Goal: Task Accomplishment & Management: Use online tool/utility

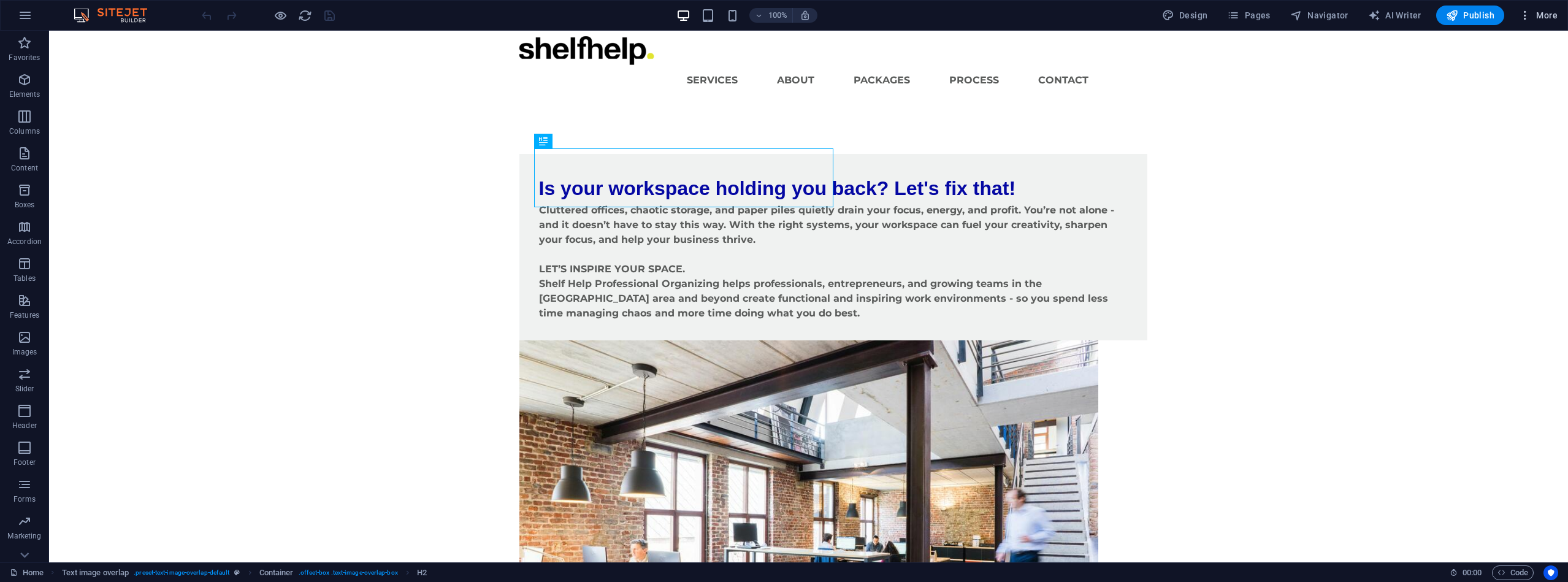
scroll to position [5, 0]
click at [1260, 17] on span "Pages" at bounding box center [1248, 15] width 43 height 13
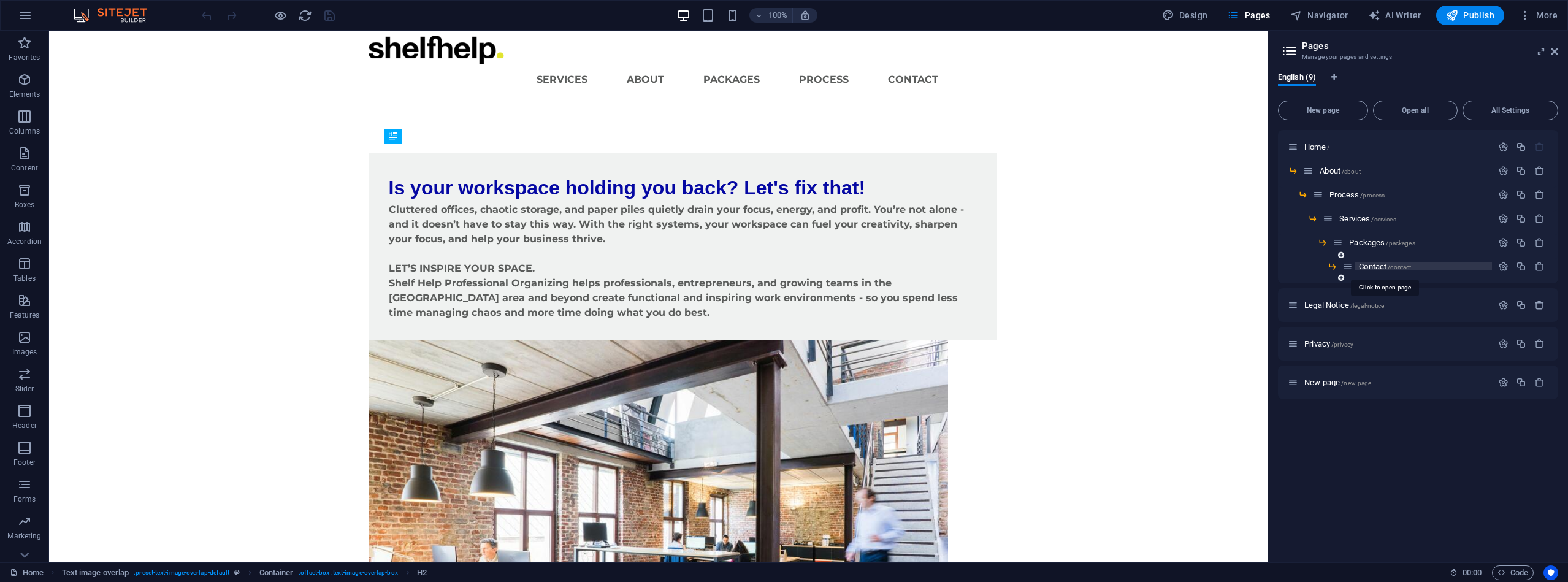
click at [1363, 268] on span "Contact /contact" at bounding box center [1385, 266] width 52 height 9
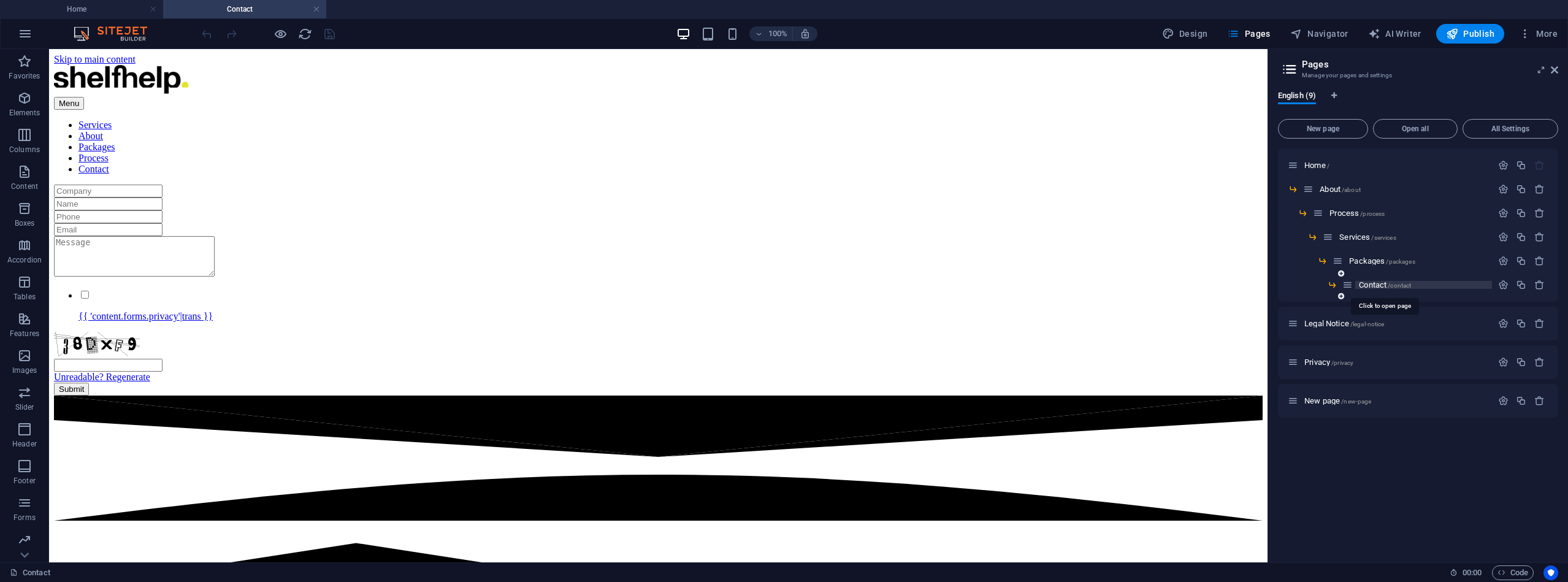
scroll to position [0, 0]
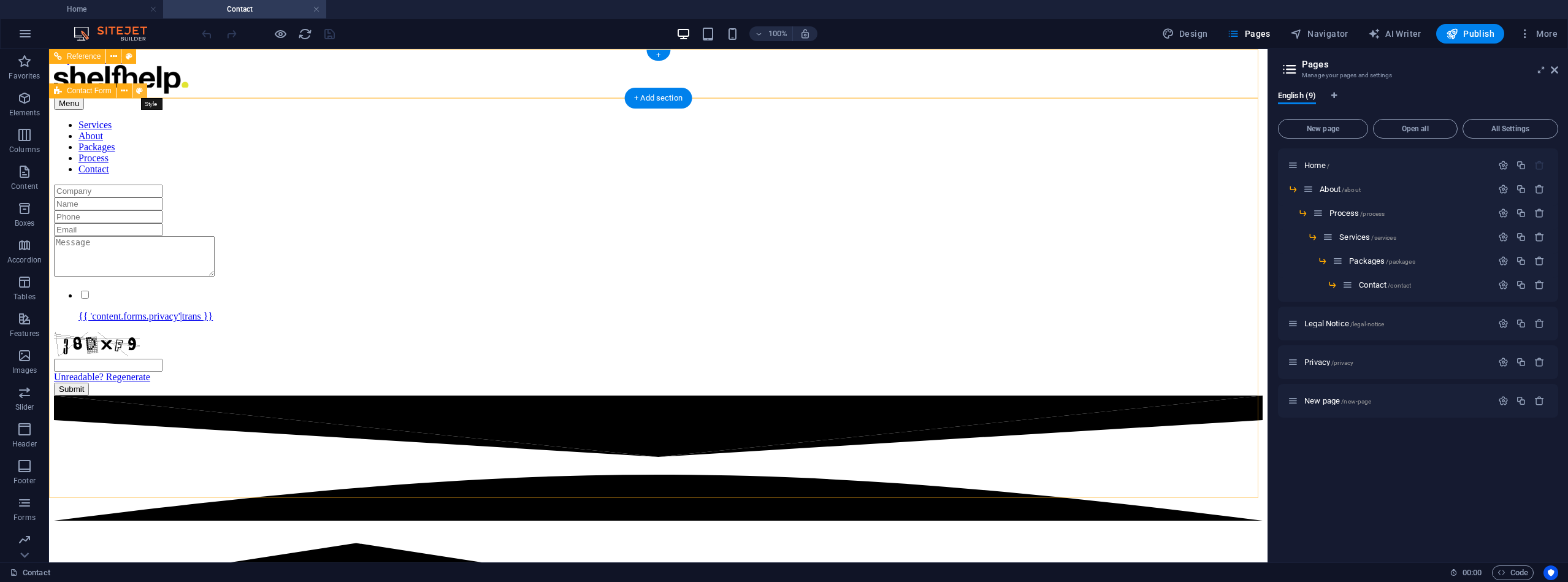
click at [138, 91] on icon at bounding box center [140, 91] width 7 height 13
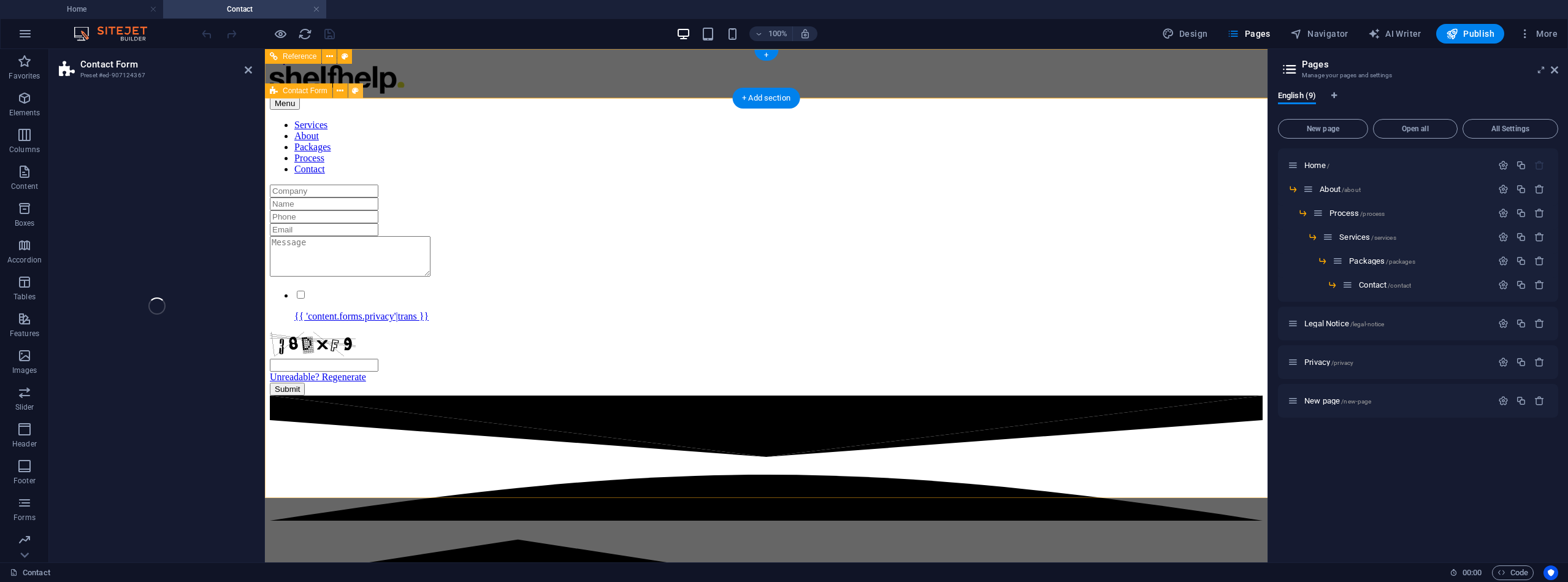
select select "rem"
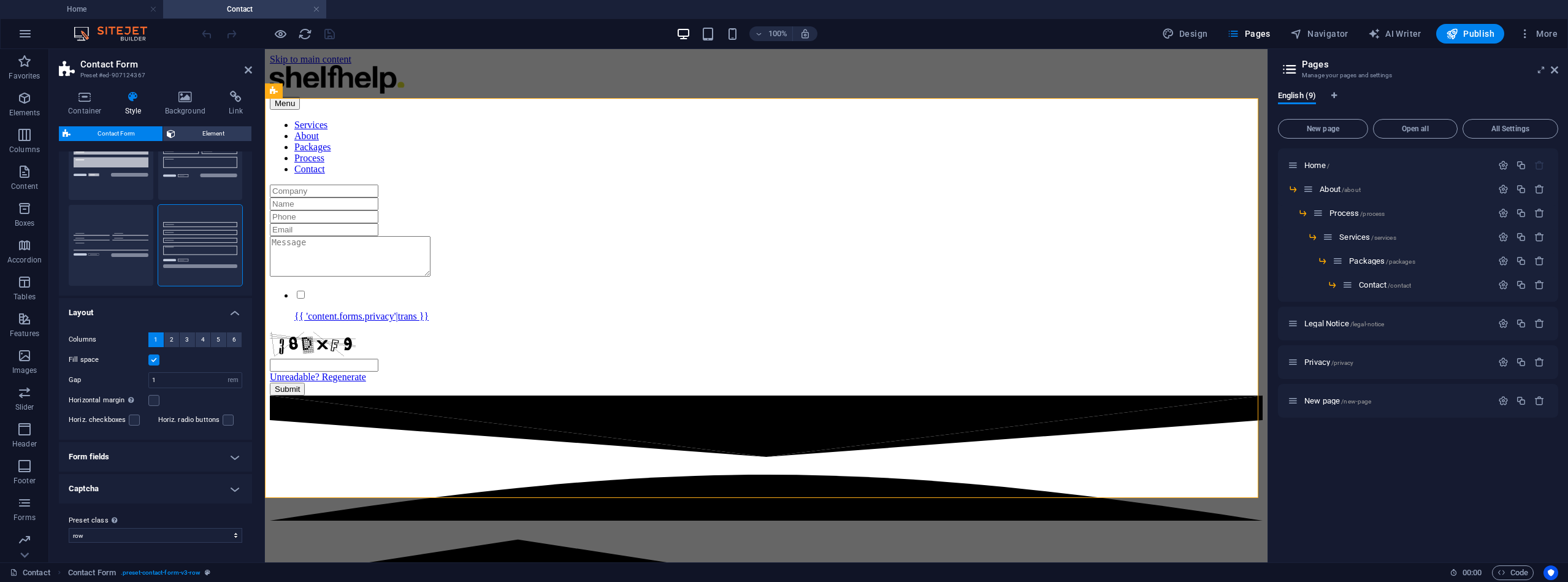
scroll to position [64, 0]
click at [228, 457] on h4 "Form fields" at bounding box center [155, 457] width 193 height 29
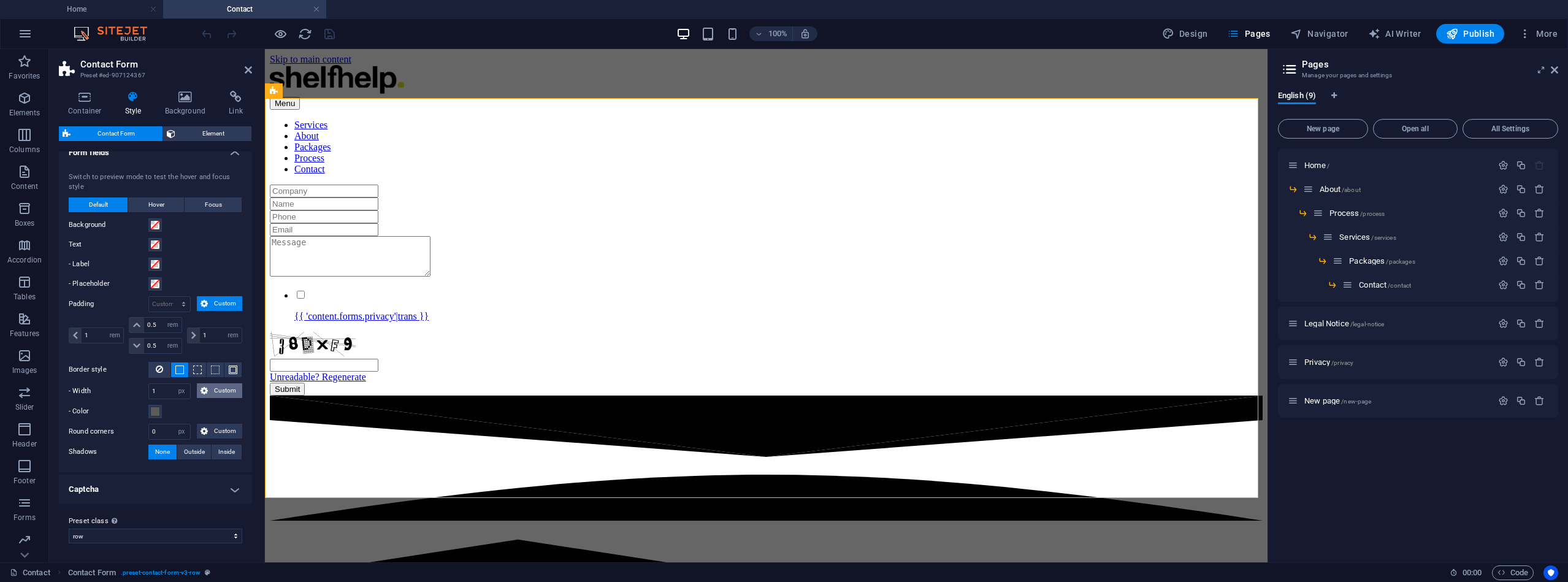
scroll to position [368, 0]
drag, startPoint x: 157, startPoint y: 432, endPoint x: 143, endPoint y: 430, distance: 14.1
click at [143, 430] on div "Round corners 0 px rem % vh vw Custom Custom" at bounding box center [156, 432] width 173 height 16
type input "33"
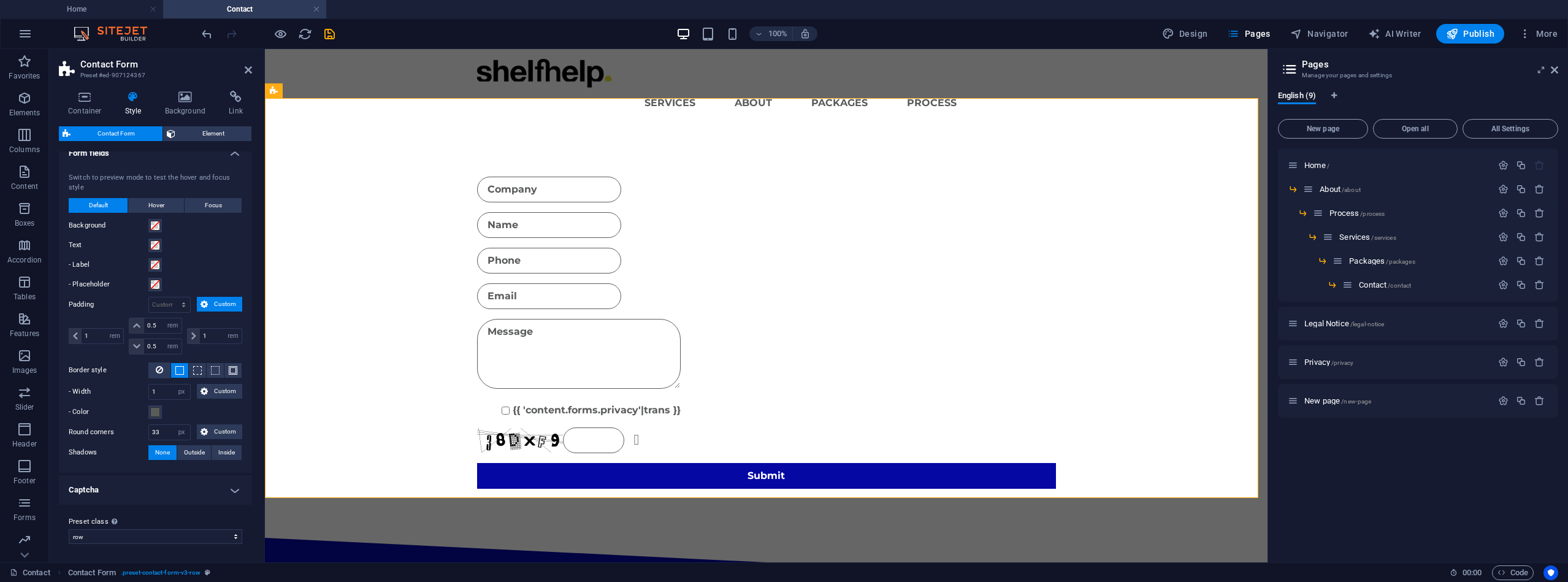
click at [232, 487] on h4 "Captcha" at bounding box center [155, 489] width 193 height 29
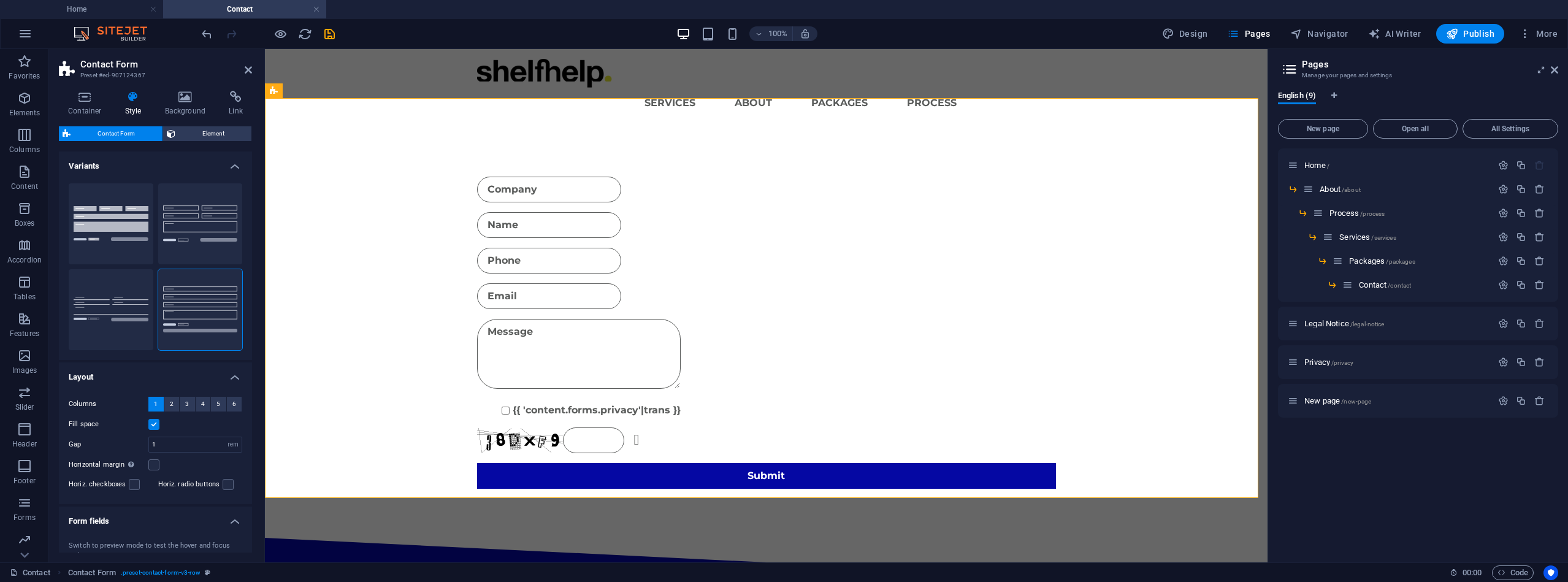
scroll to position [0, 0]
click at [215, 131] on span "Element" at bounding box center [214, 133] width 69 height 14
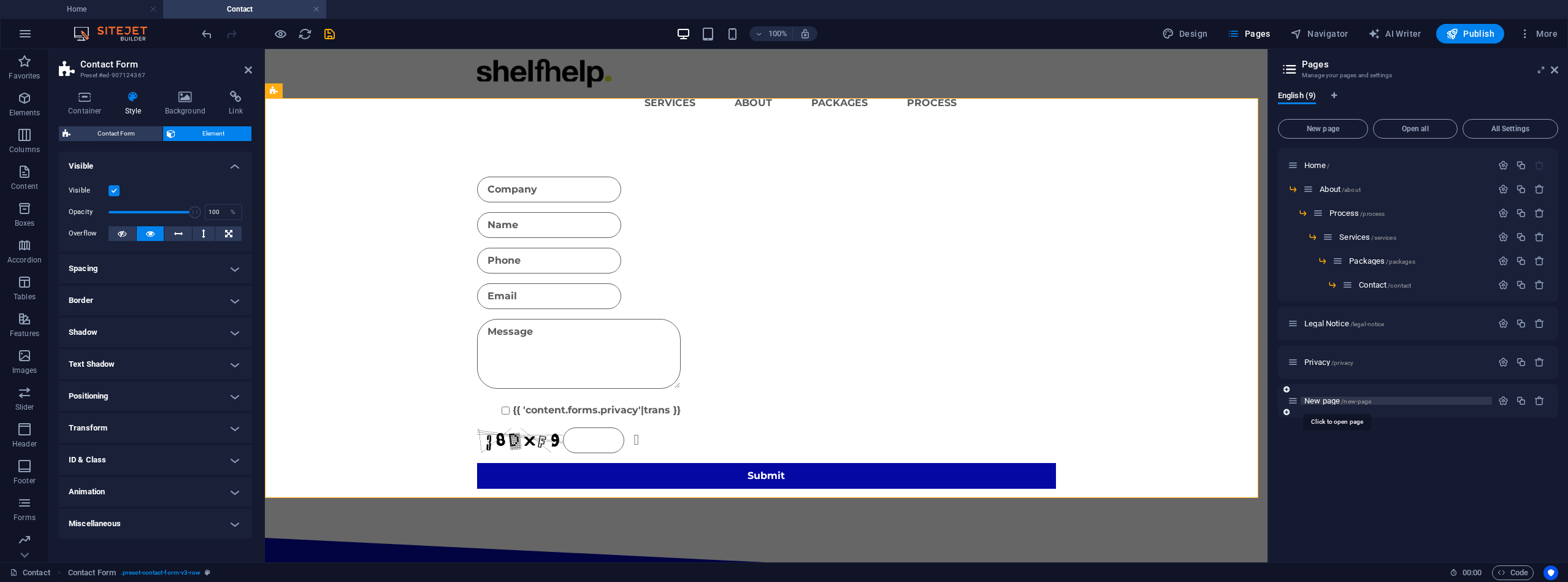
click at [1331, 398] on span "New page /new-page" at bounding box center [1337, 400] width 67 height 9
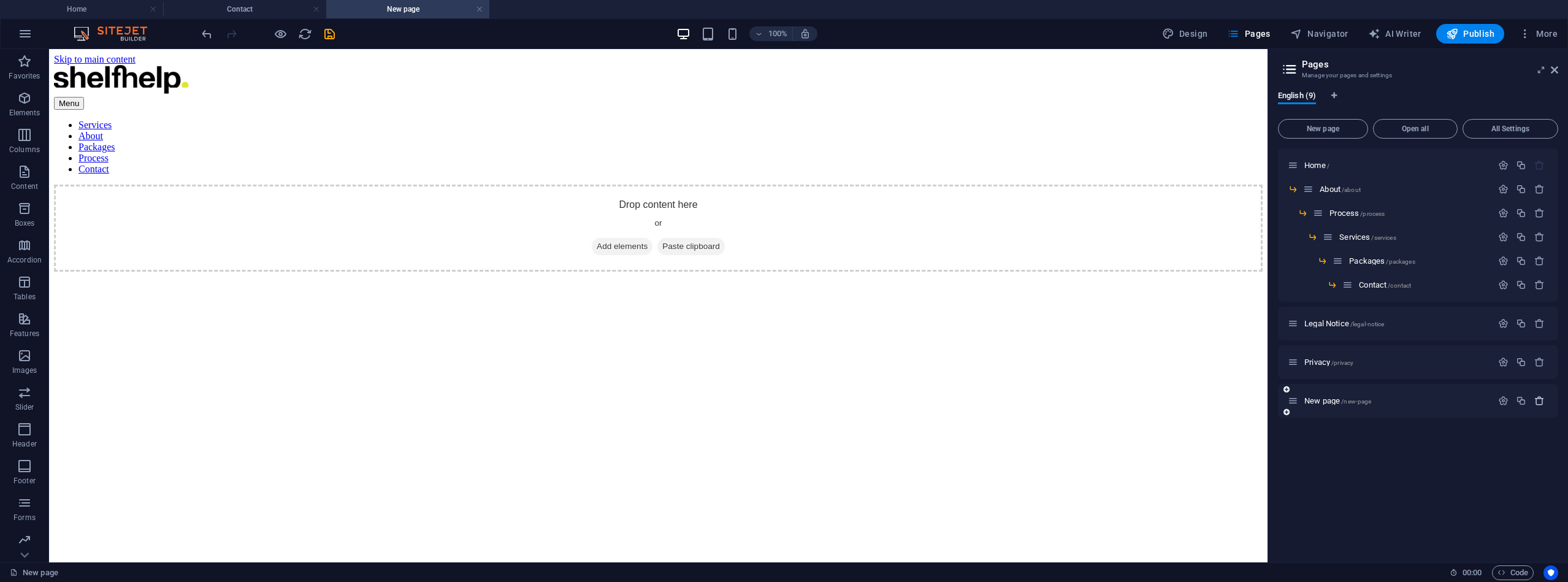
click at [1544, 398] on icon "button" at bounding box center [1539, 401] width 10 height 10
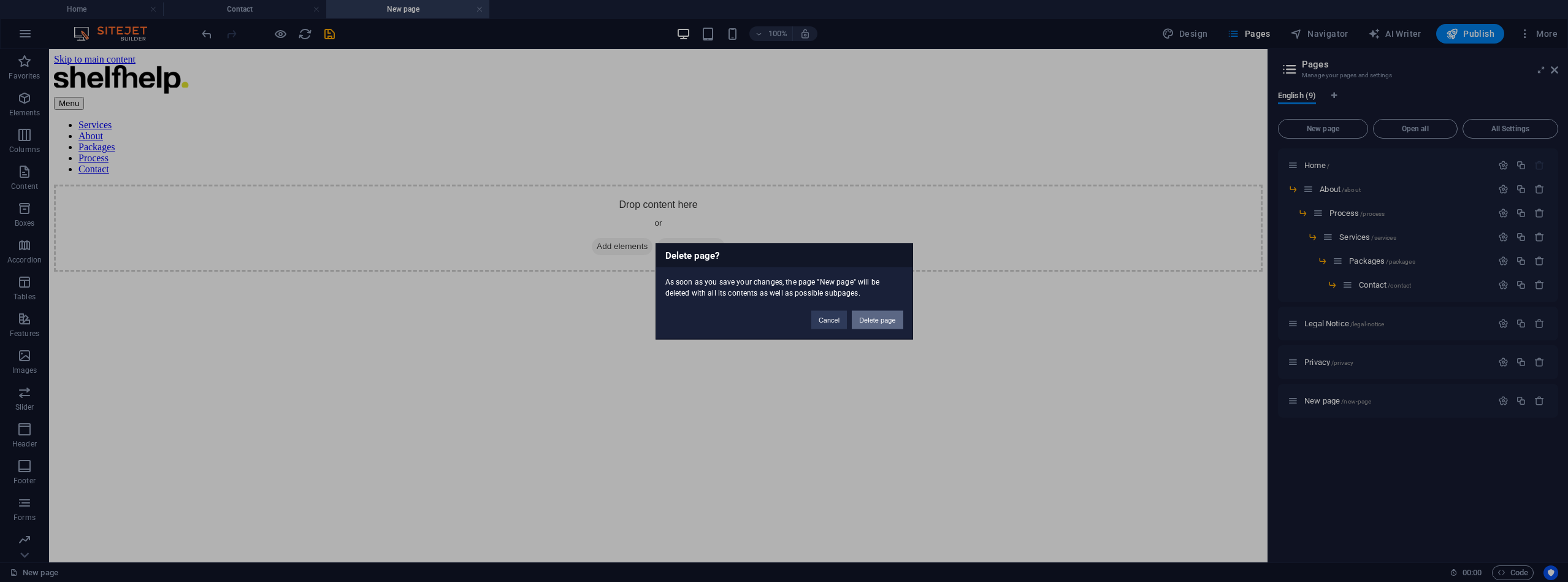
click at [882, 319] on button "Delete page" at bounding box center [877, 320] width 51 height 19
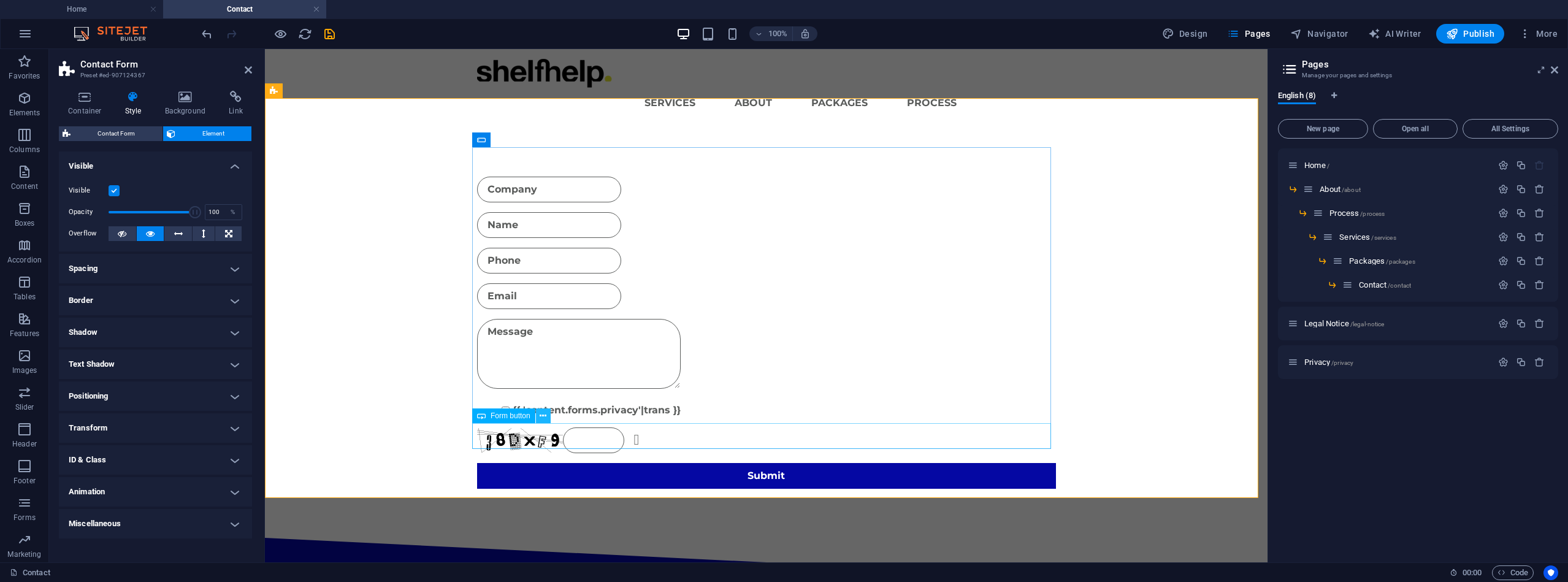
click at [539, 419] on button at bounding box center [543, 415] width 14 height 14
click at [1549, 29] on span "More" at bounding box center [1539, 34] width 39 height 13
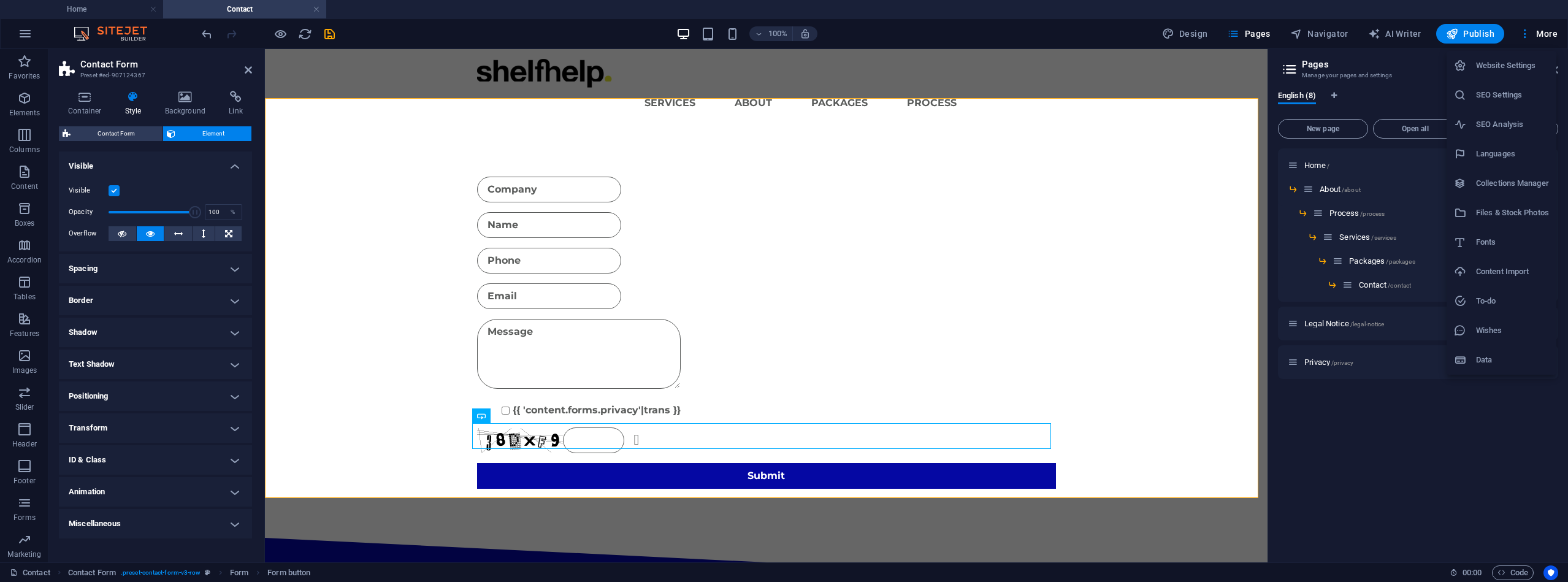
click at [1482, 182] on h6 "Collections Manager" at bounding box center [1512, 183] width 73 height 14
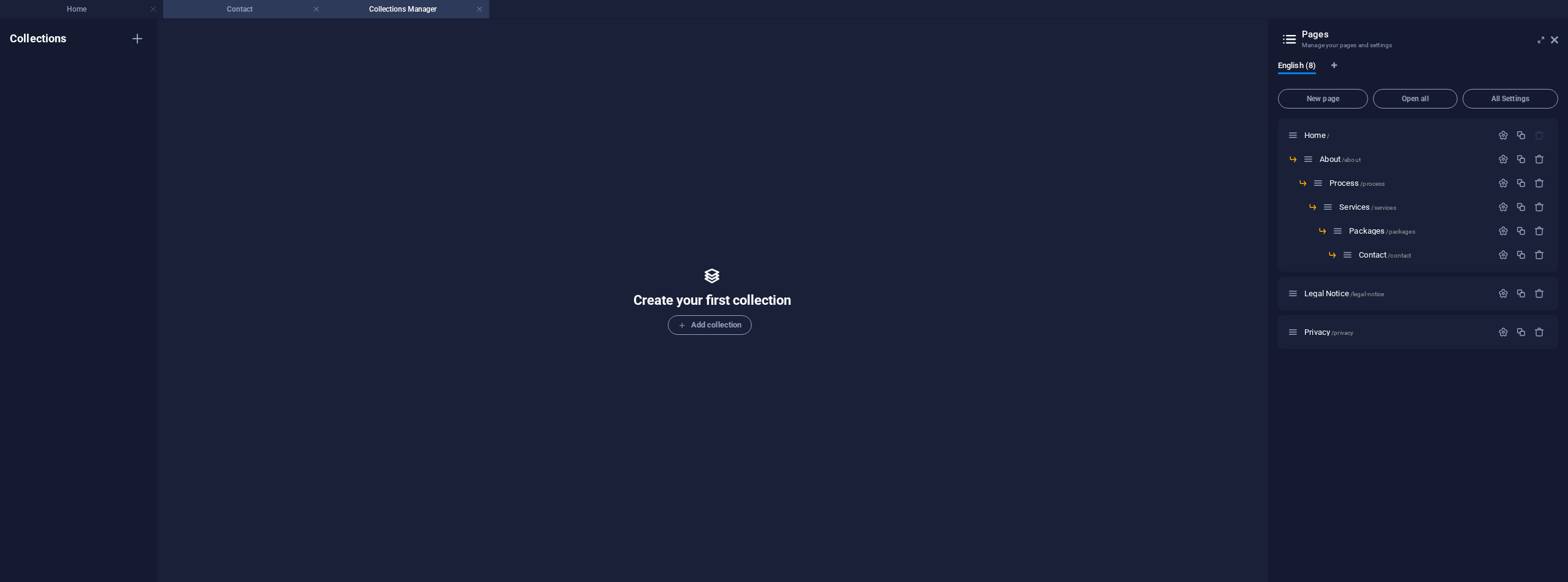
click at [240, 10] on h4 "Contact" at bounding box center [245, 9] width 163 height 13
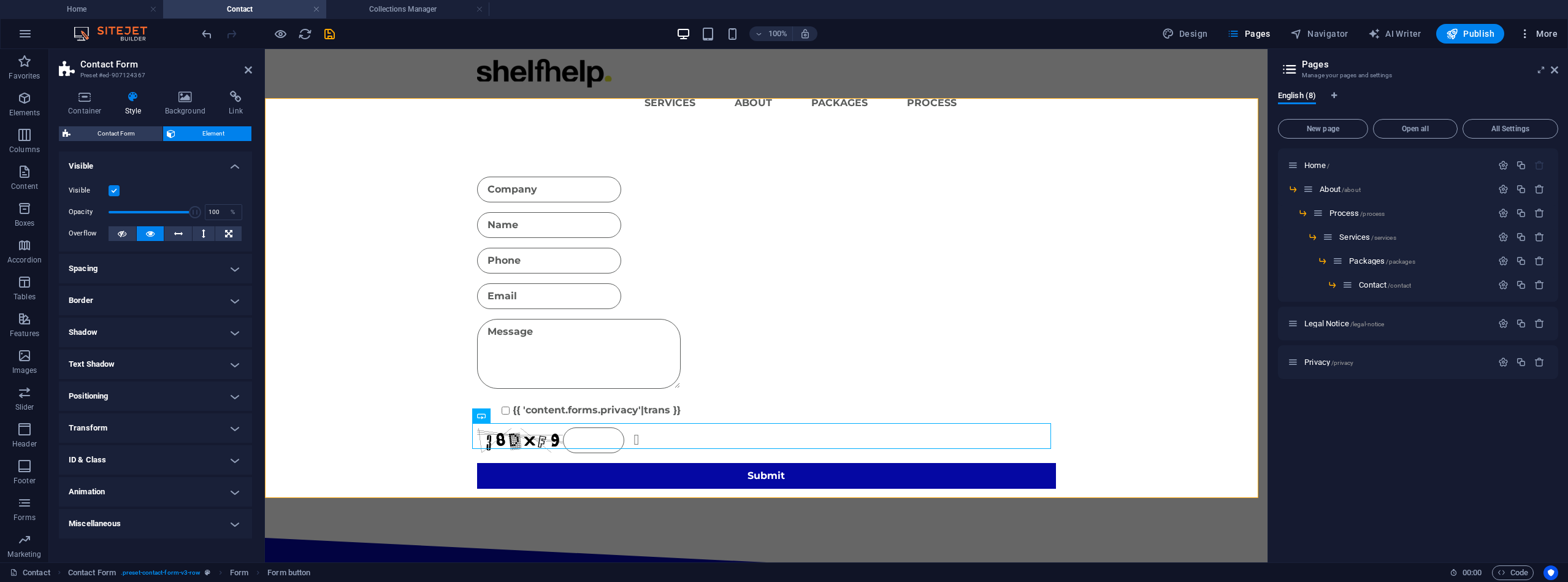
click at [1548, 34] on span "More" at bounding box center [1539, 34] width 39 height 13
click at [1485, 354] on h6 "Data" at bounding box center [1512, 360] width 73 height 14
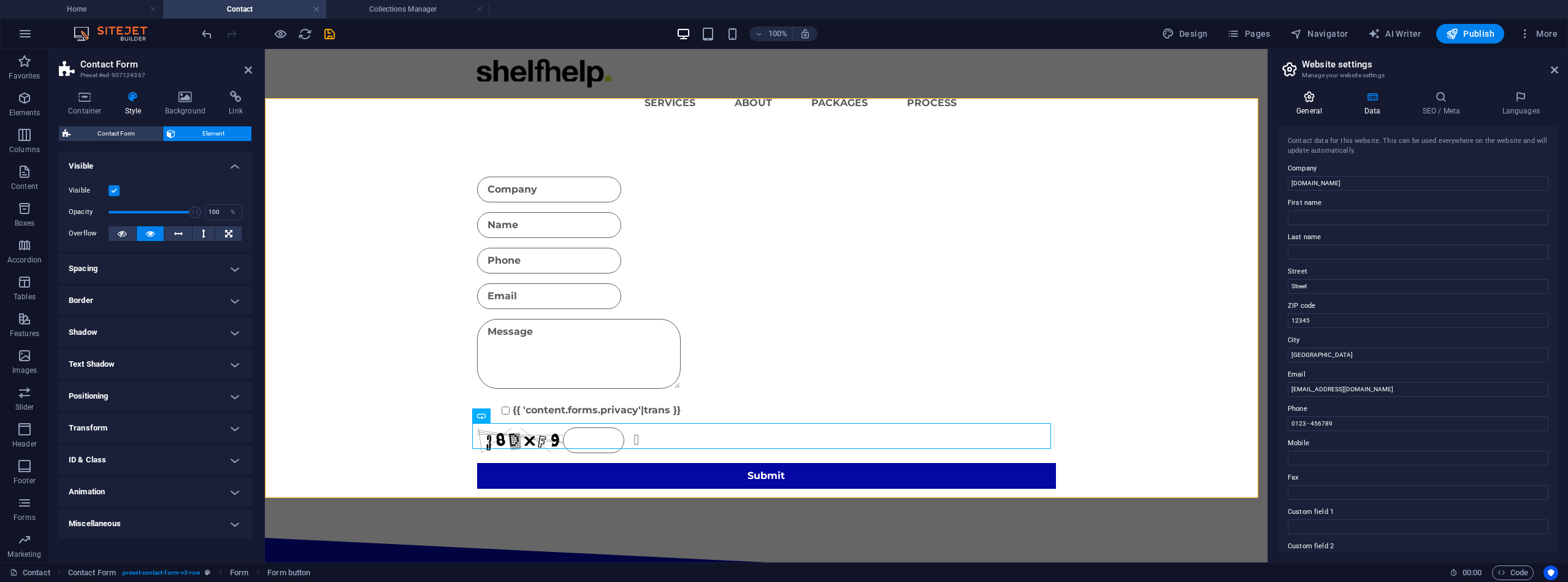
click at [1310, 92] on icon at bounding box center [1309, 97] width 62 height 13
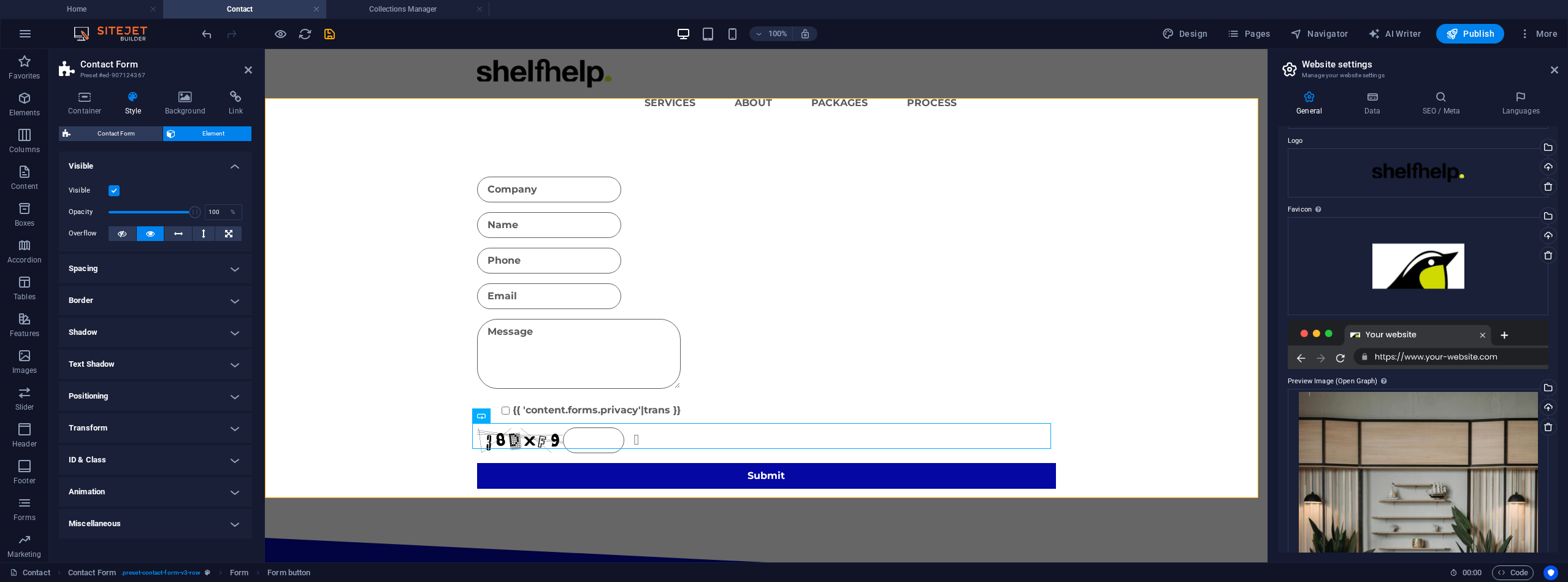
scroll to position [30, 0]
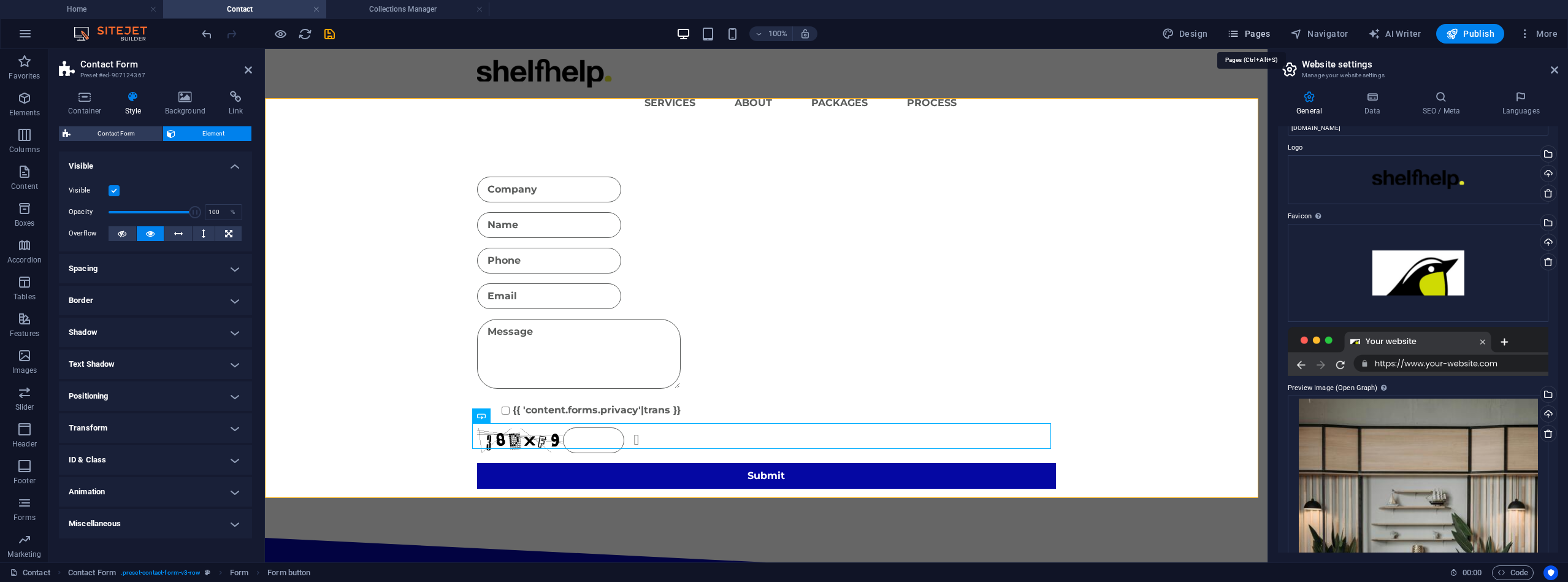
click at [1264, 28] on span "Pages" at bounding box center [1248, 34] width 43 height 13
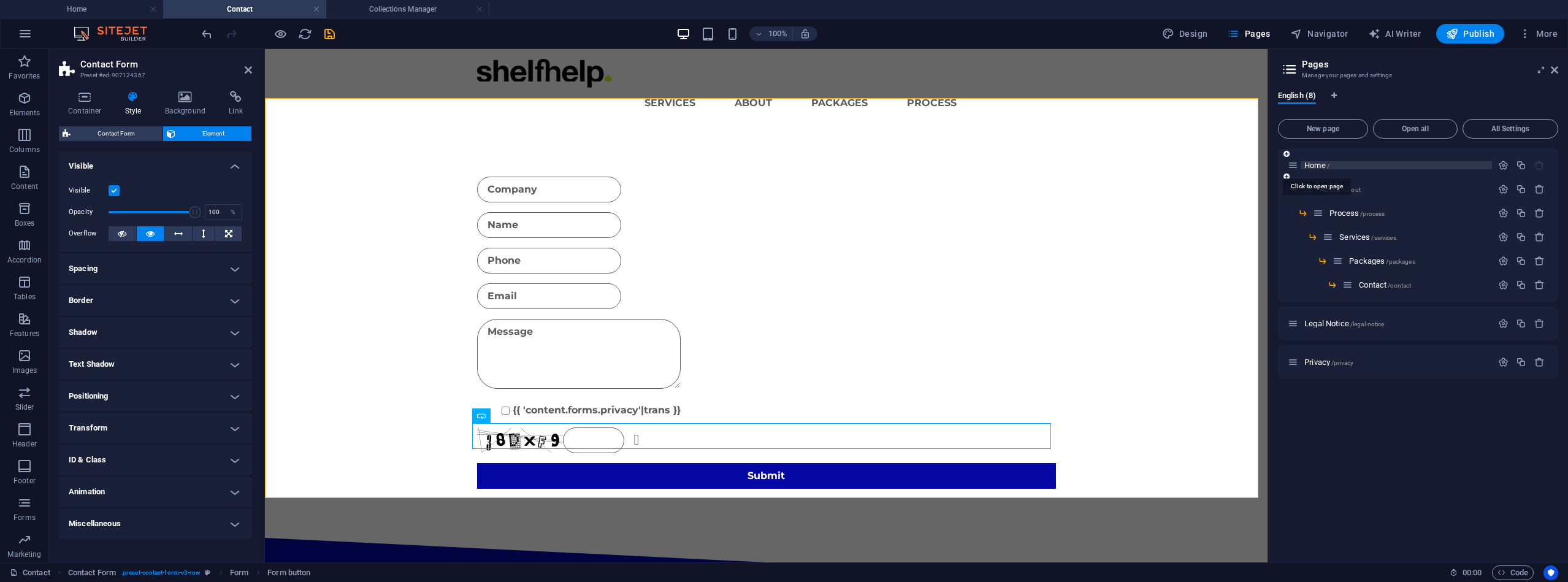
click at [1317, 163] on span "Home /" at bounding box center [1317, 165] width 25 height 9
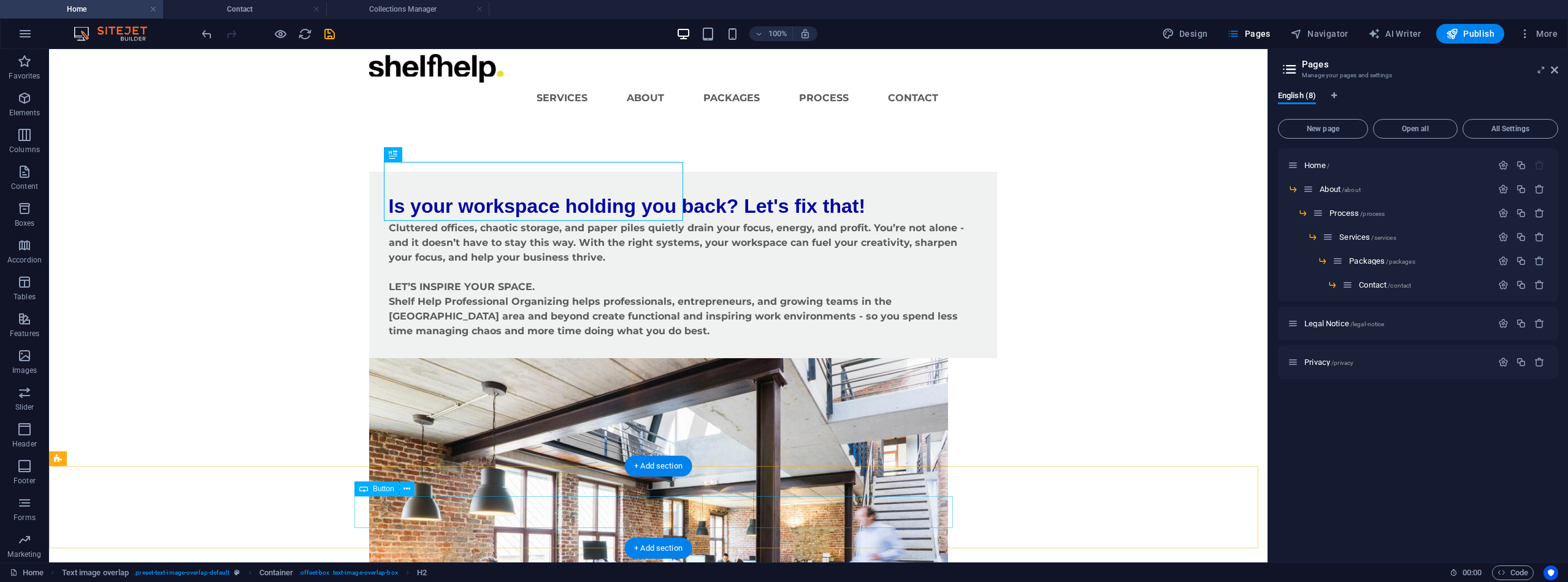
click at [403, 486] on icon at bounding box center [407, 489] width 7 height 13
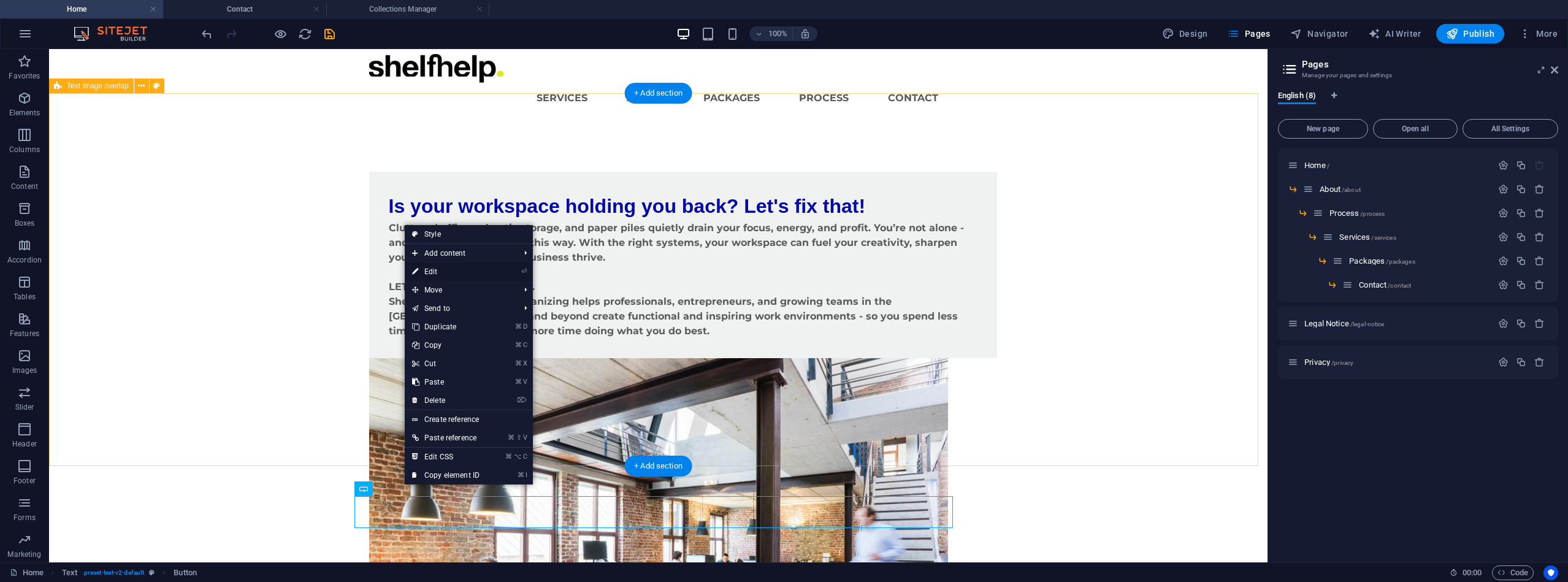
click at [467, 271] on link "⏎ Edit" at bounding box center [446, 272] width 83 height 19
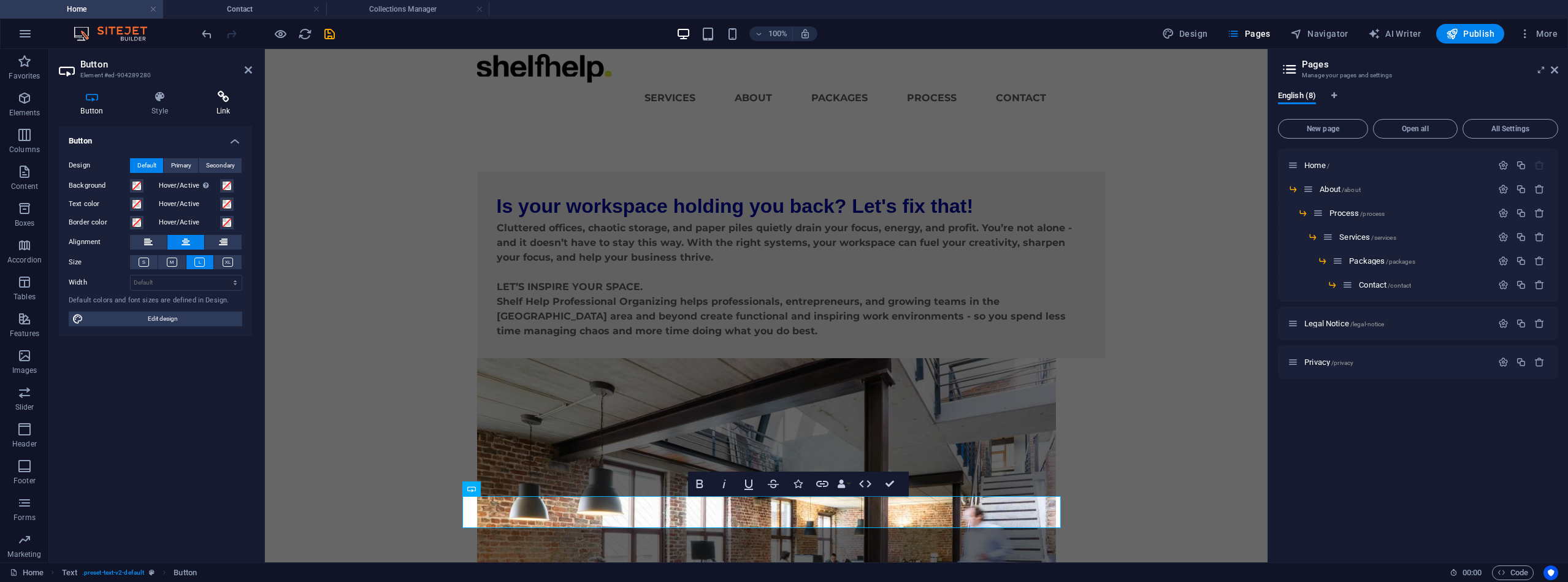
click at [223, 98] on icon at bounding box center [223, 97] width 57 height 13
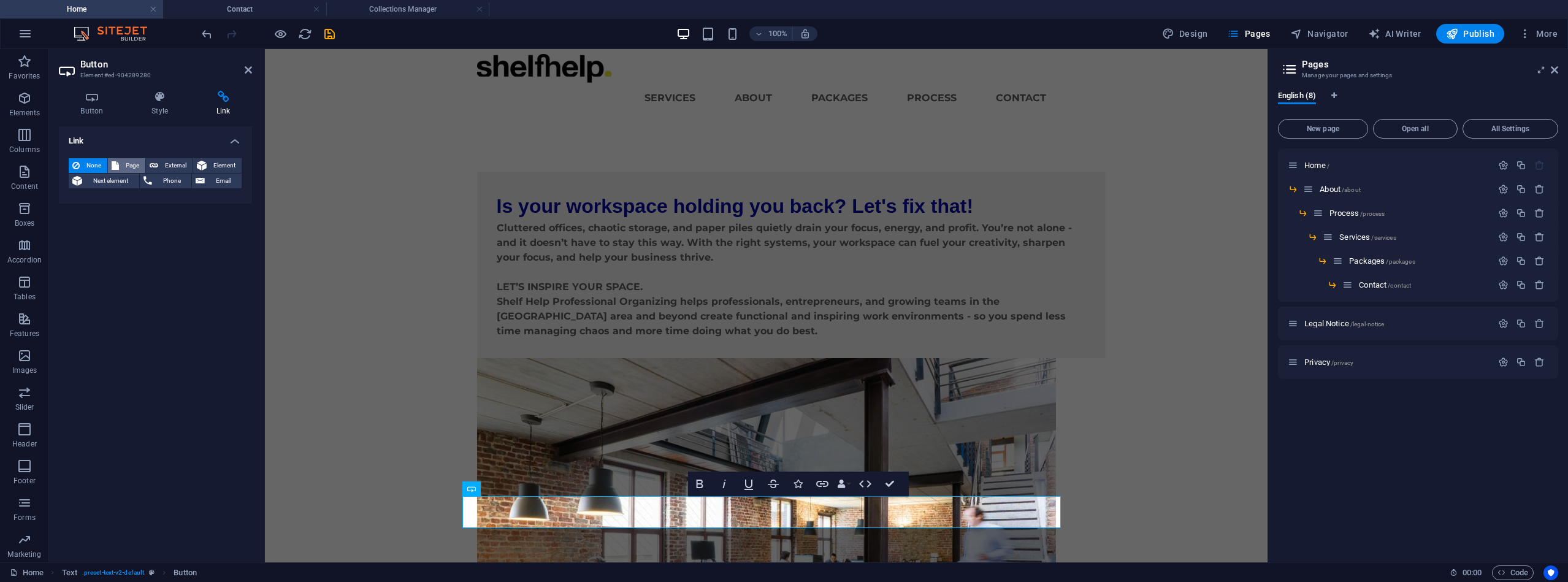
click at [136, 163] on span "Page" at bounding box center [132, 165] width 19 height 14
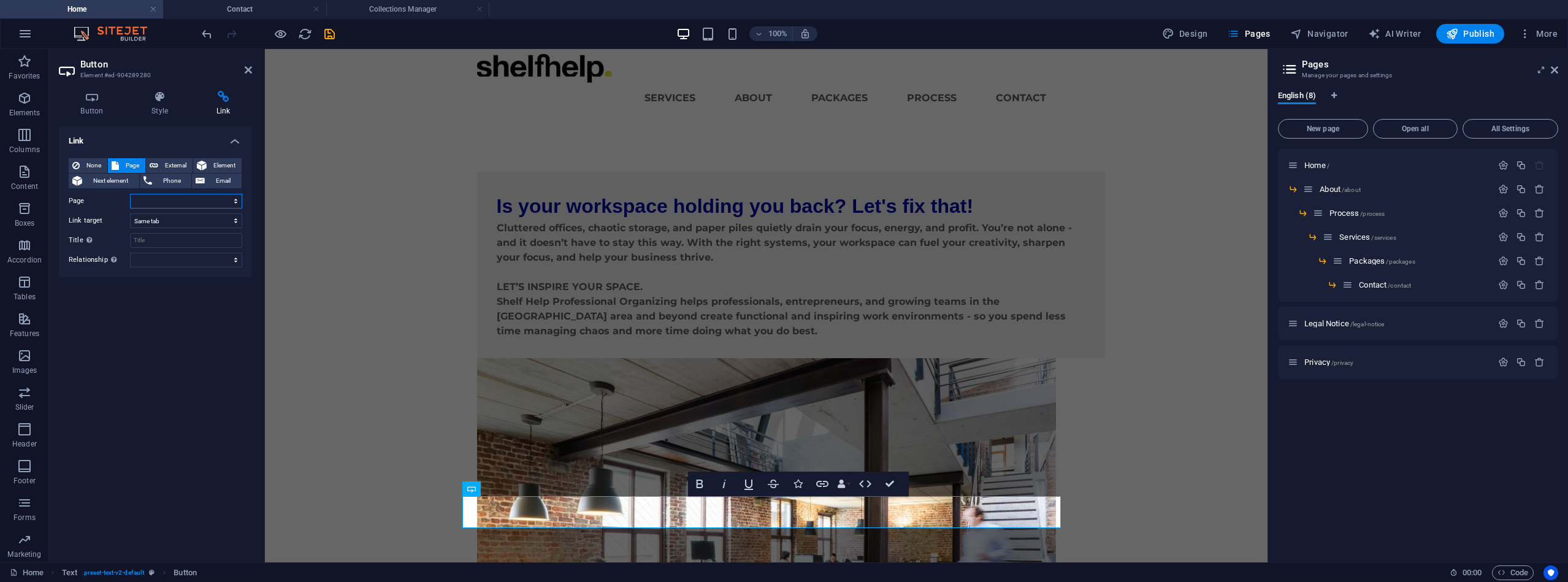
select select "5"
click at [141, 237] on input "Title Additional link description, should not be the same as the link text. The…" at bounding box center [185, 240] width 112 height 14
paste input "Book a Free Consultation"
type input "Book a Free Consultation"
click at [331, 32] on icon "save" at bounding box center [329, 34] width 14 height 14
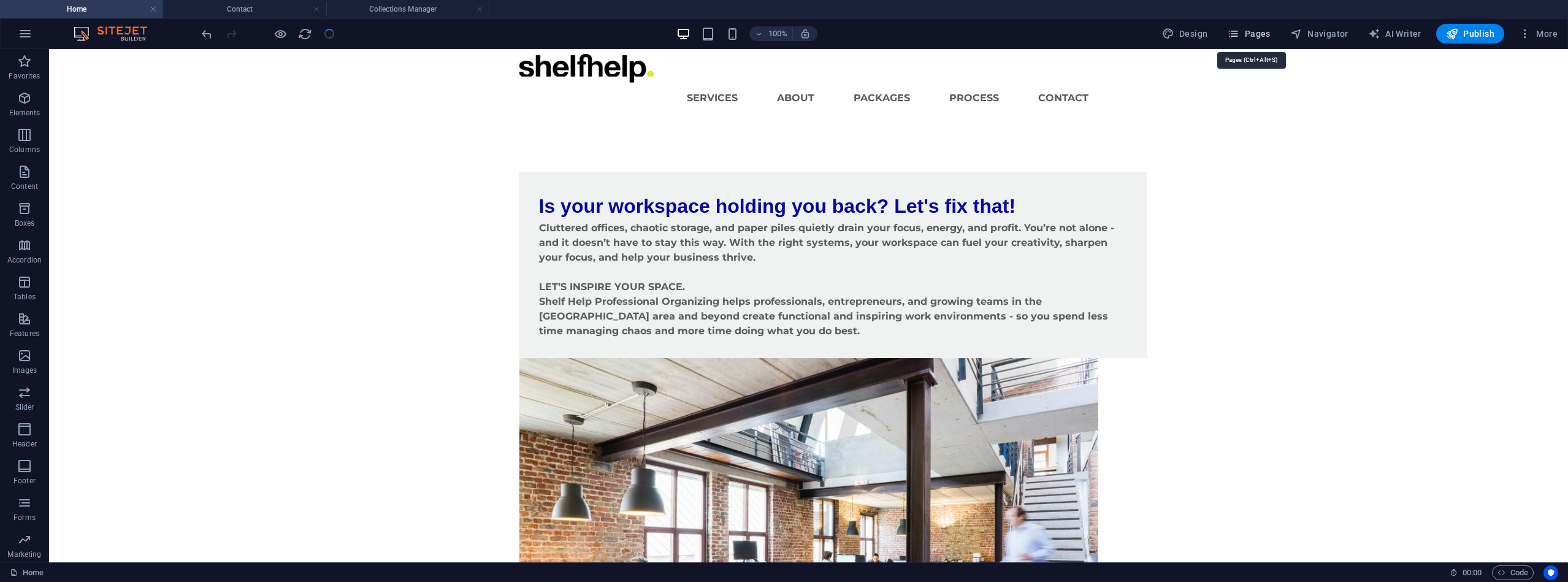
click at [1270, 32] on span "Pages" at bounding box center [1248, 34] width 43 height 13
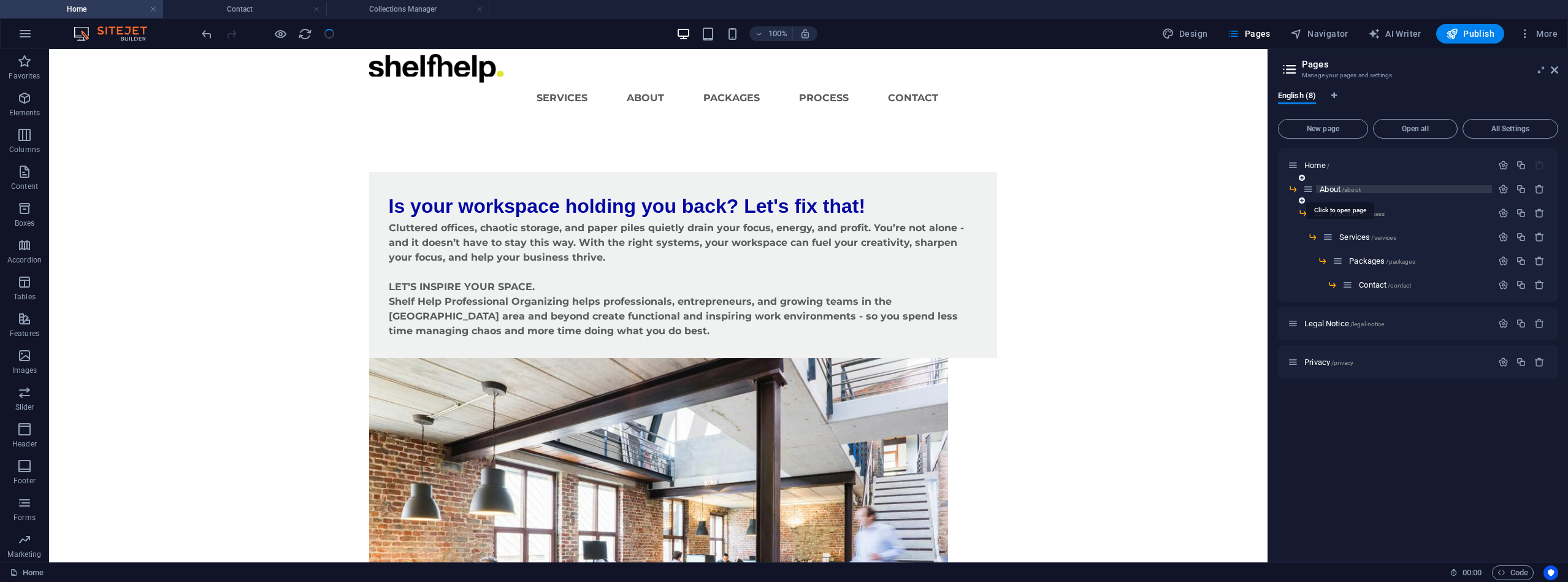
click at [1336, 189] on span "About /about" at bounding box center [1340, 189] width 41 height 9
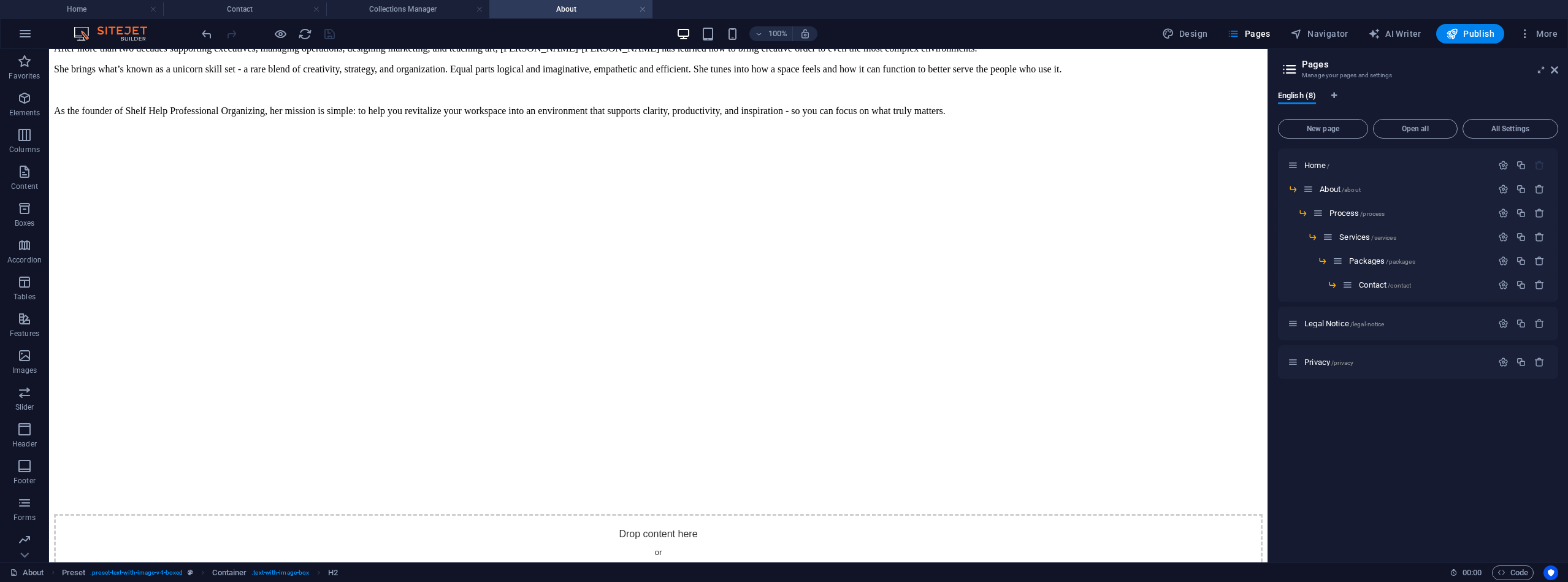
scroll to position [200, 0]
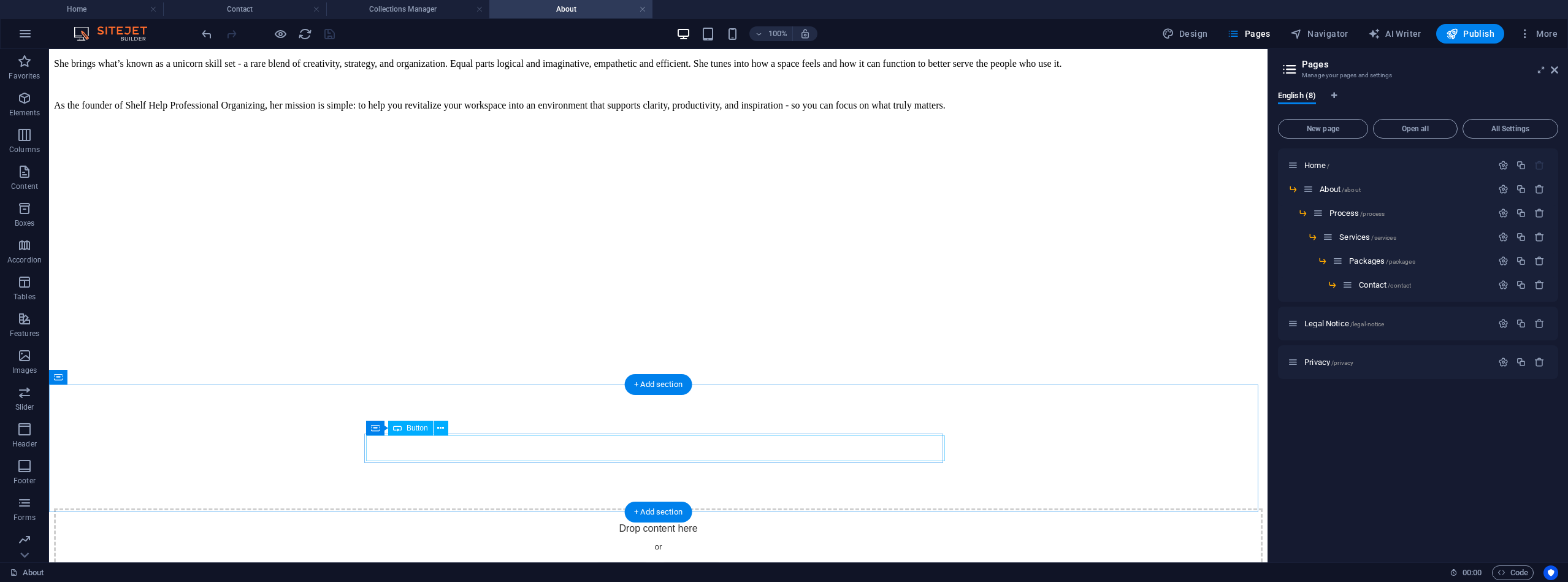
click at [439, 430] on icon at bounding box center [440, 428] width 7 height 13
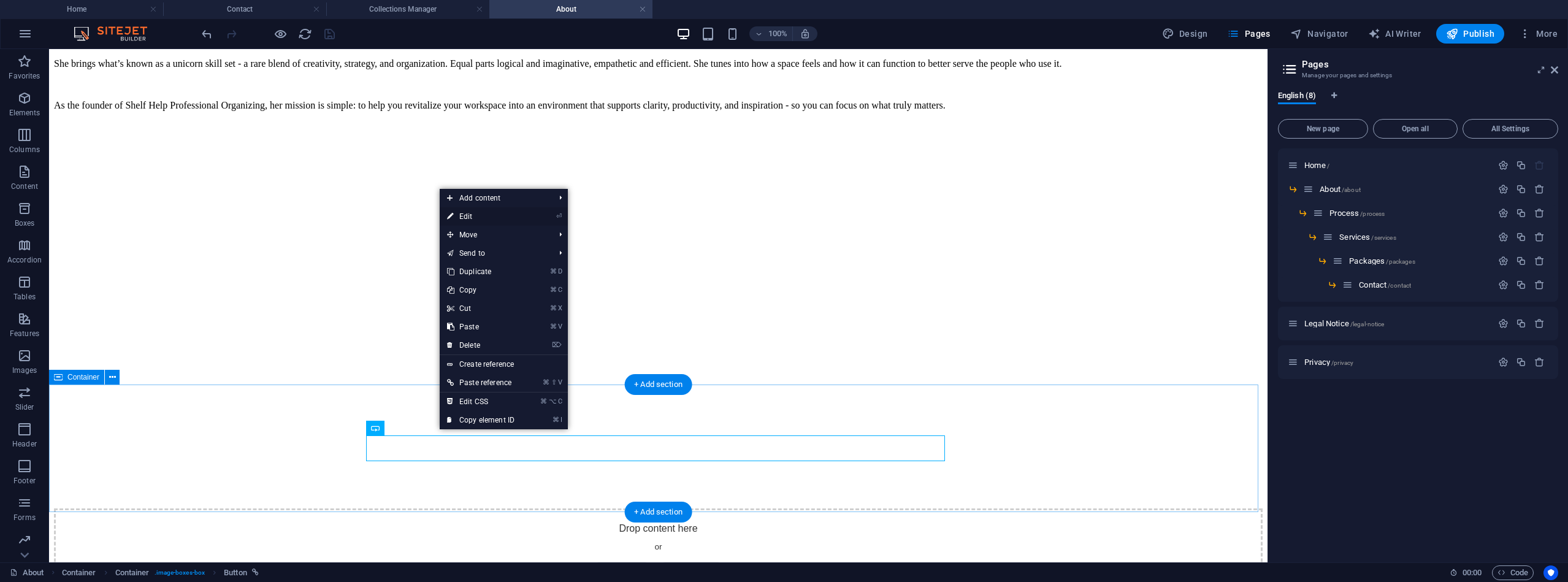
click at [484, 214] on link "⏎ Edit" at bounding box center [481, 216] width 83 height 19
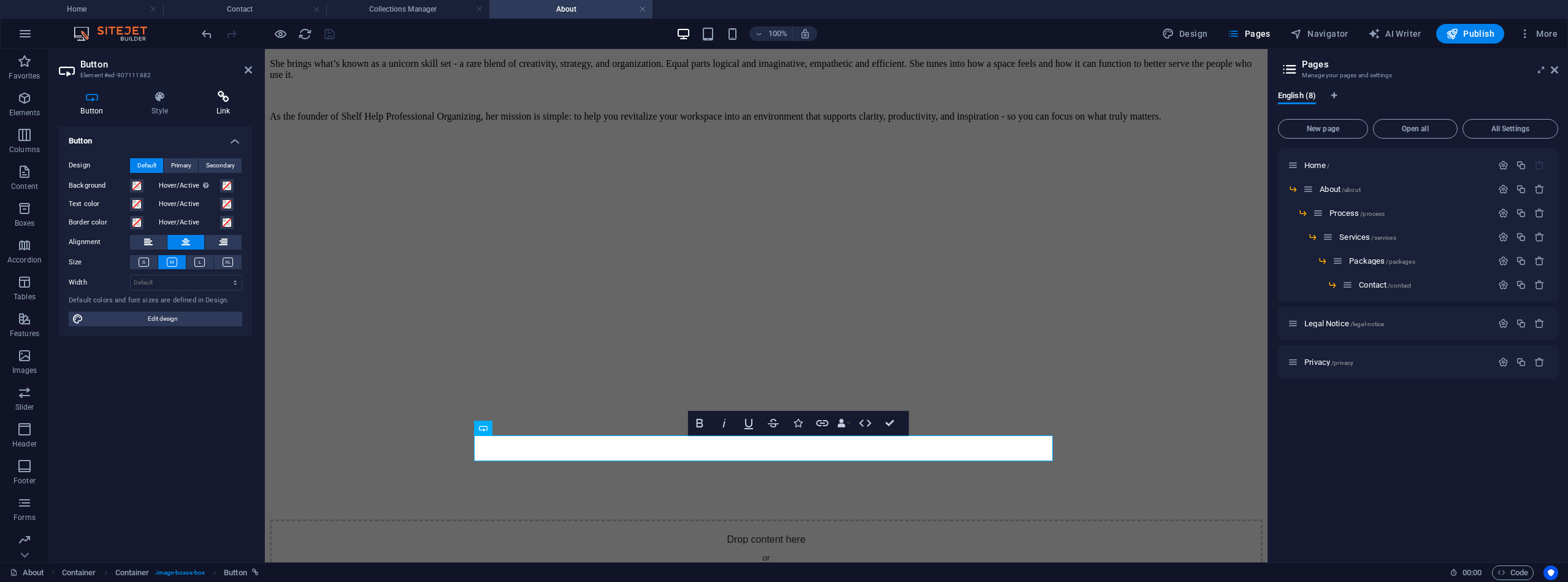
click at [221, 96] on icon at bounding box center [223, 97] width 57 height 13
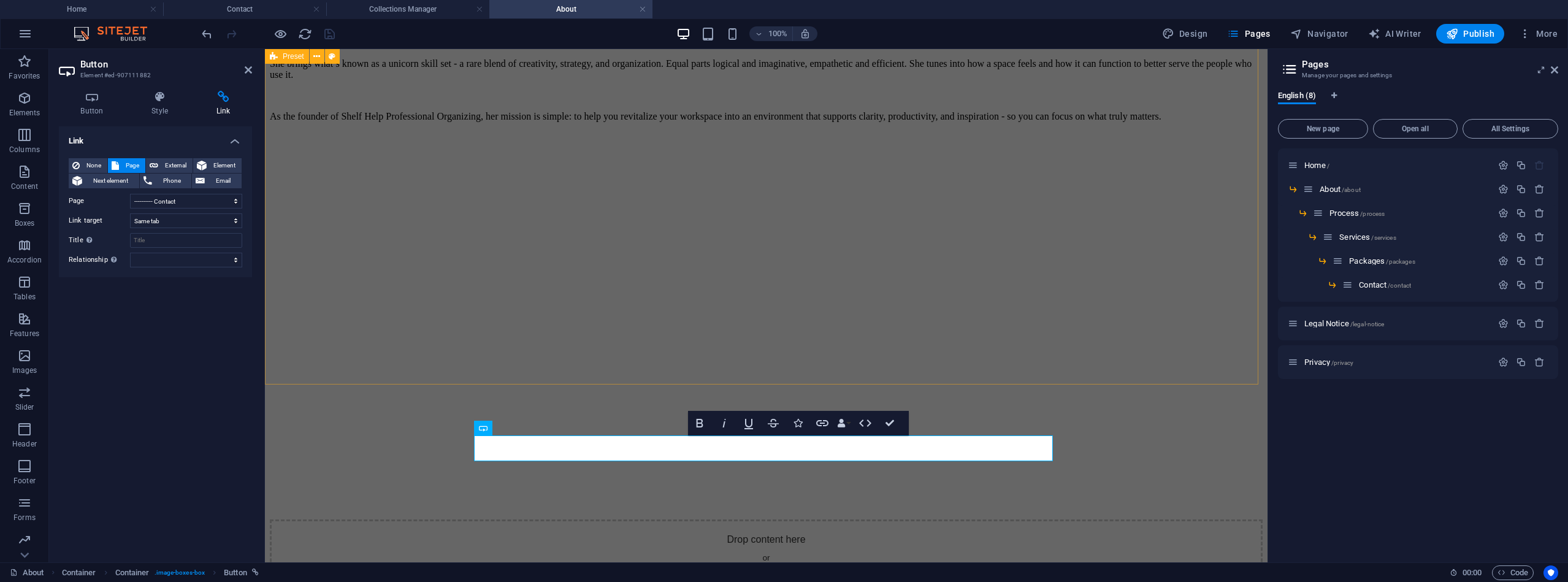
click at [1141, 278] on div "Your Guide to an Inspired Space After more than two decades supporting executiv…" at bounding box center [765, 296] width 993 height 619
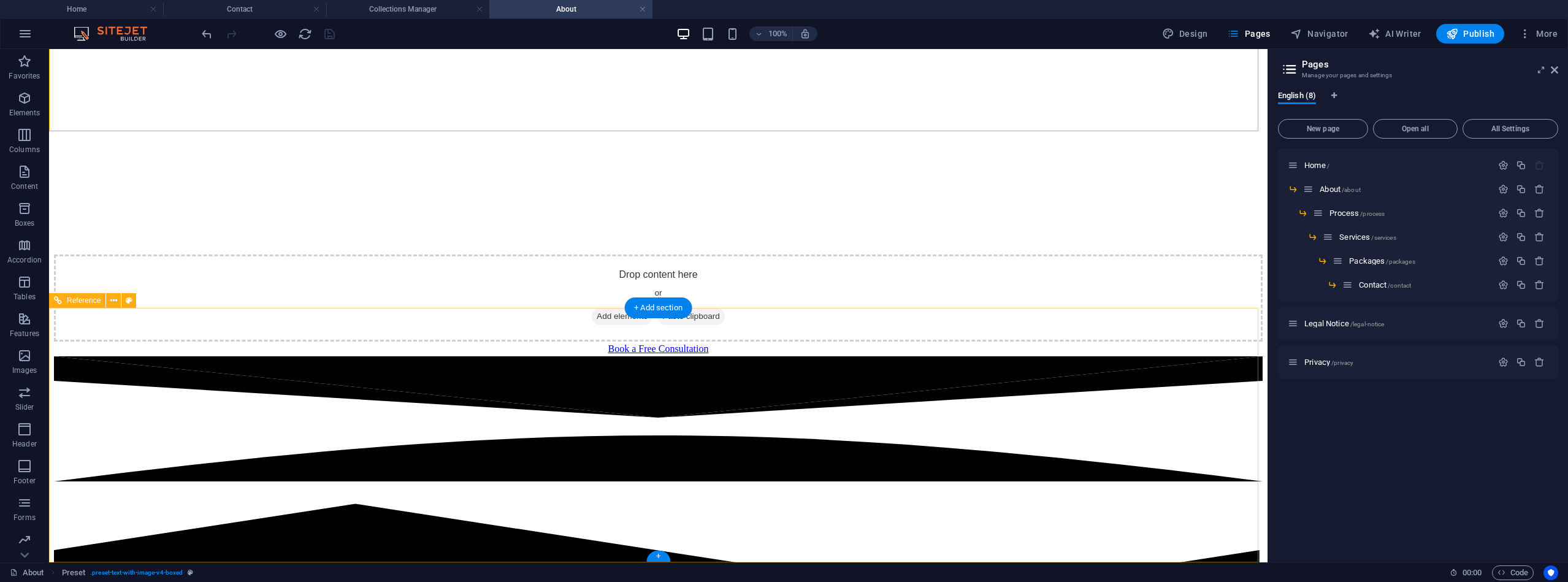
scroll to position [452, 0]
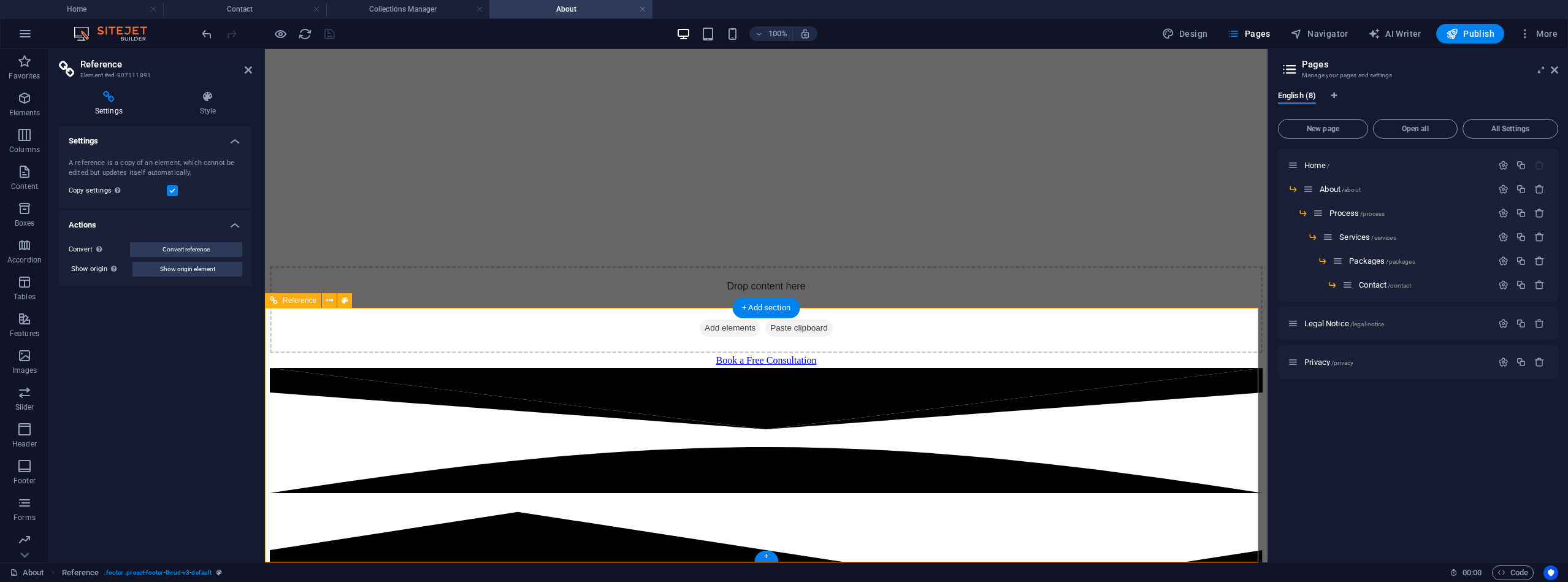
click at [327, 307] on button at bounding box center [328, 300] width 14 height 14
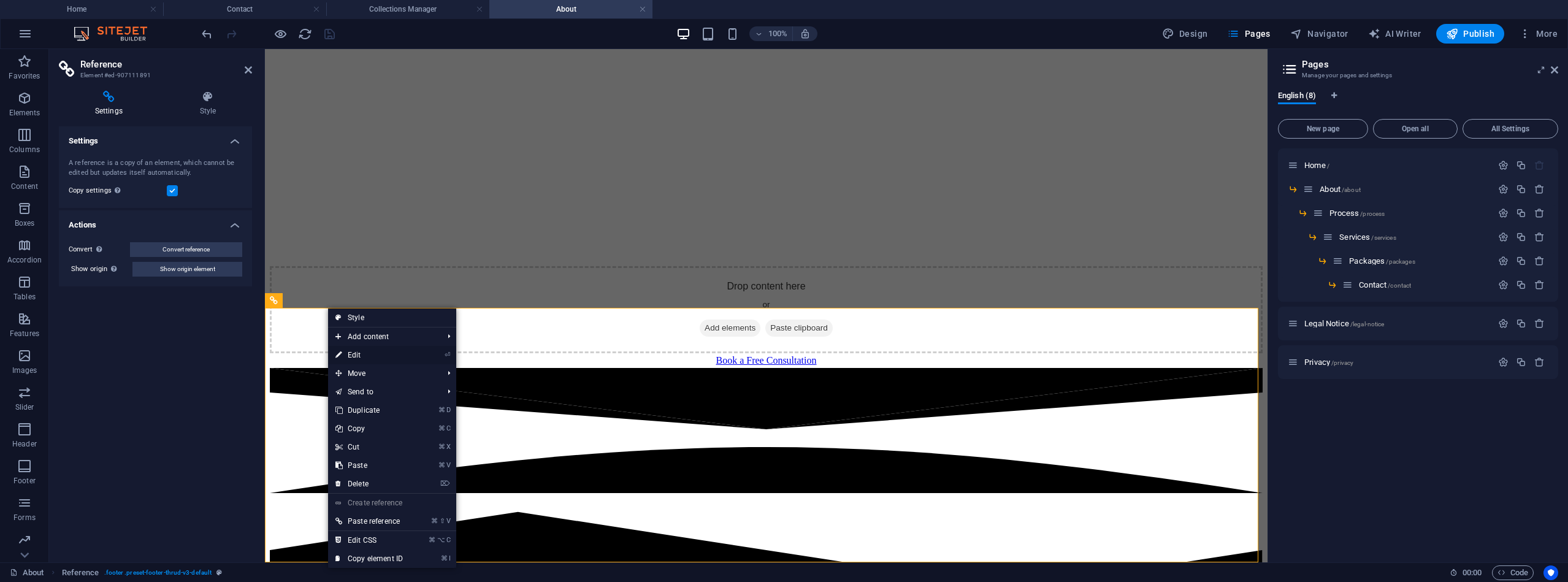
click at [339, 355] on icon at bounding box center [338, 355] width 6 height 19
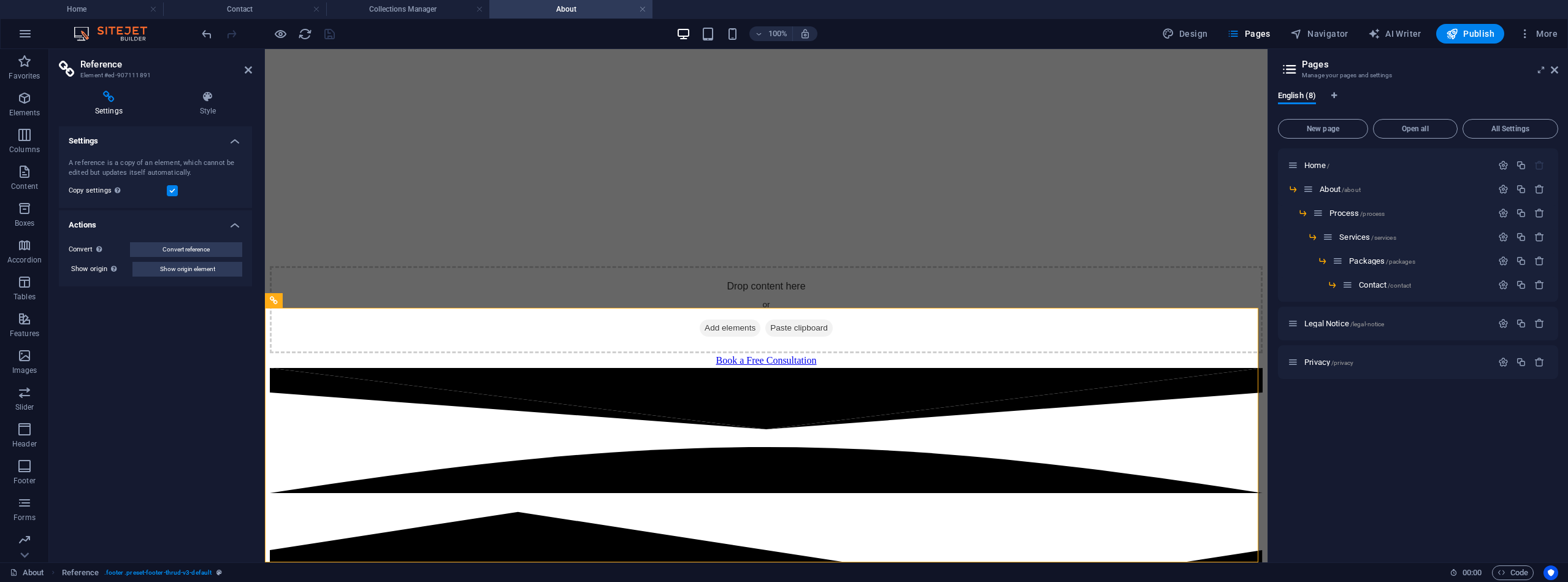
click at [188, 425] on div "Settings A reference is a copy of an element, which cannot be edited but update…" at bounding box center [155, 339] width 193 height 426
click at [248, 69] on icon at bounding box center [248, 70] width 8 height 10
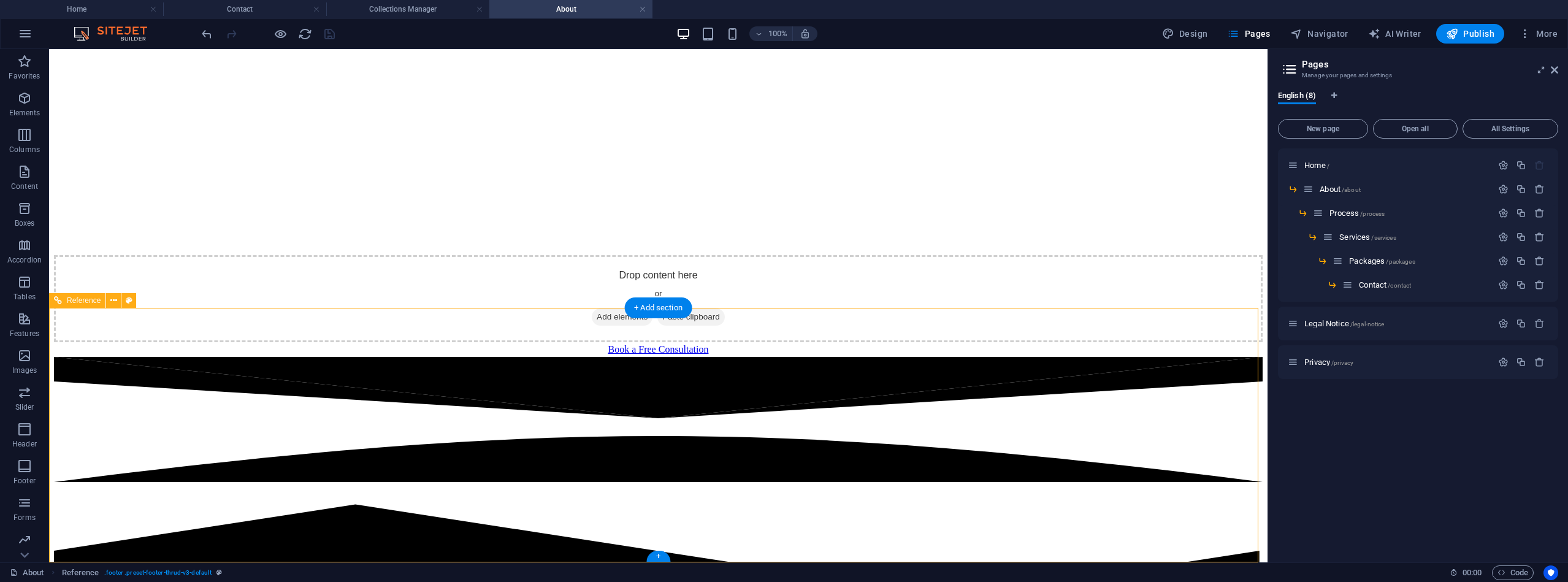
click at [1354, 218] on div "Process /process" at bounding box center [1402, 213] width 179 height 14
click at [1351, 210] on span "Process /process" at bounding box center [1357, 213] width 56 height 9
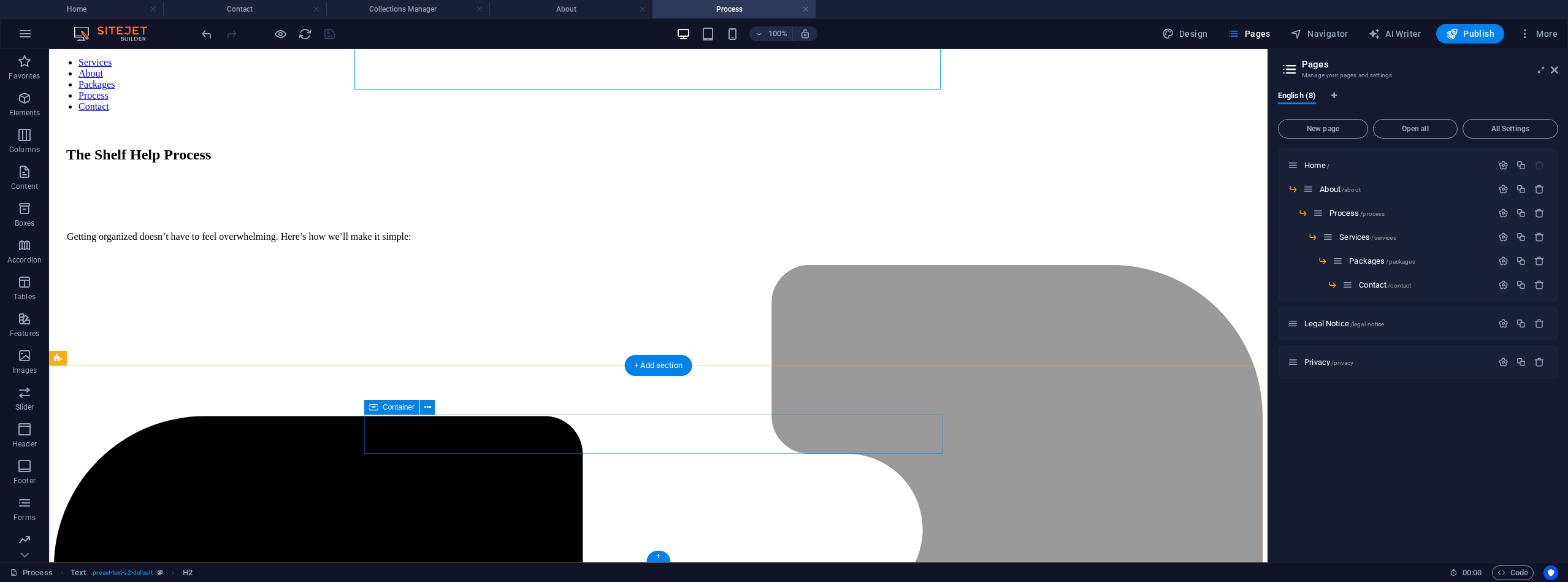
scroll to position [62, 0]
click at [733, 405] on span "Menu" at bounding box center [727, 407] width 19 height 8
click at [750, 408] on icon at bounding box center [749, 407] width 7 height 13
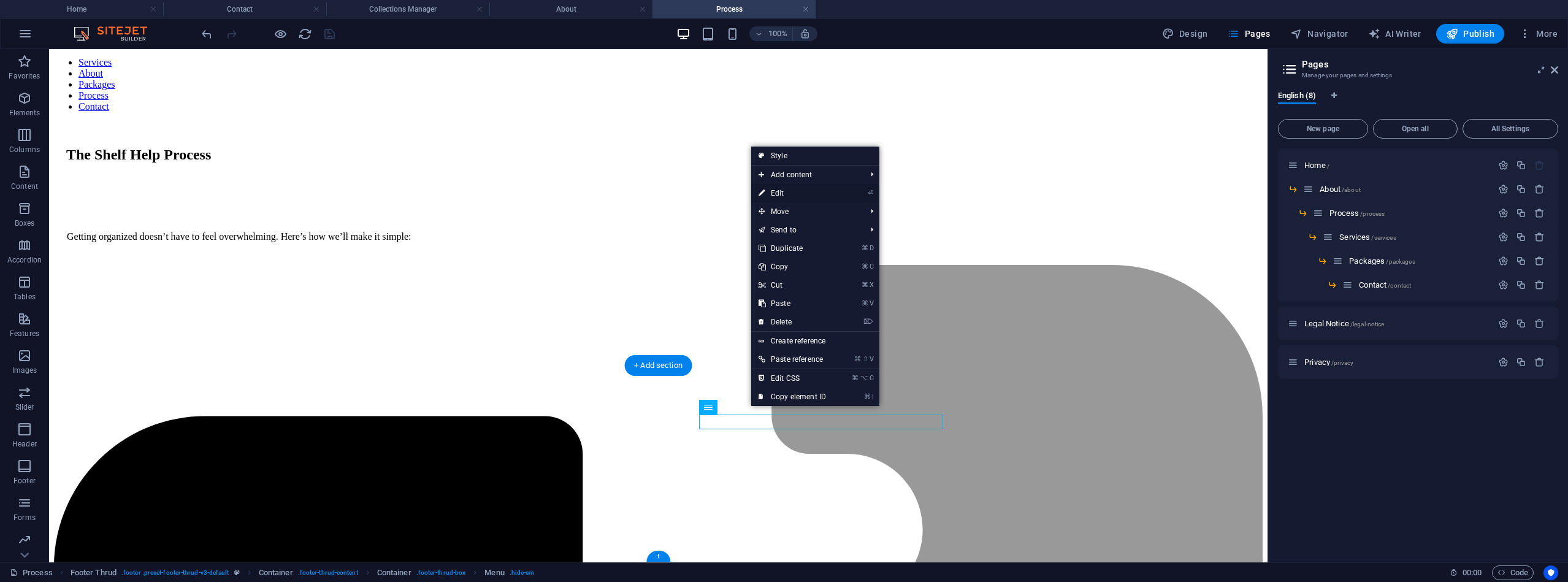
click at [786, 190] on link "⏎ Edit" at bounding box center [792, 193] width 83 height 19
select select "3"
select select
select select "1"
select select
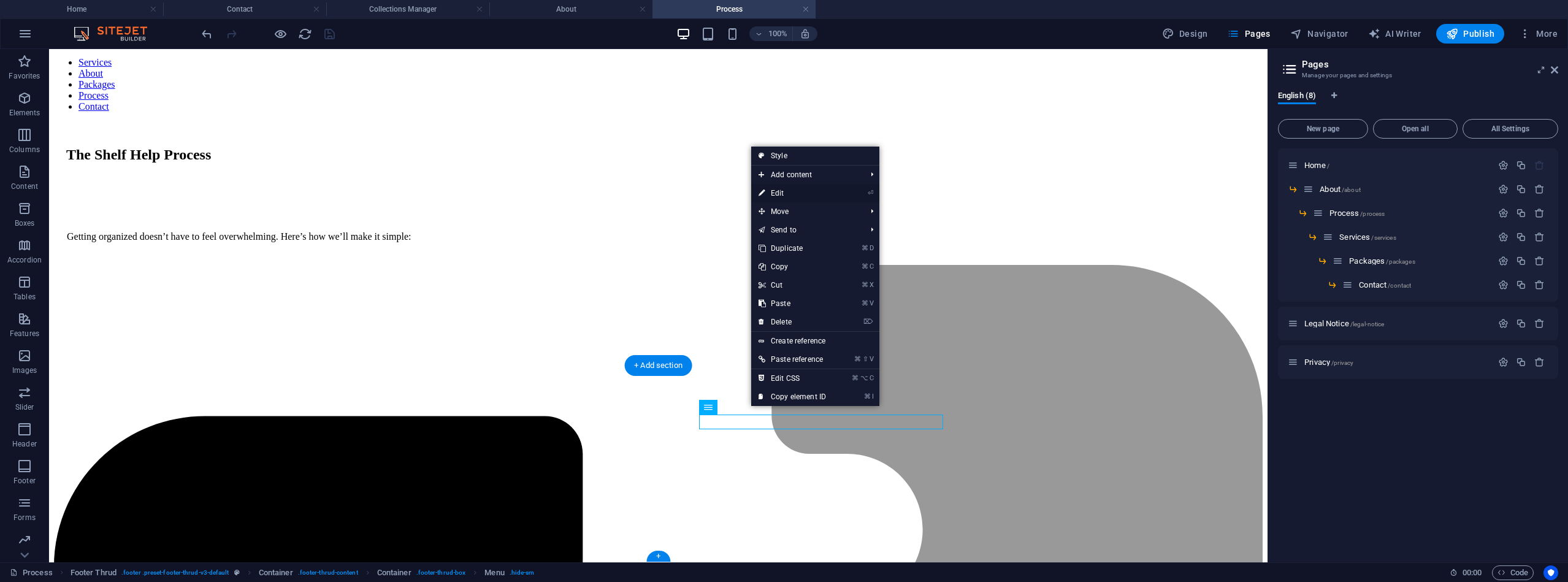
select select "4"
select select
select select "2"
select select
select select "5"
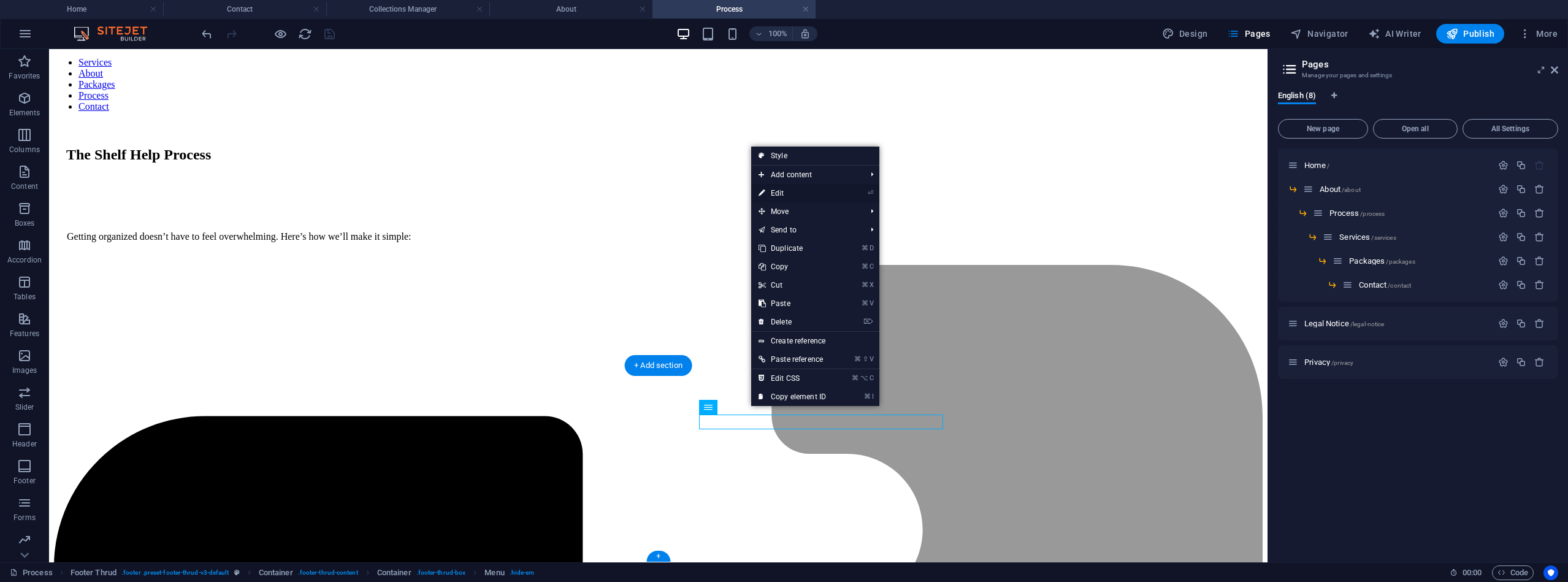
select select
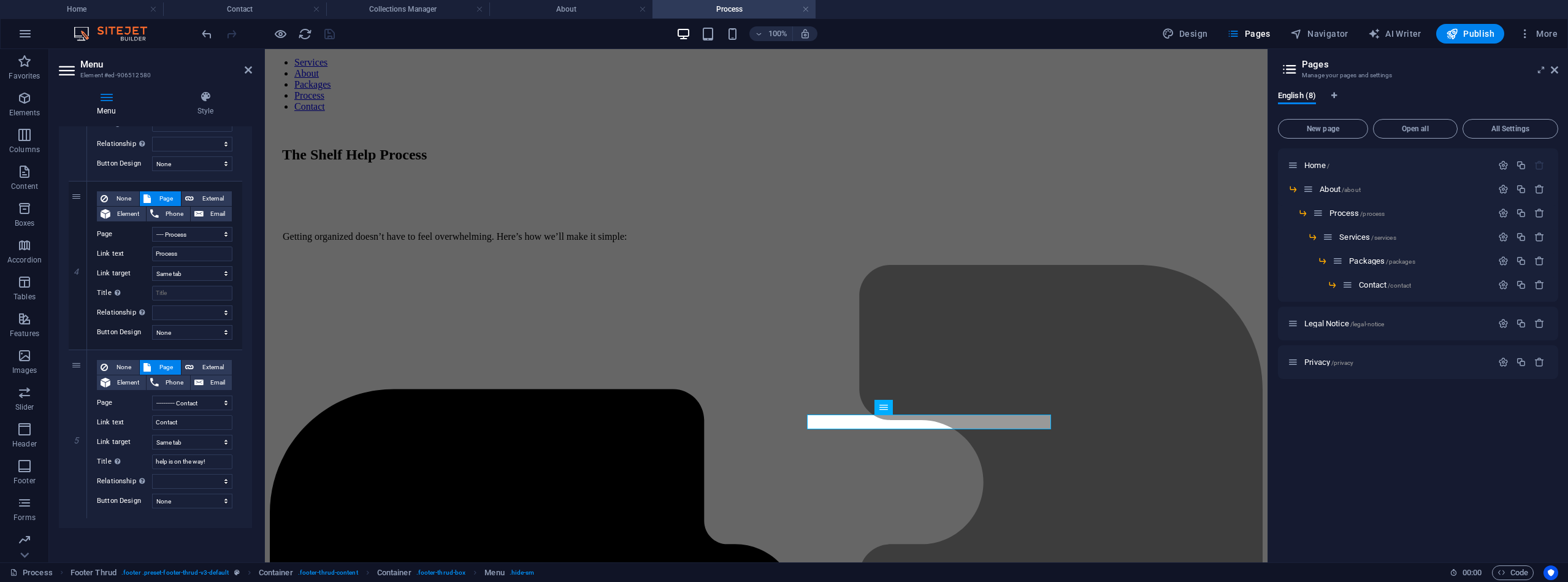
scroll to position [568, 0]
click at [329, 37] on div at bounding box center [268, 33] width 137 height 19
click at [1483, 28] on span "Publish" at bounding box center [1470, 34] width 49 height 13
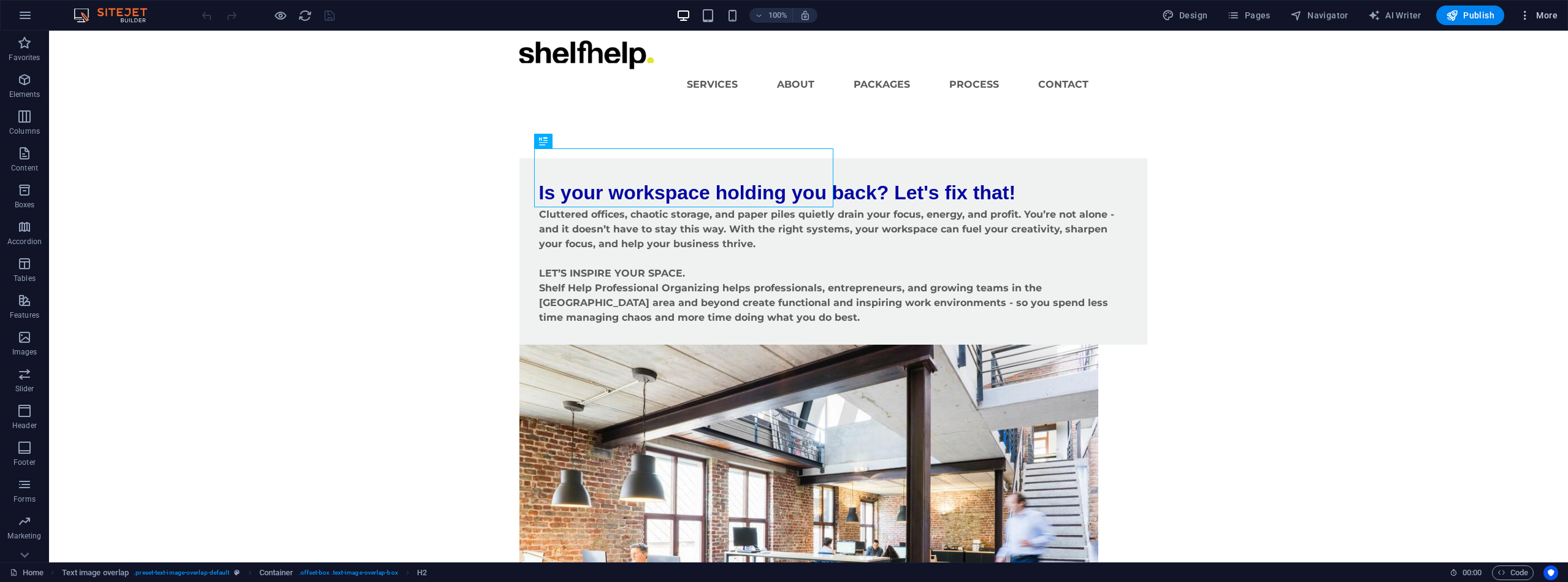
click at [1550, 15] on span "More" at bounding box center [1539, 15] width 39 height 13
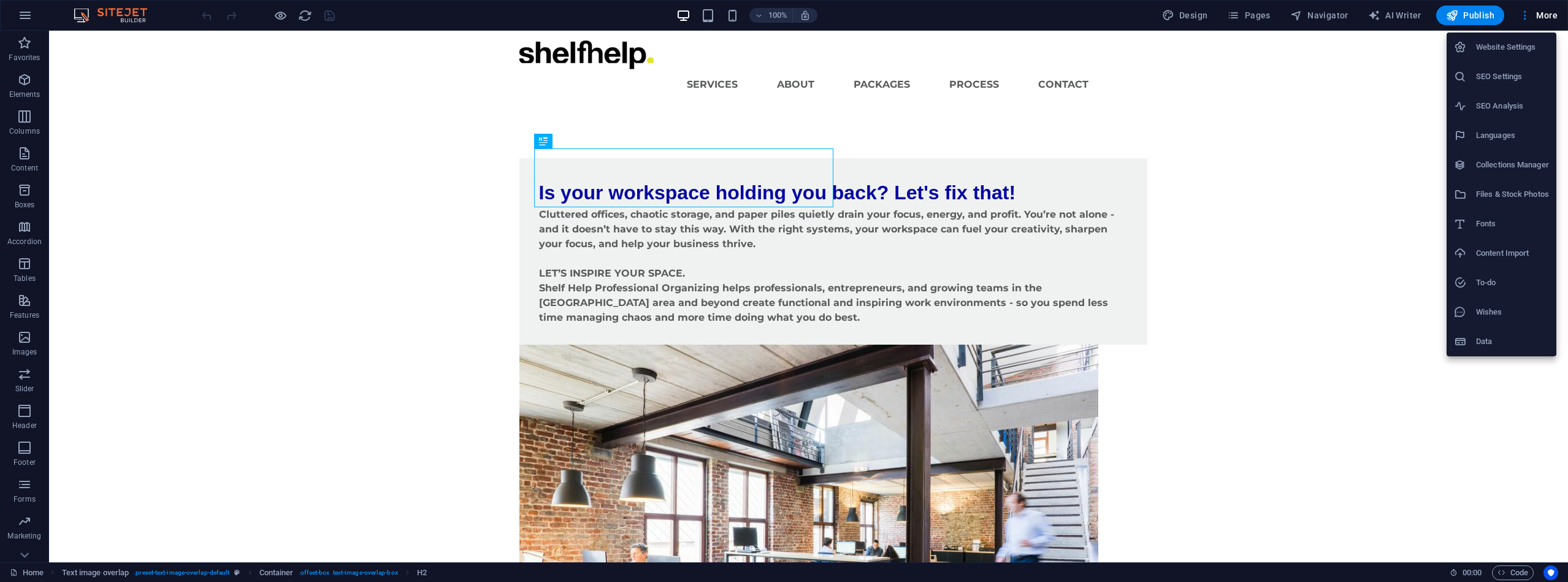
click at [1486, 42] on h6 "Website Settings" at bounding box center [1512, 46] width 73 height 14
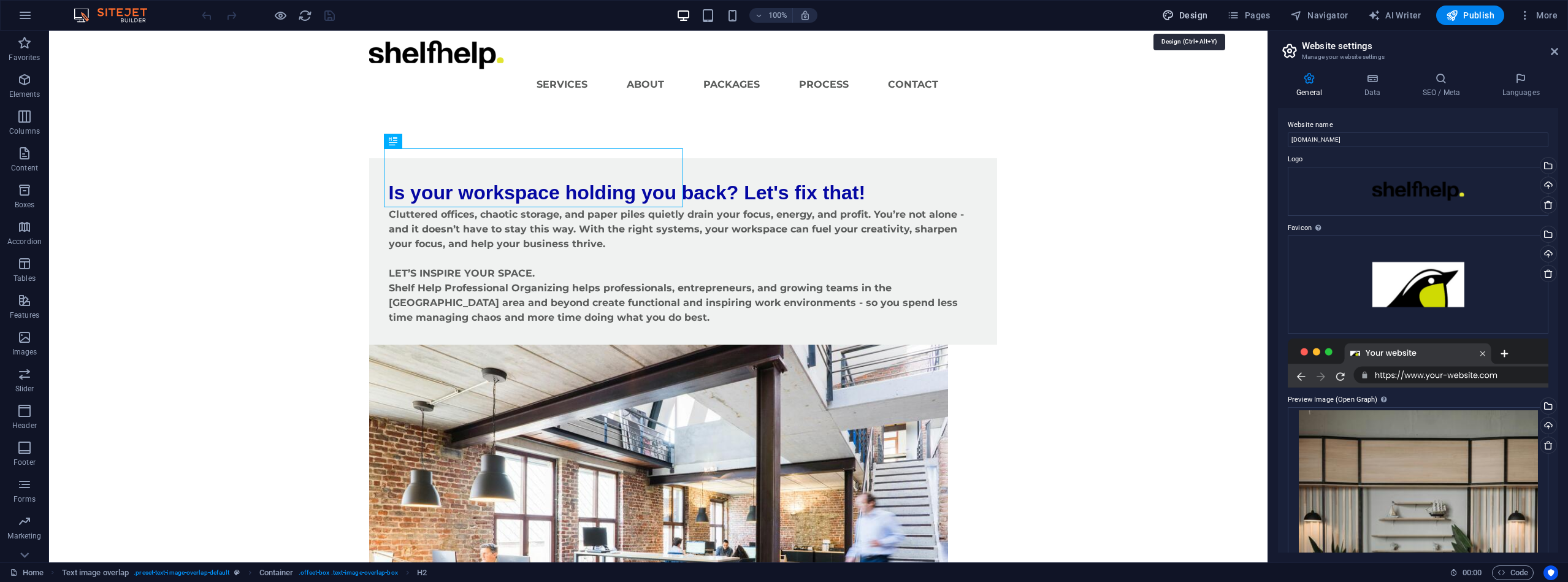
click at [1208, 8] on button "Design" at bounding box center [1185, 15] width 56 height 19
select select "px"
select select "400"
select select "px"
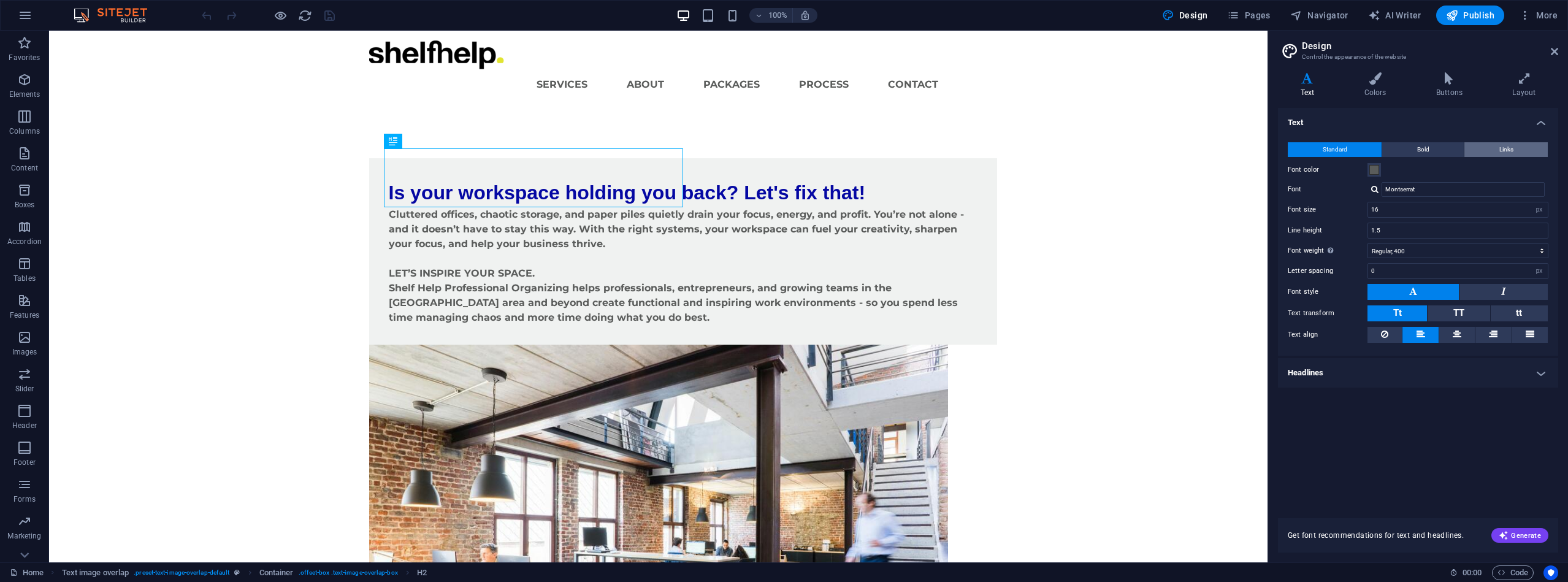
click at [1520, 145] on button "Links" at bounding box center [1506, 149] width 83 height 14
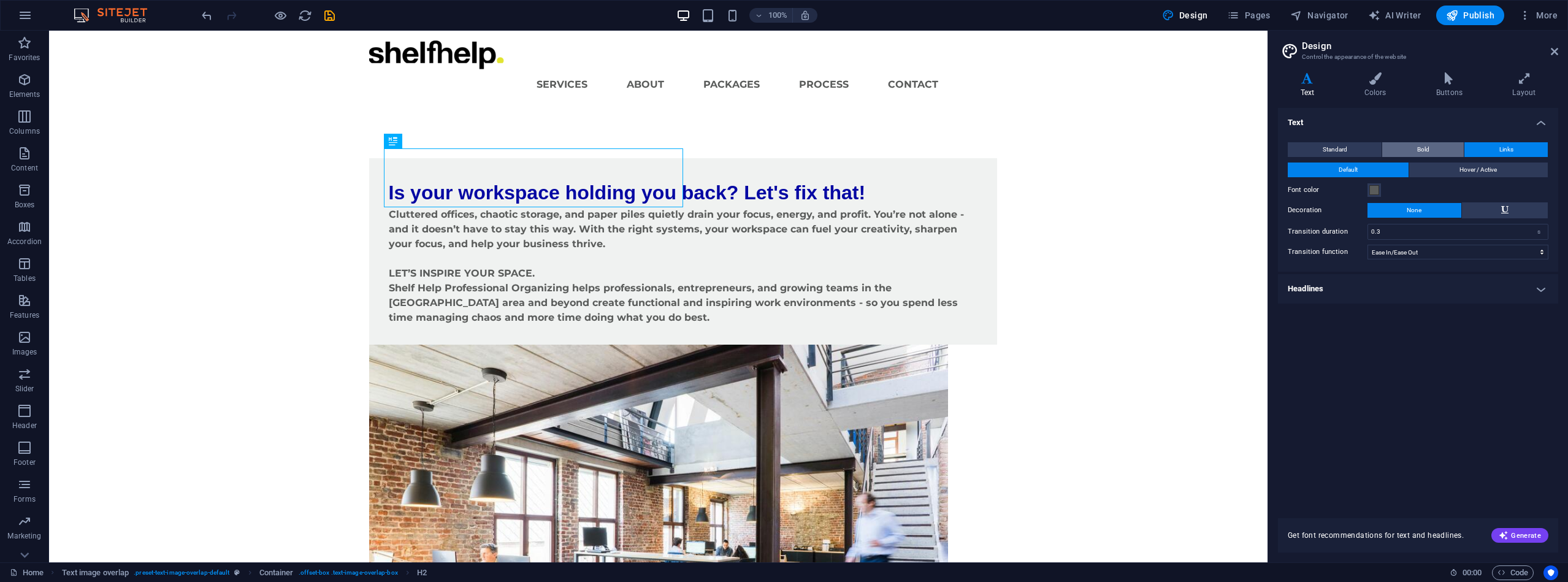
click at [1448, 150] on button "Bold" at bounding box center [1423, 149] width 82 height 14
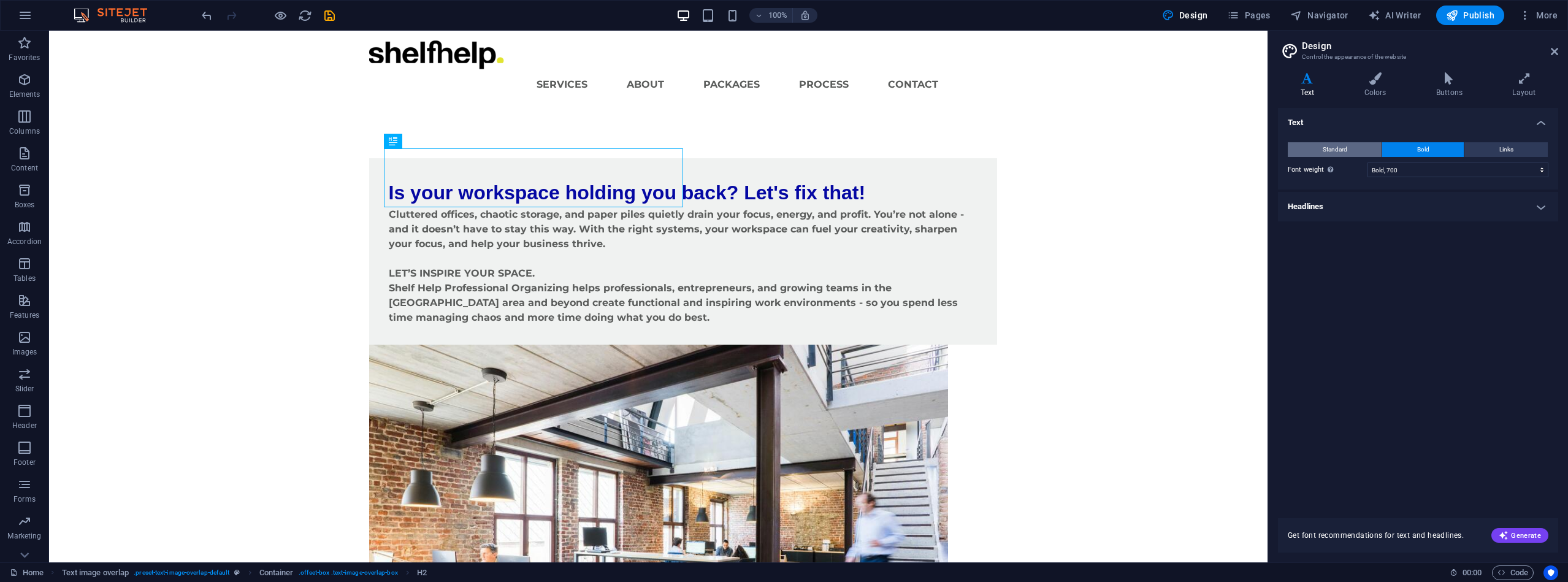
click at [1361, 150] on button "Standard" at bounding box center [1334, 149] width 93 height 14
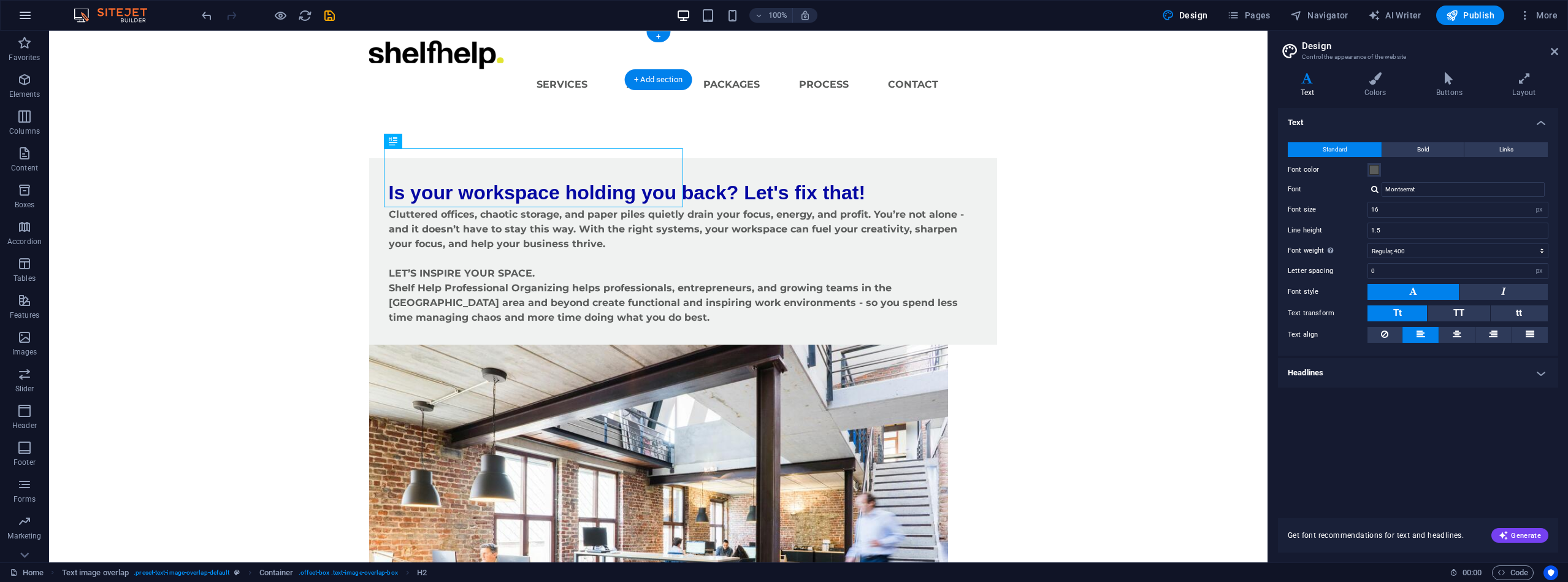
click at [24, 13] on icon "button" at bounding box center [24, 14] width 14 height 14
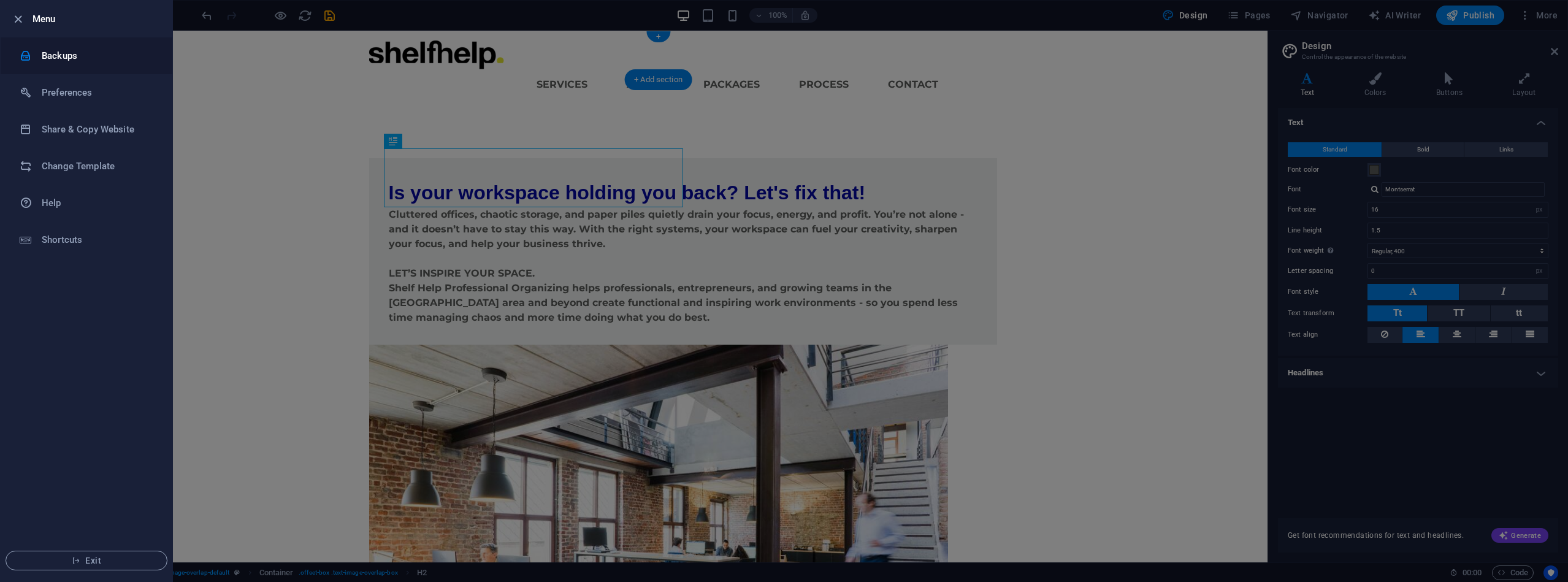
click at [53, 57] on h6 "Backups" at bounding box center [99, 56] width 114 height 14
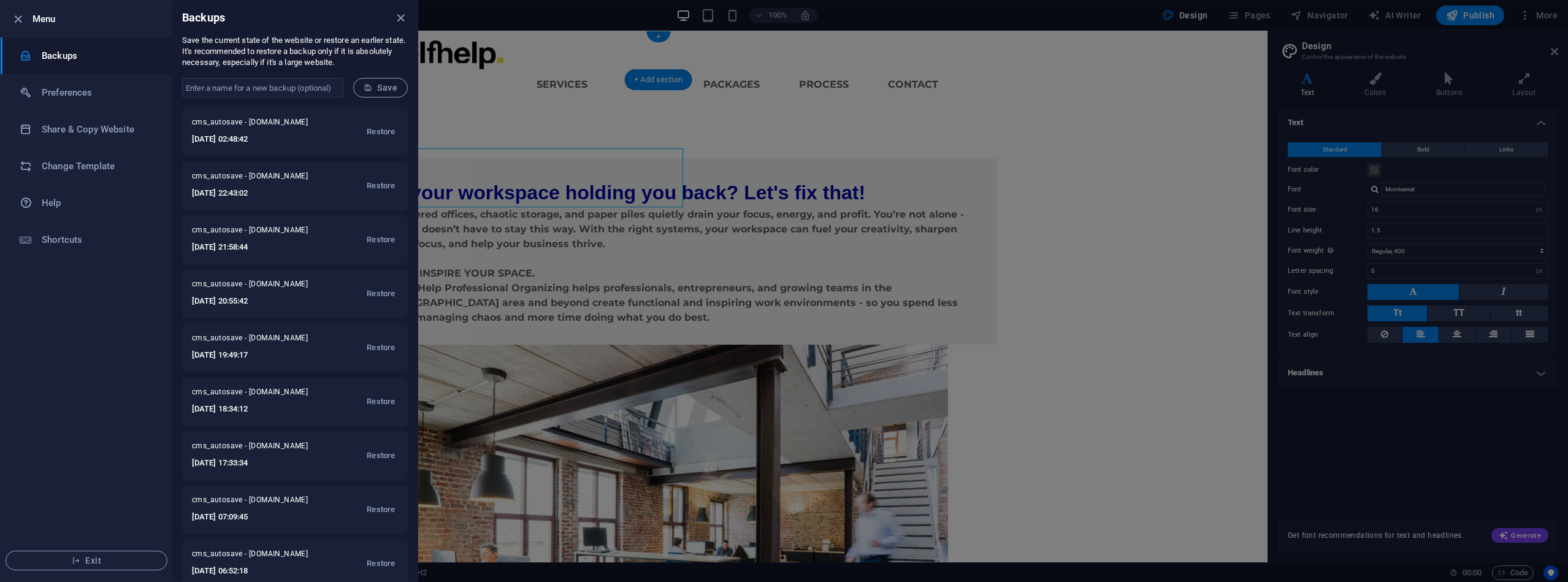
click at [589, 85] on div at bounding box center [784, 291] width 1568 height 582
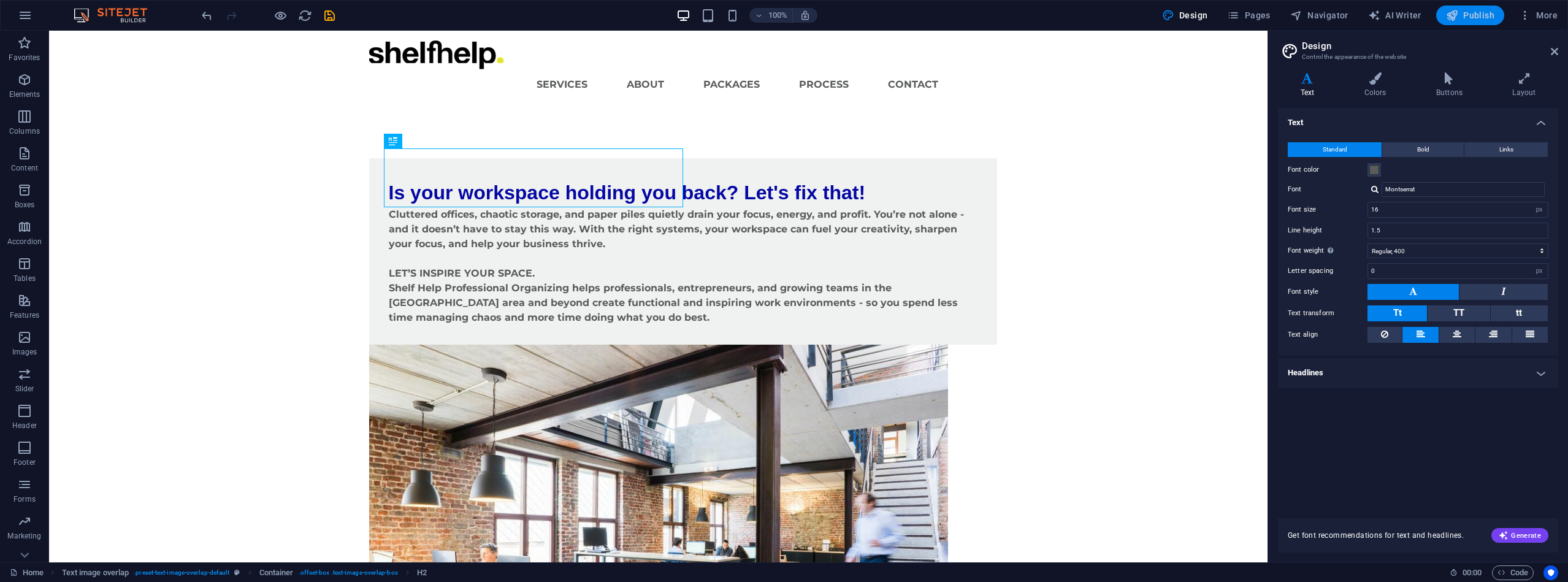
click at [1462, 10] on span "Publish" at bounding box center [1470, 15] width 49 height 13
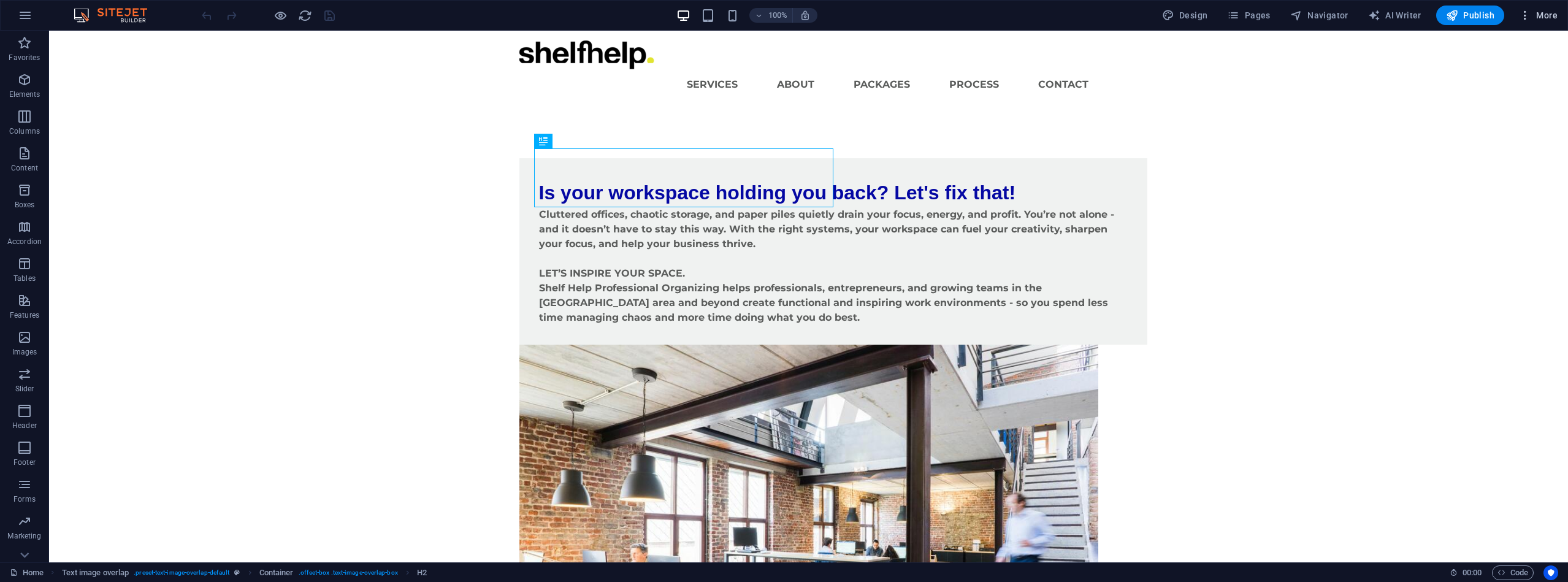
click at [1548, 10] on span "More" at bounding box center [1539, 15] width 39 height 13
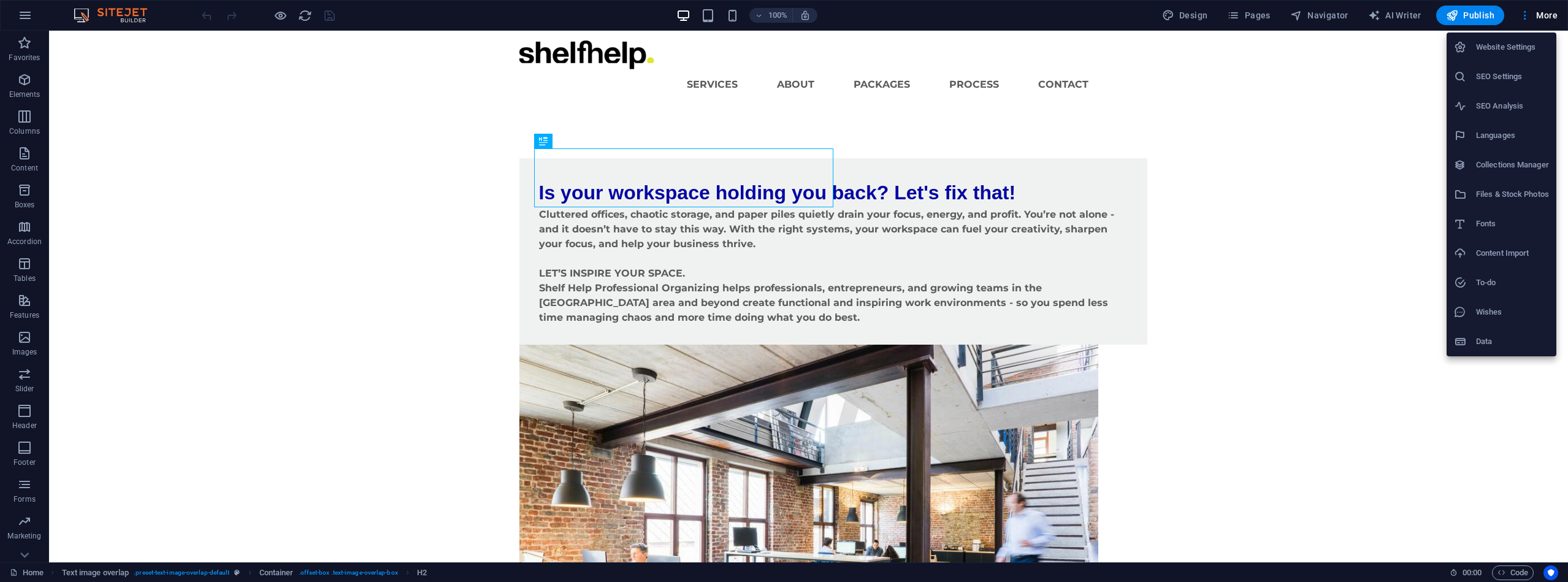
click at [1114, 446] on div at bounding box center [784, 291] width 1568 height 582
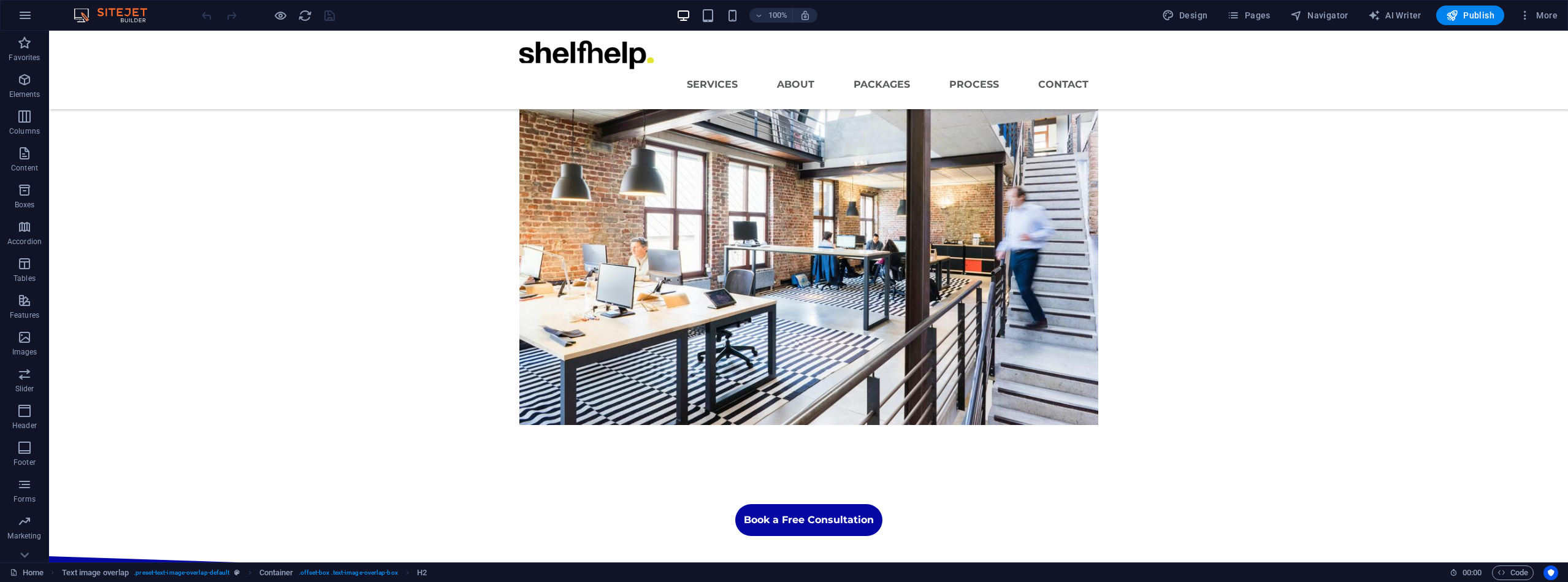
scroll to position [276, 0]
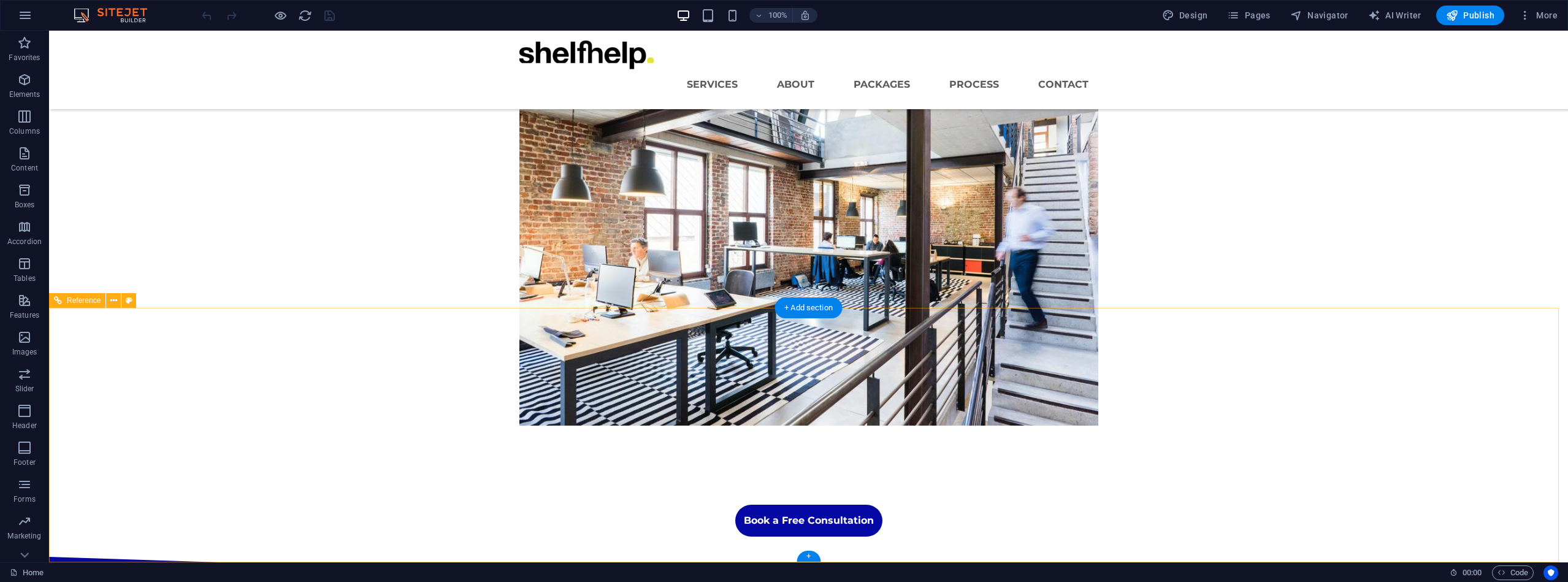
click at [110, 300] on icon at bounding box center [114, 301] width 7 height 13
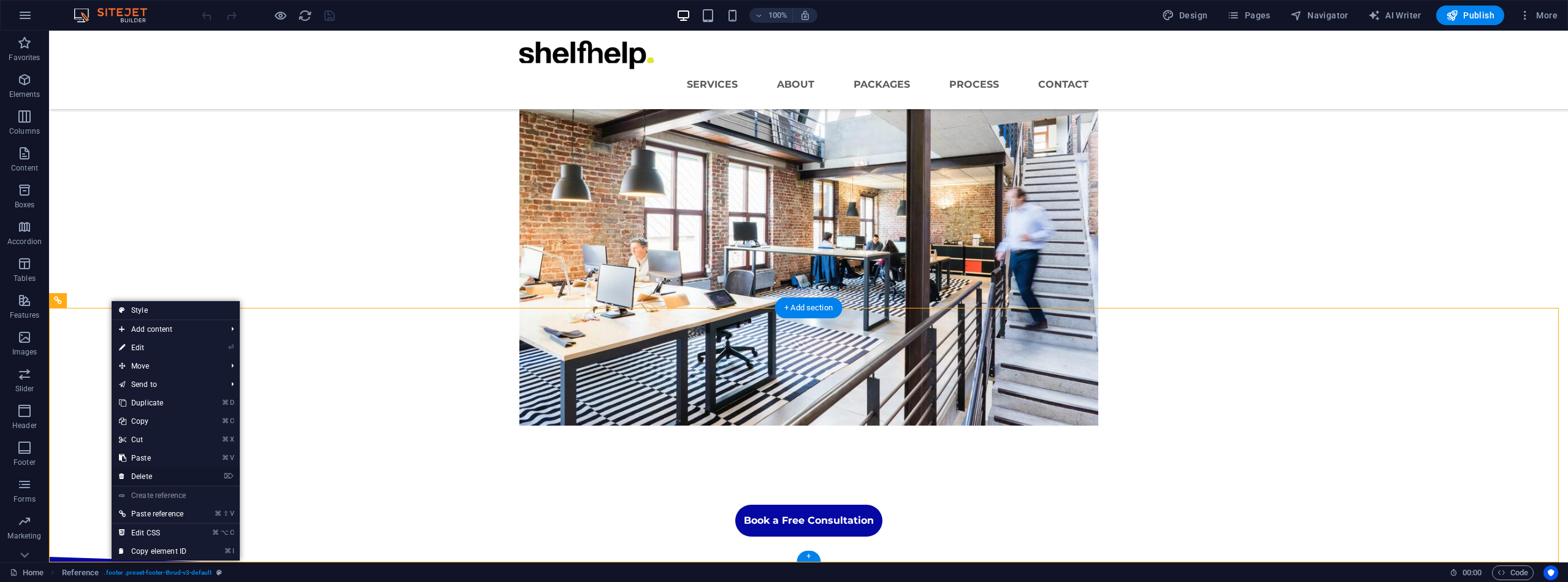
click at [147, 475] on link "⌦ Delete" at bounding box center [153, 477] width 83 height 19
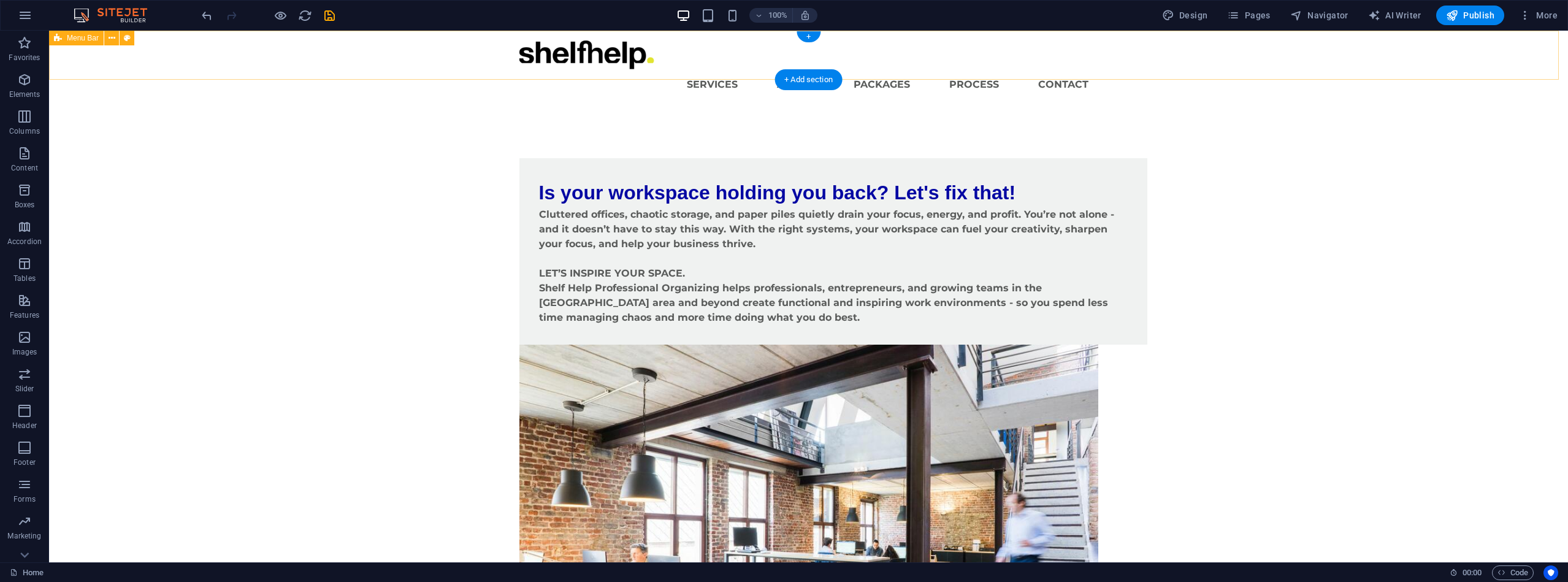
scroll to position [0, 0]
click at [1250, 15] on span "Pages" at bounding box center [1248, 15] width 43 height 13
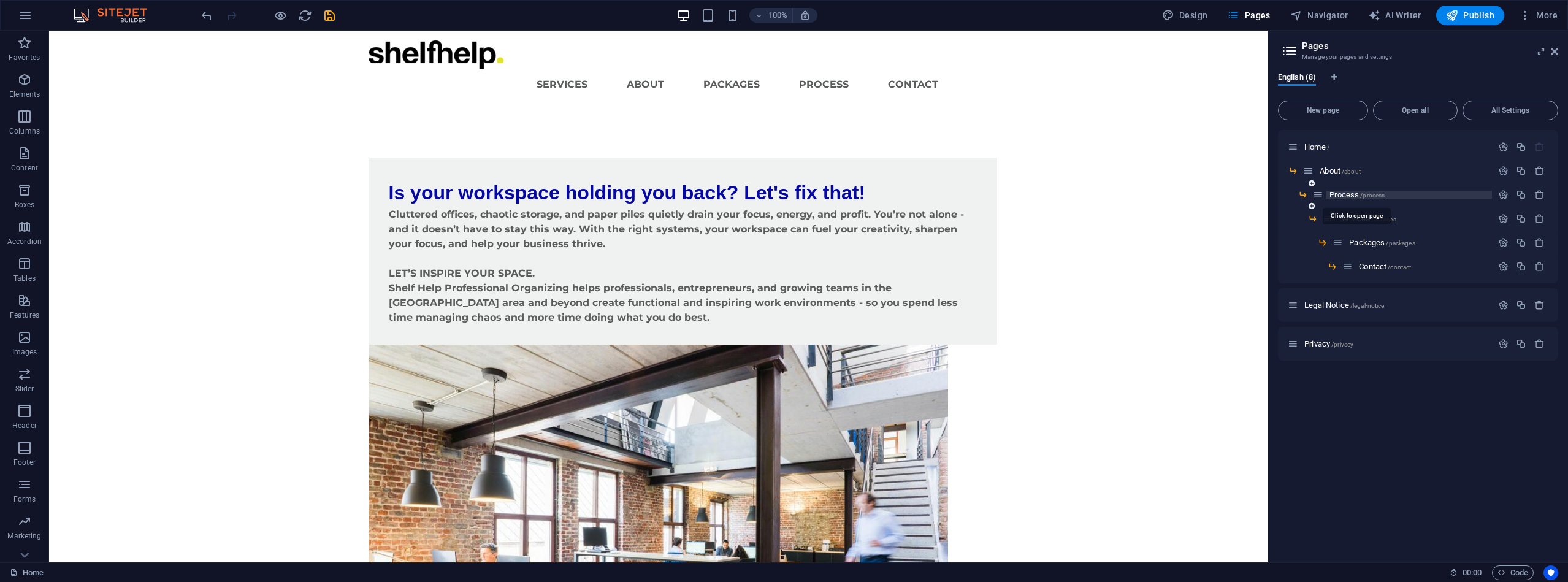
click at [1340, 195] on span "Process /process" at bounding box center [1357, 195] width 56 height 9
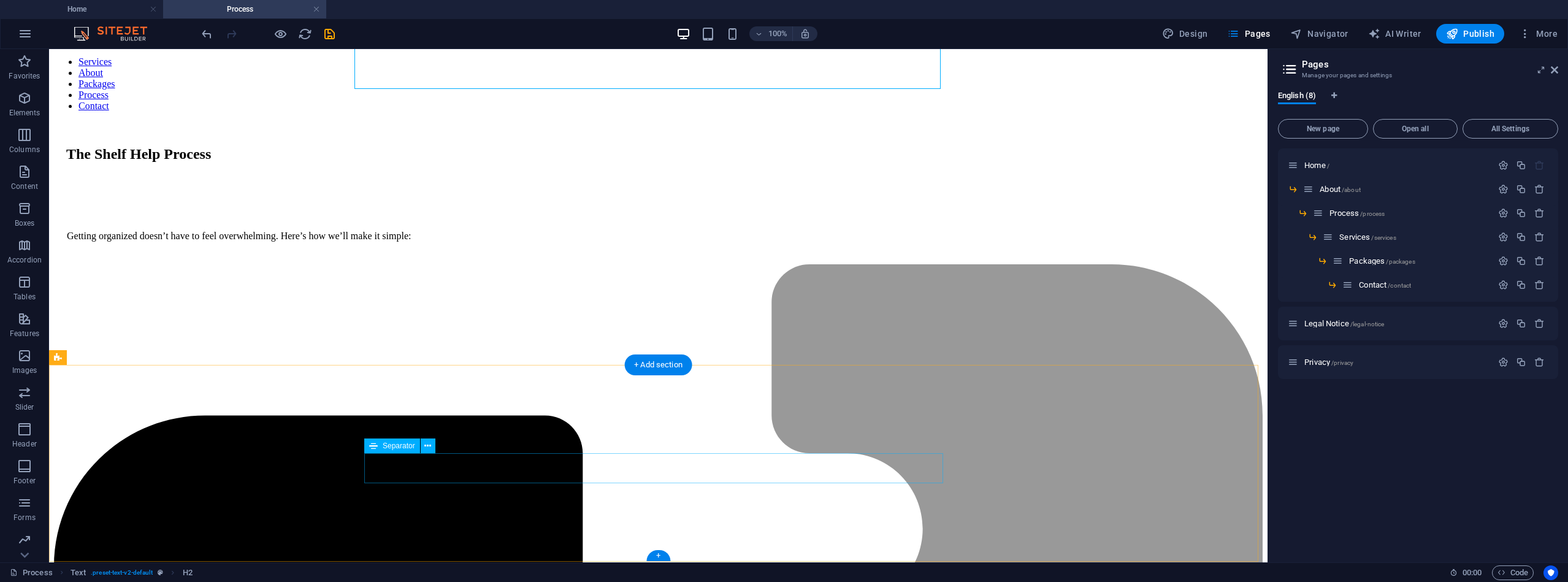
scroll to position [62, 0]
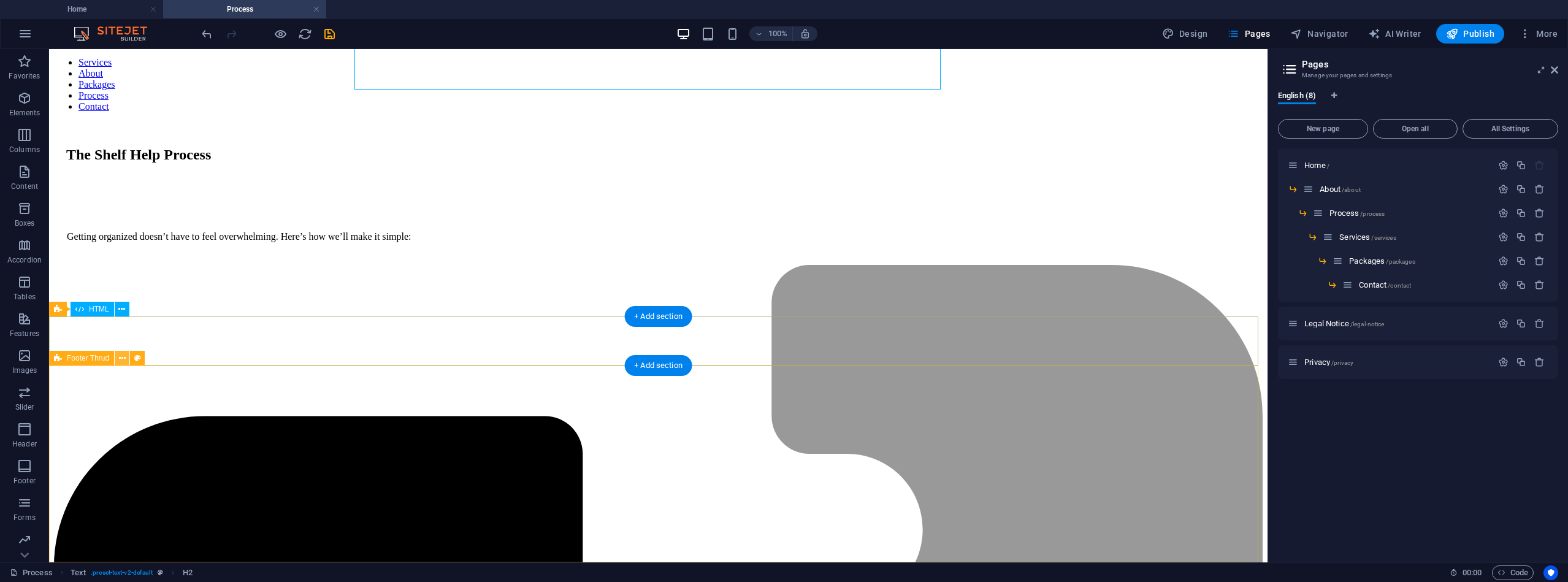
click at [125, 360] on icon at bounding box center [122, 358] width 7 height 13
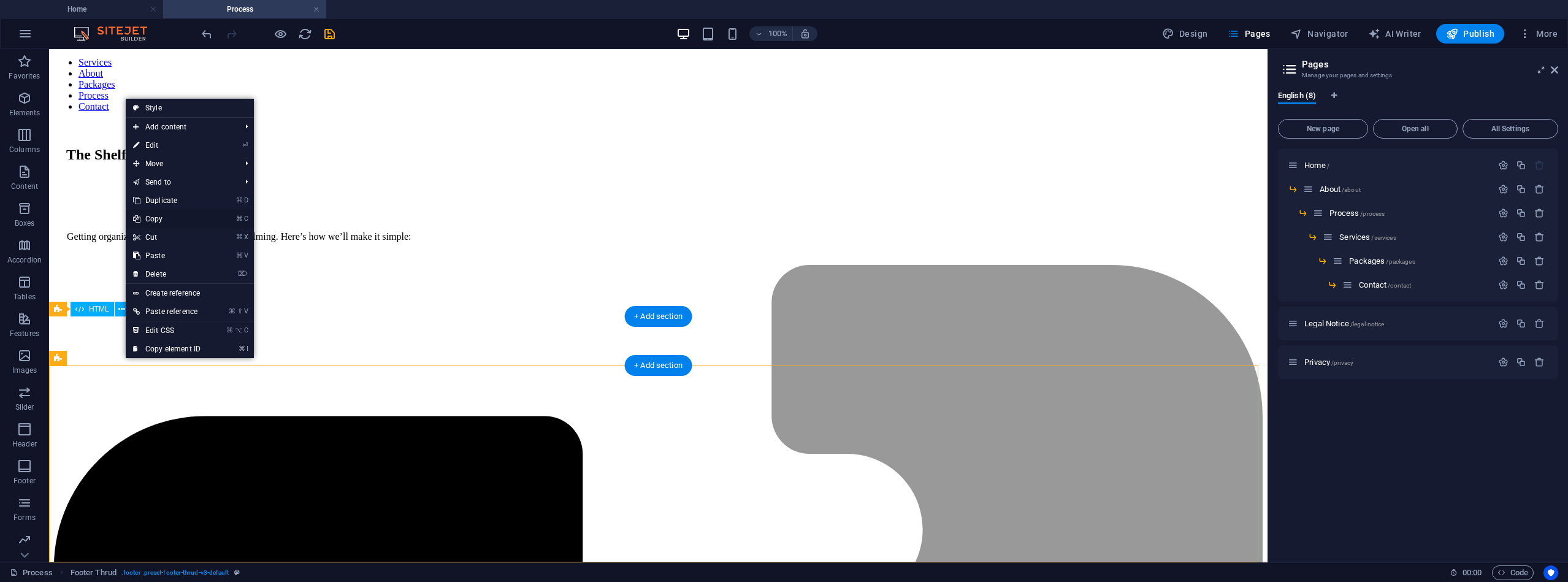
click at [161, 216] on link "⌘ C Copy" at bounding box center [167, 219] width 83 height 19
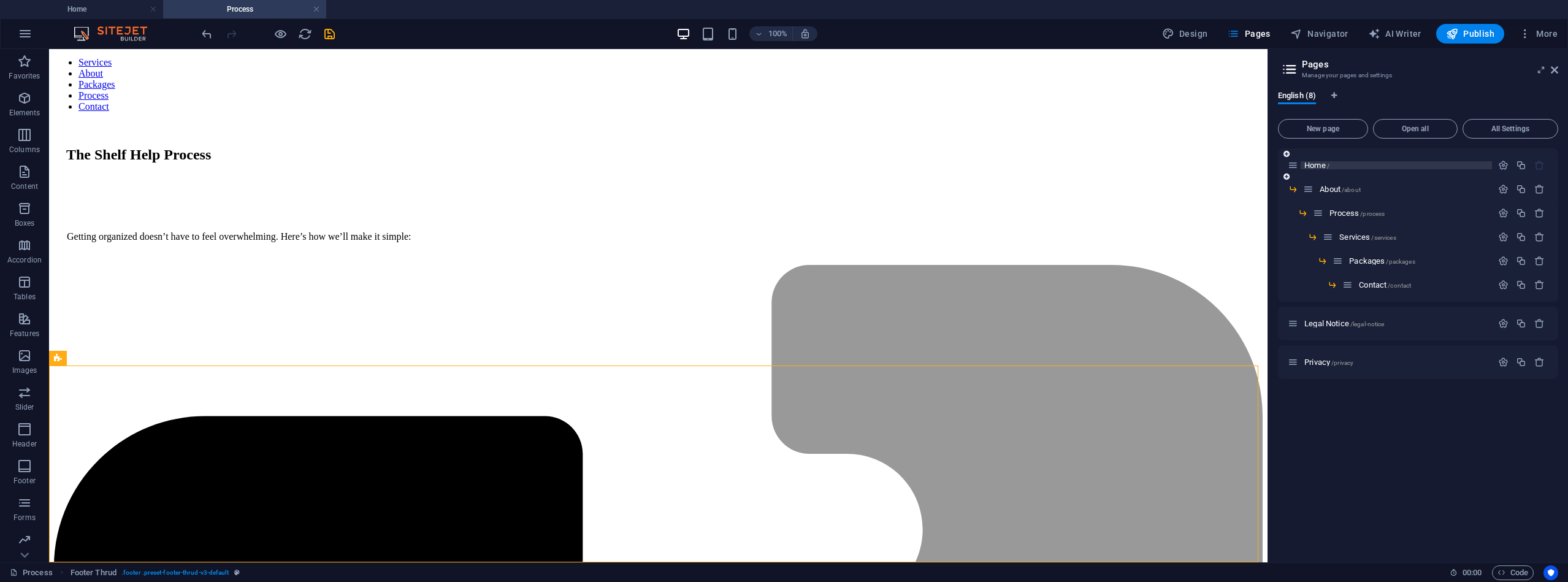
click at [1319, 164] on span "Home /" at bounding box center [1317, 165] width 25 height 9
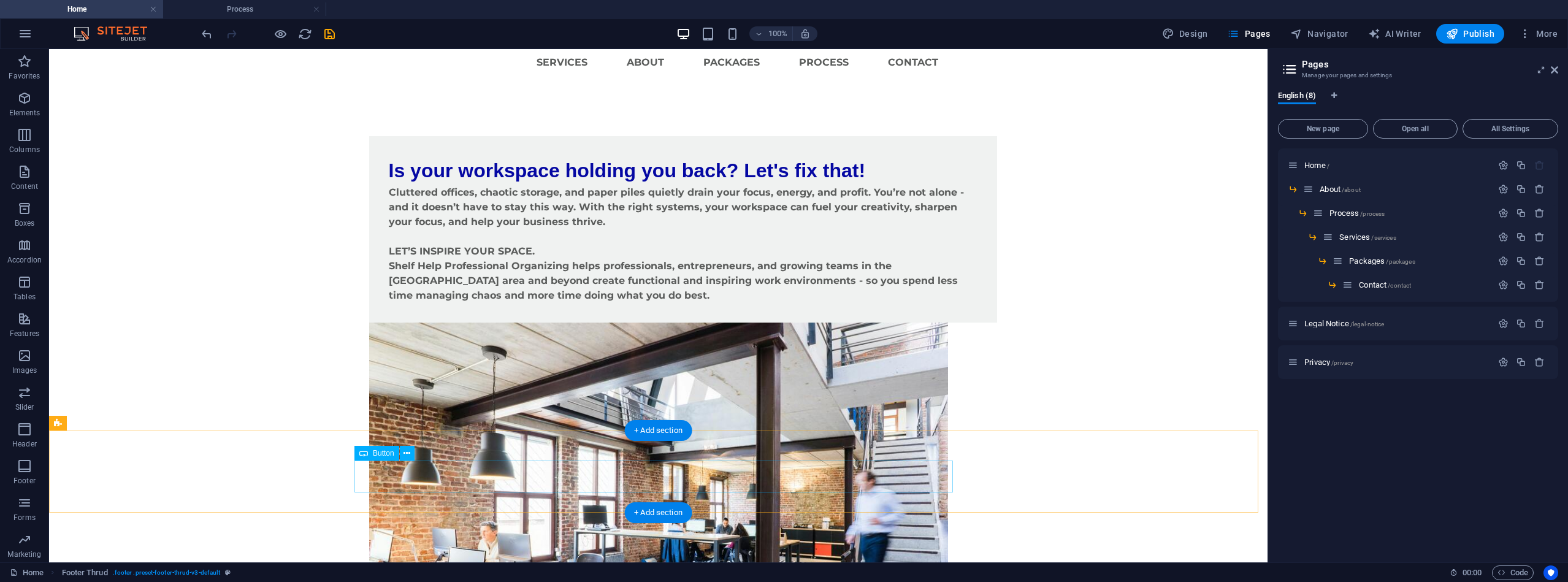
scroll to position [40, 0]
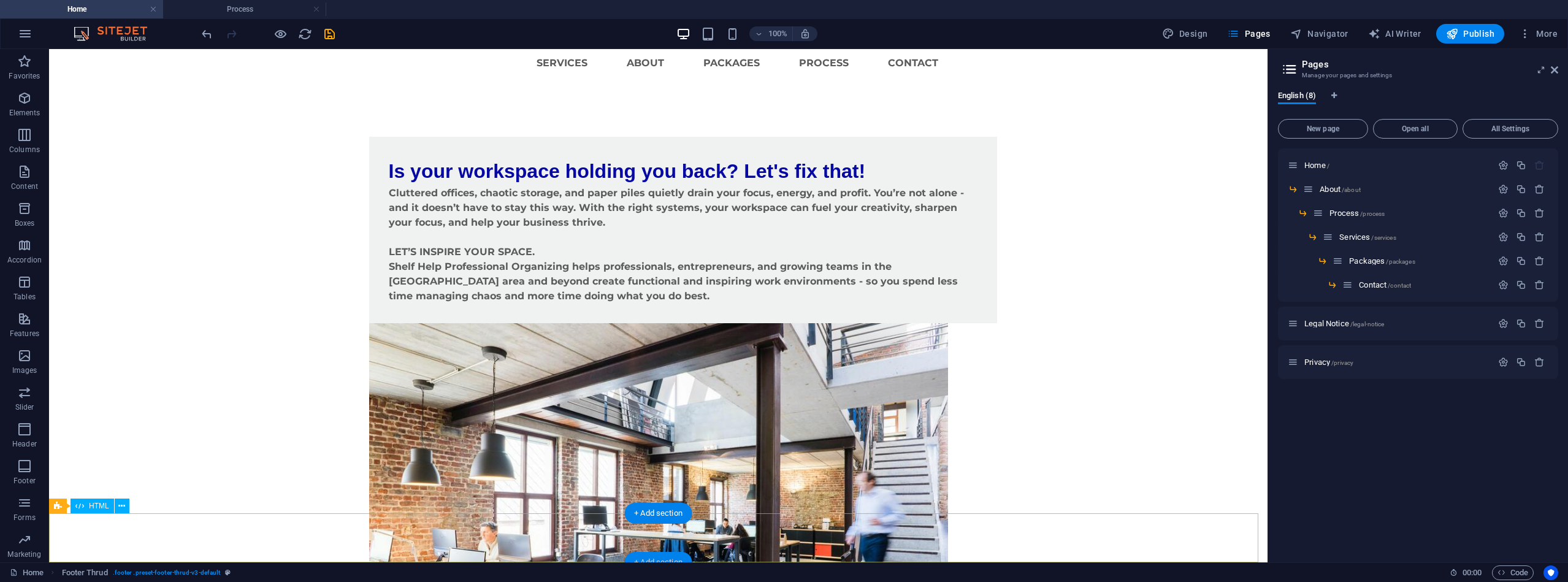
click at [635, 558] on div "+ Add section" at bounding box center [658, 562] width 68 height 21
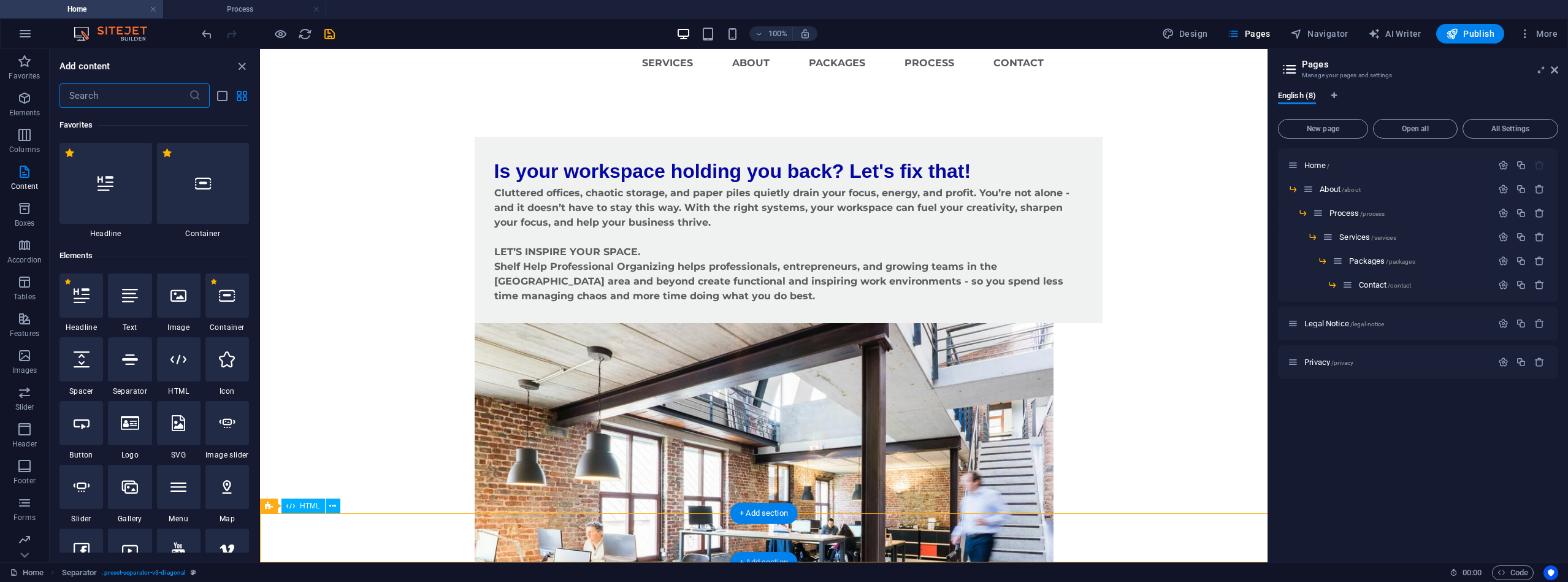
scroll to position [2146, 0]
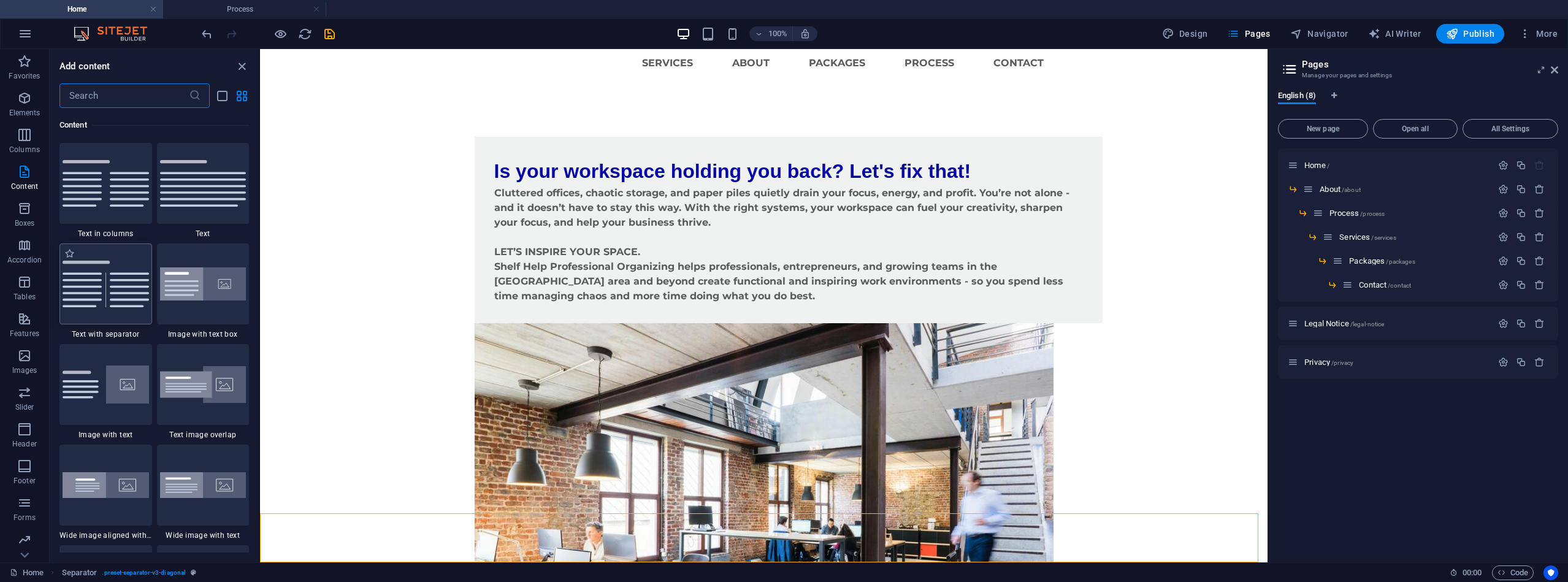
click at [125, 272] on img at bounding box center [105, 284] width 87 height 46
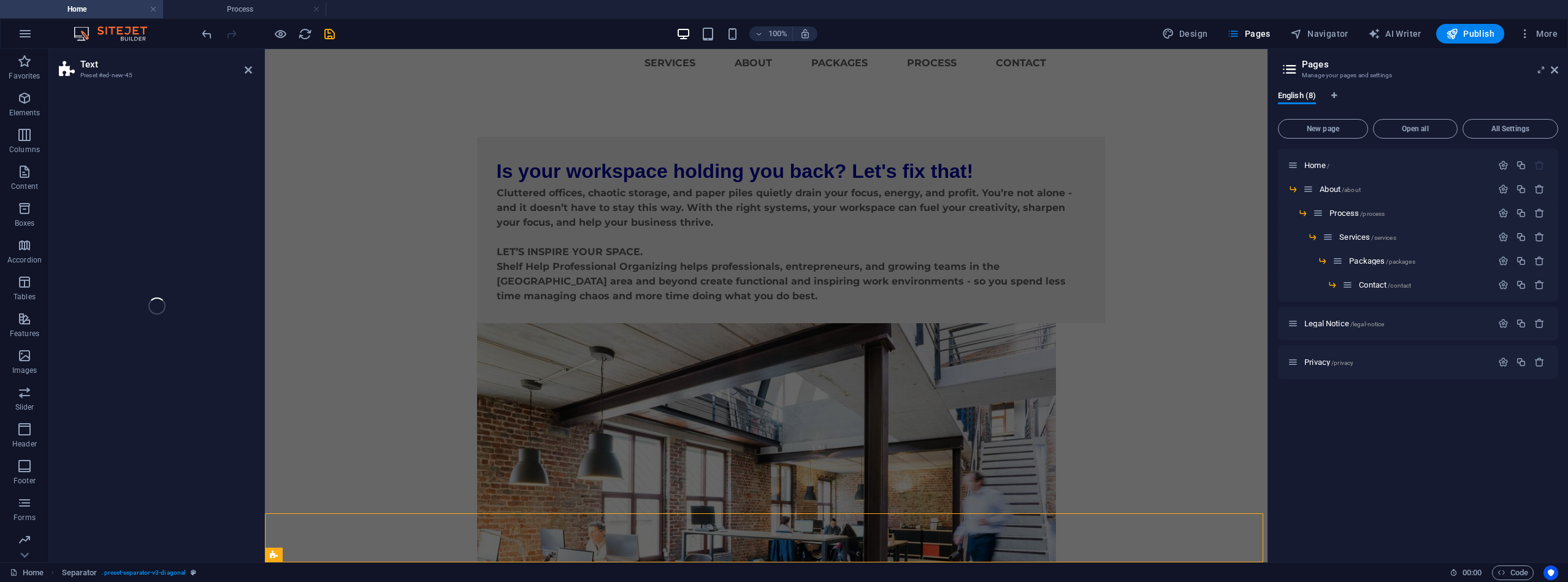
select select "rem"
select select "px"
select select "preset-text-v2-separator"
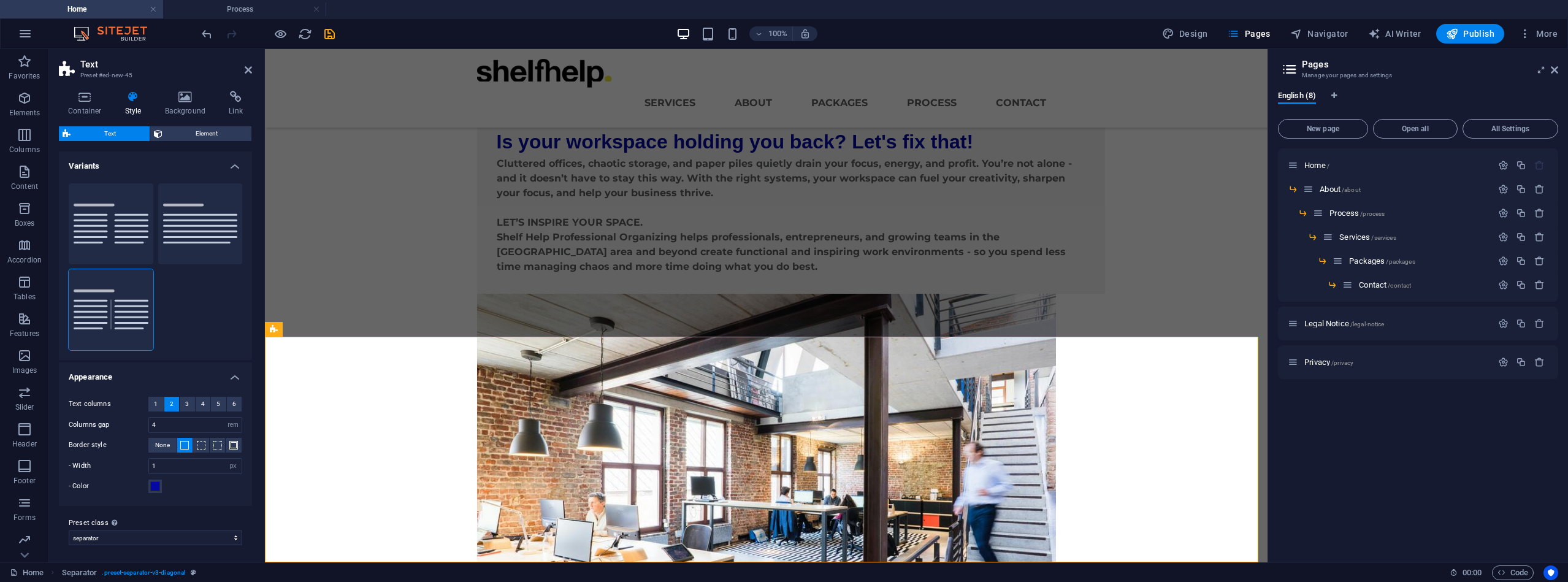
scroll to position [265, 0]
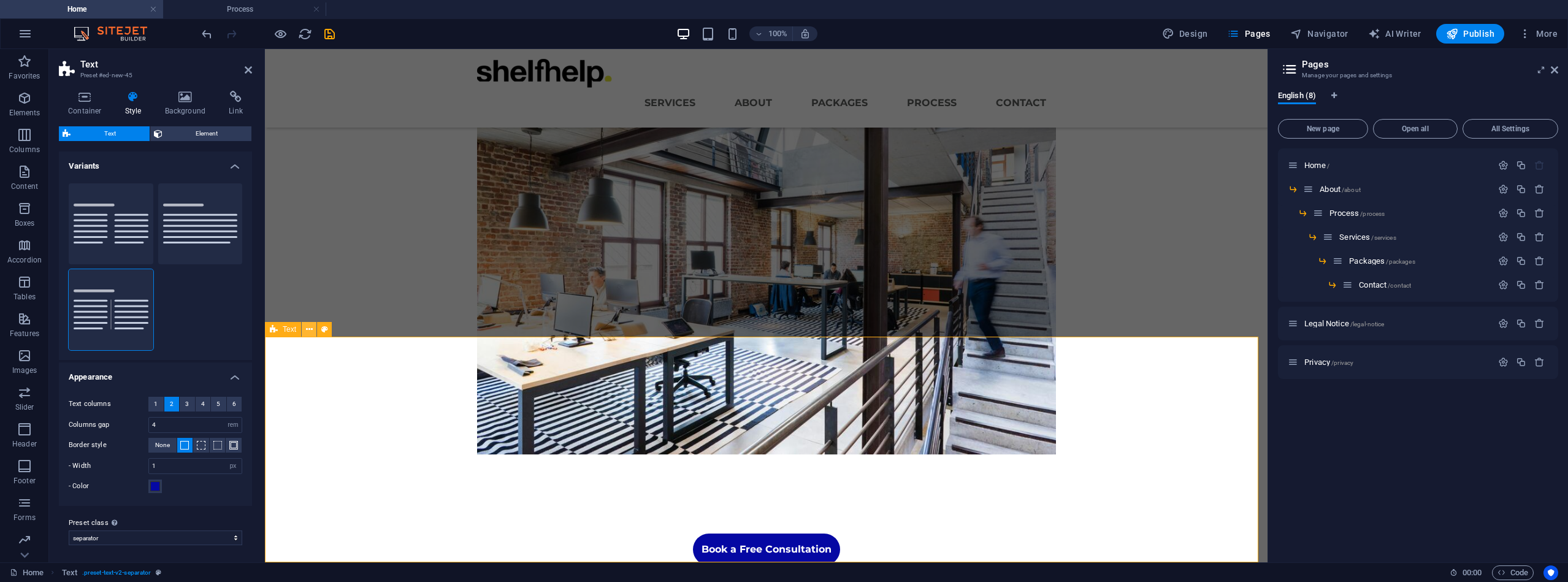
click at [308, 332] on icon at bounding box center [309, 329] width 7 height 13
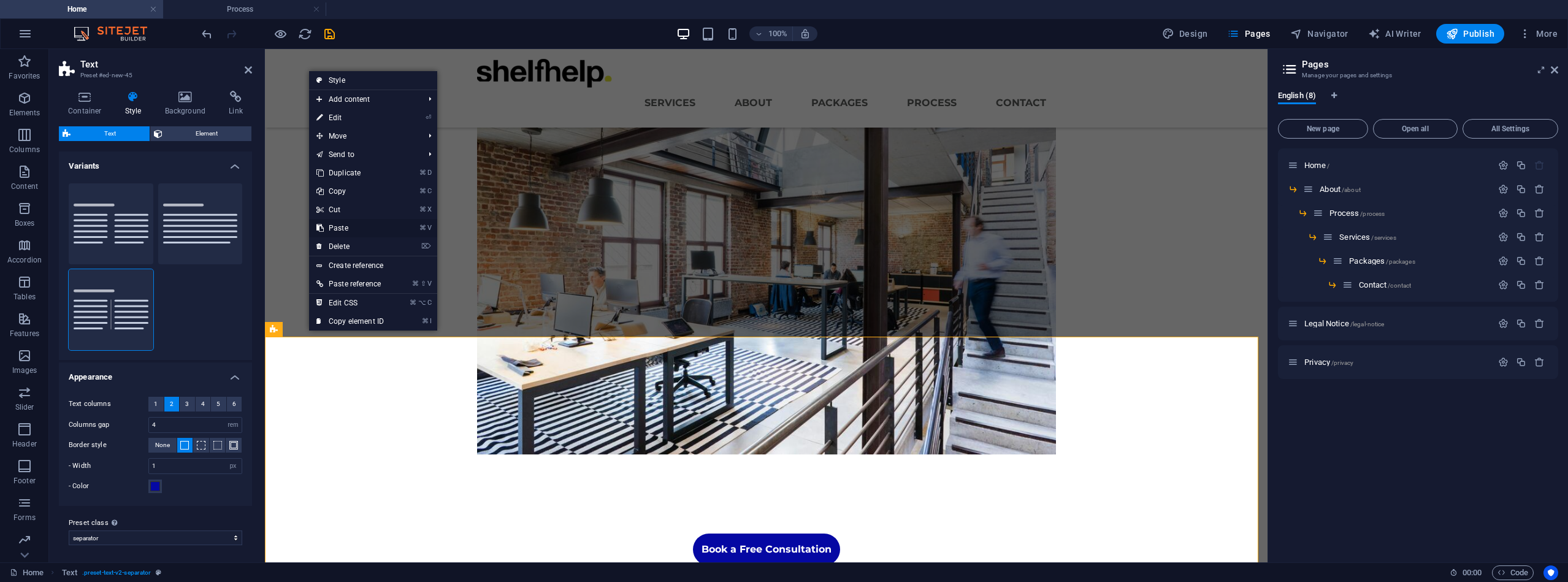
click at [349, 225] on link "⌘ V Paste" at bounding box center [350, 228] width 83 height 19
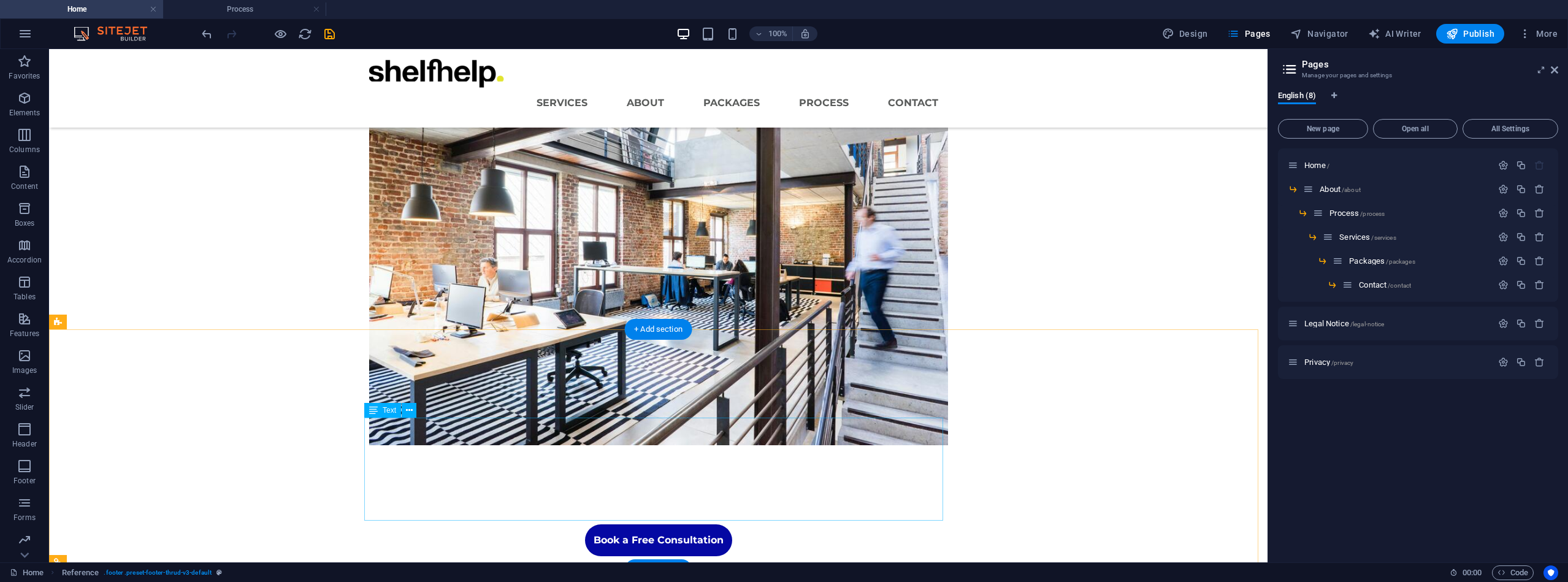
scroll to position [271, 0]
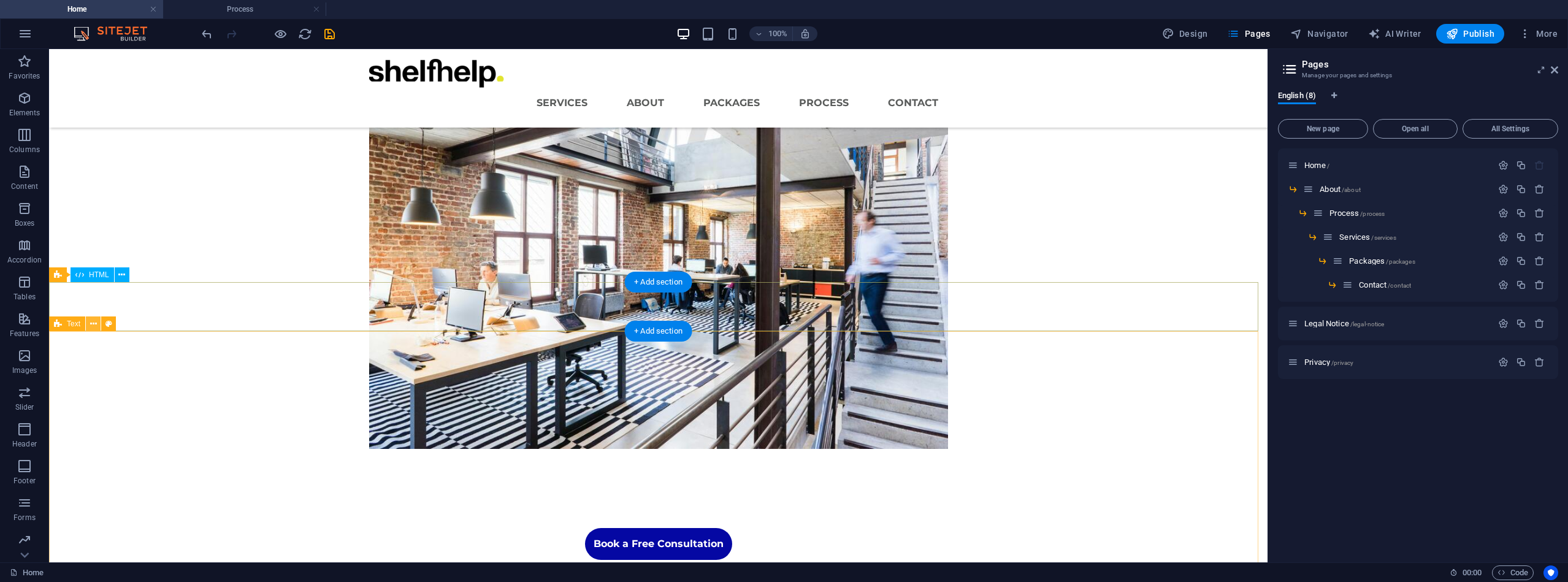
click at [92, 325] on icon at bounding box center [93, 323] width 7 height 13
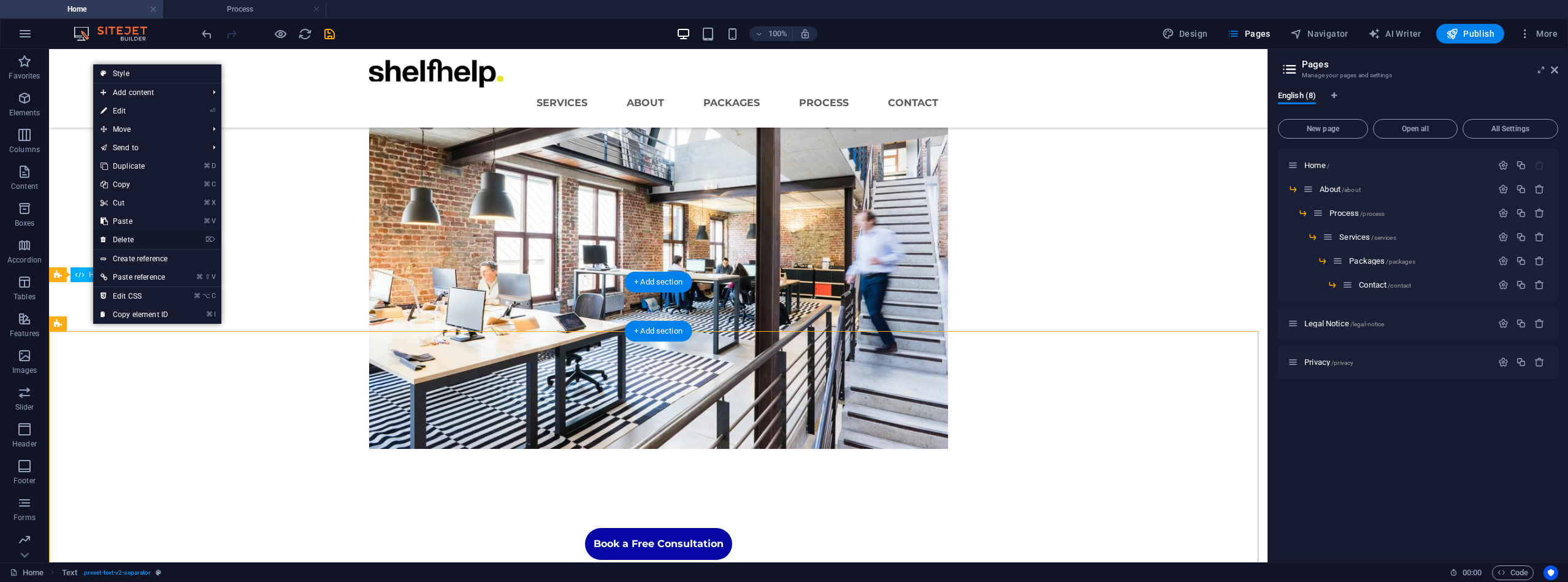
click at [132, 234] on link "⌦ Delete" at bounding box center [135, 240] width 83 height 19
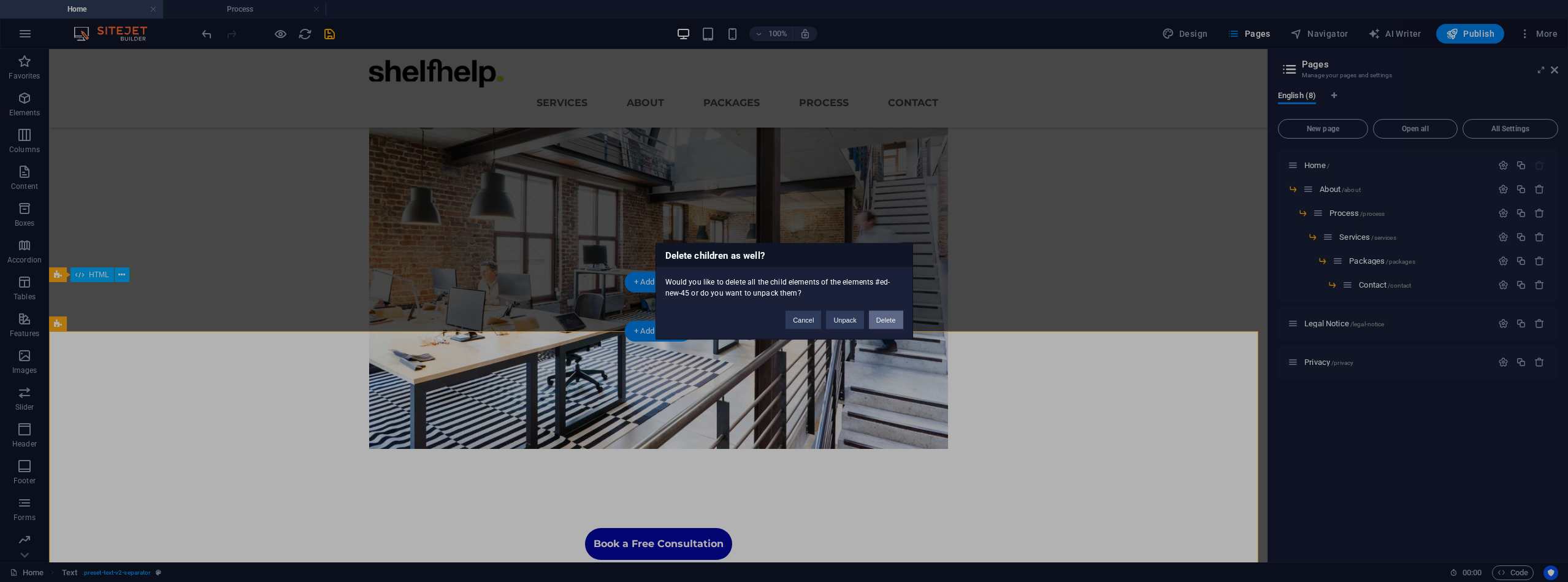
click at [882, 323] on button "Delete" at bounding box center [886, 320] width 35 height 19
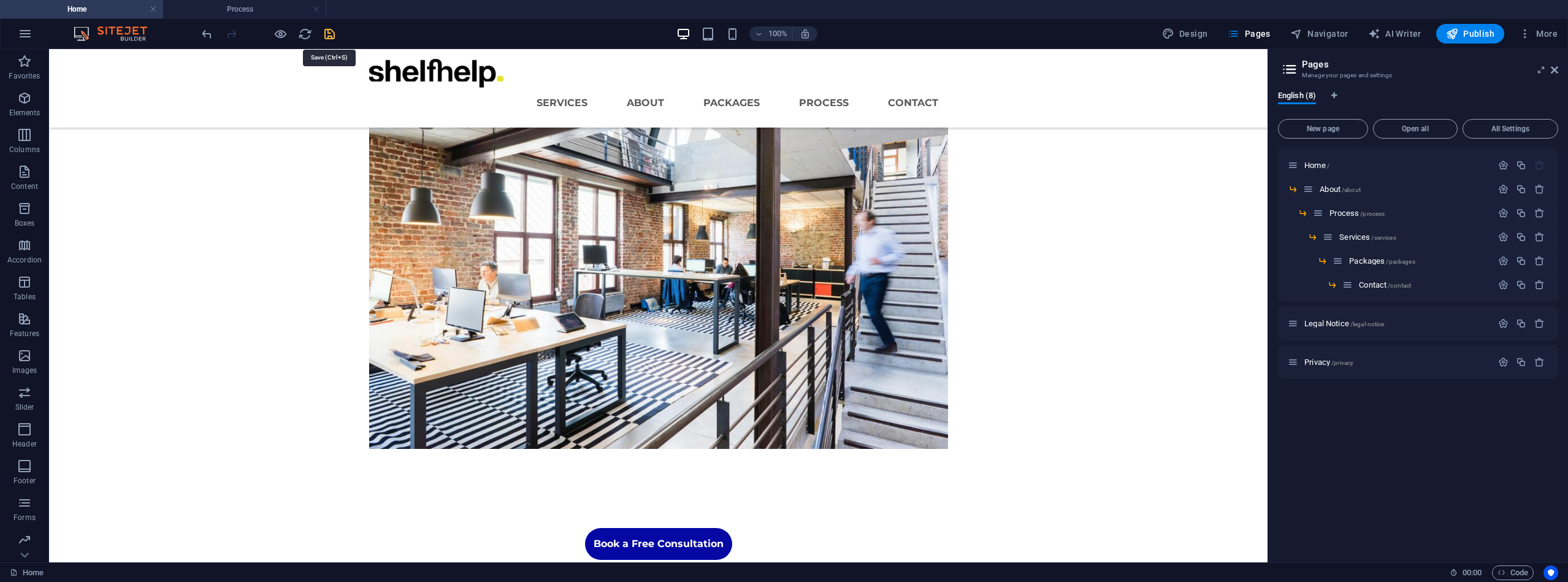
click at [334, 35] on icon "save" at bounding box center [329, 34] width 14 height 14
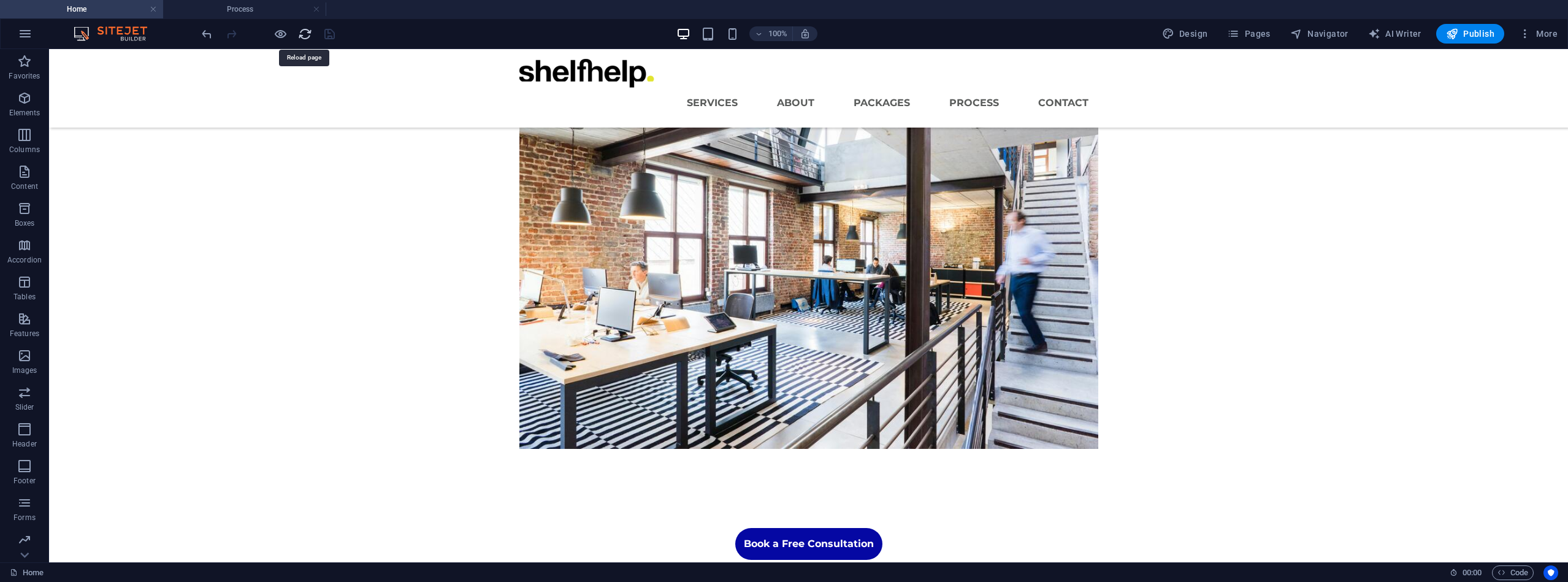
click at [308, 34] on icon "reload" at bounding box center [305, 34] width 14 height 14
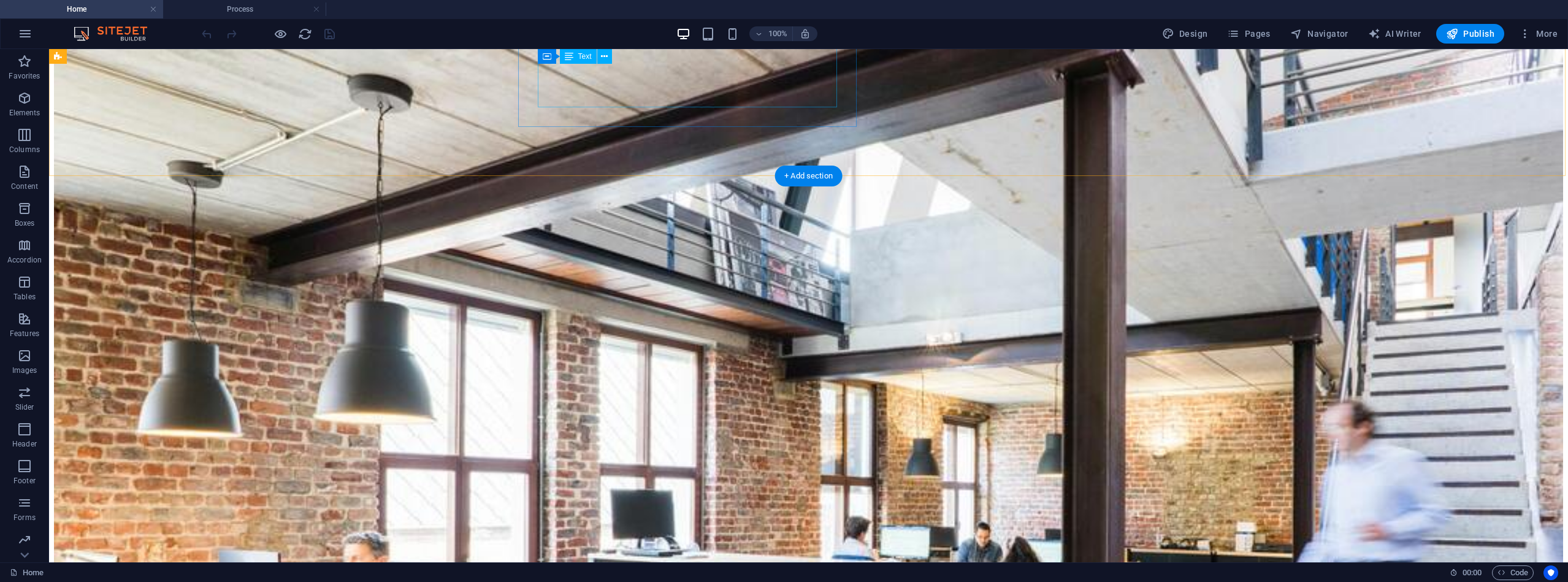
scroll to position [295, 0]
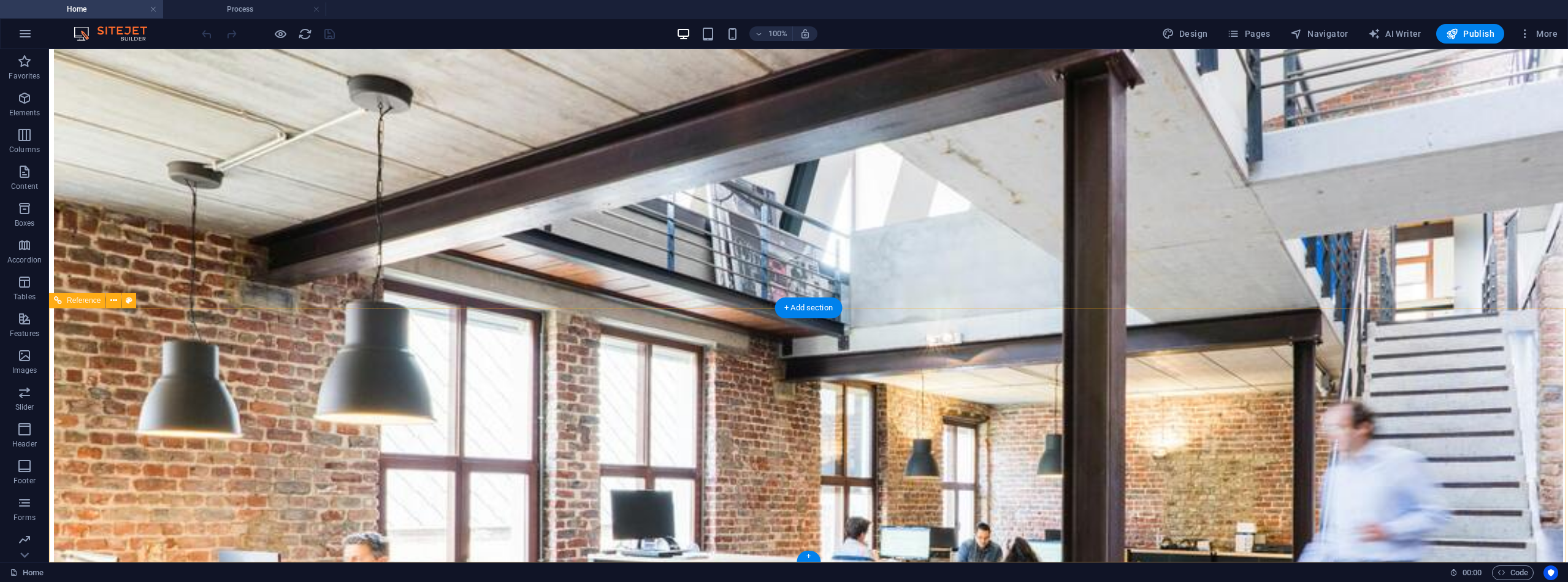
click at [113, 302] on icon at bounding box center [114, 301] width 7 height 13
click at [26, 136] on icon "button" at bounding box center [24, 134] width 14 height 14
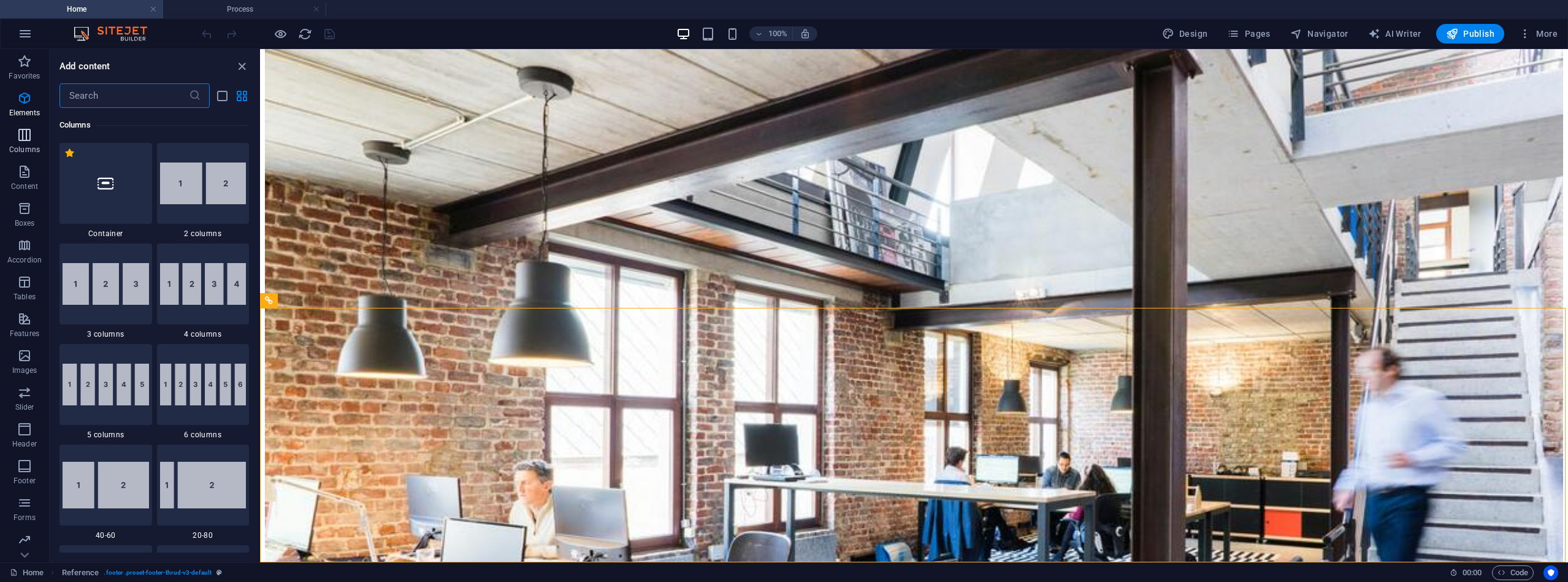
scroll to position [607, 0]
click at [26, 175] on icon "button" at bounding box center [24, 171] width 14 height 14
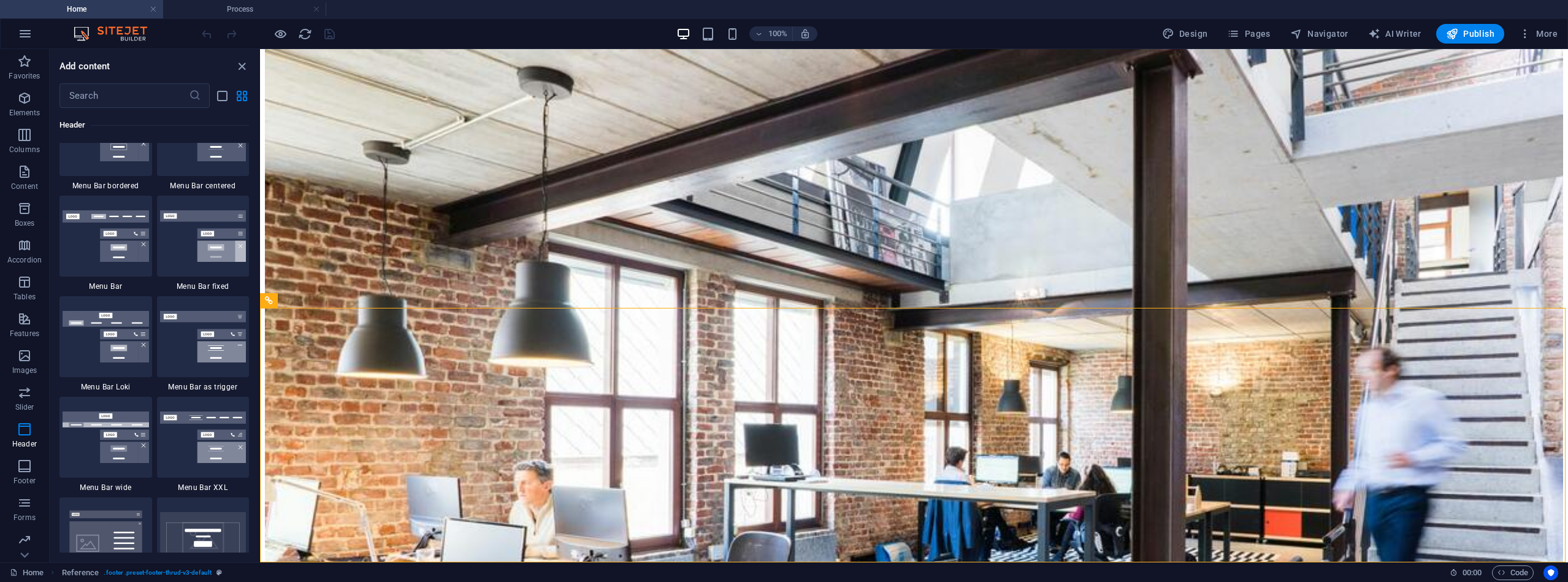
scroll to position [7420, 0]
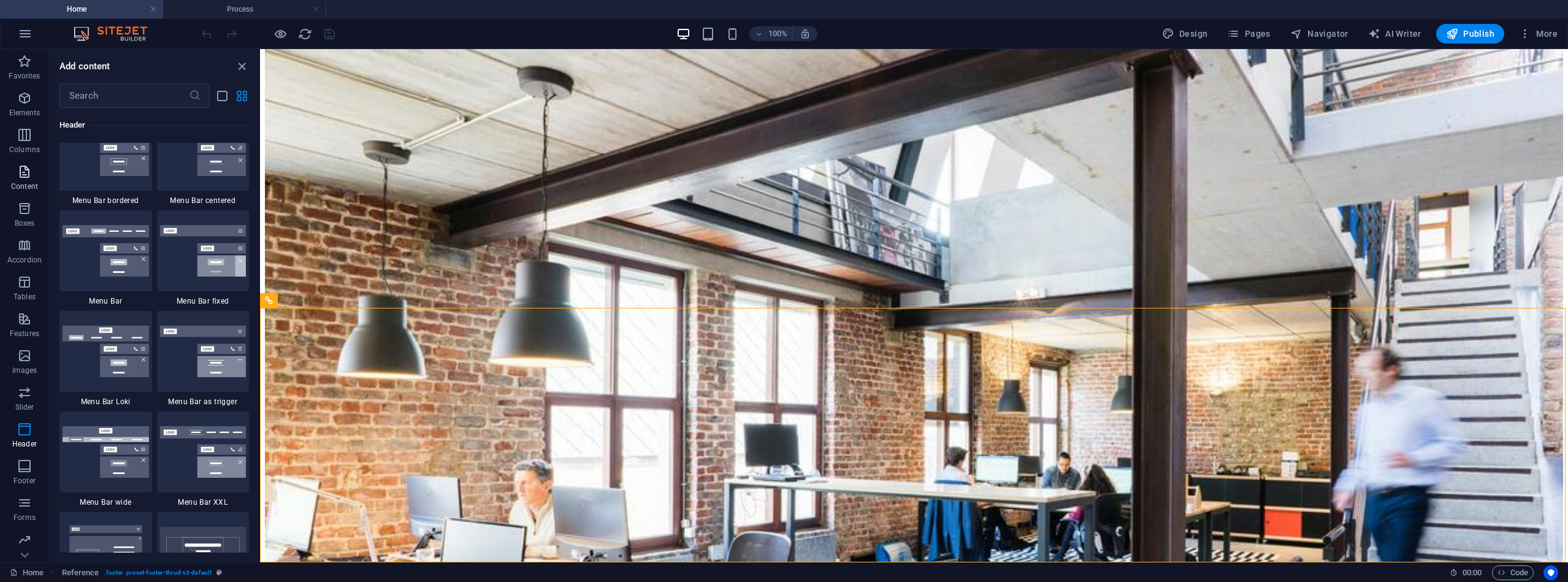
click at [23, 173] on icon "button" at bounding box center [24, 171] width 14 height 14
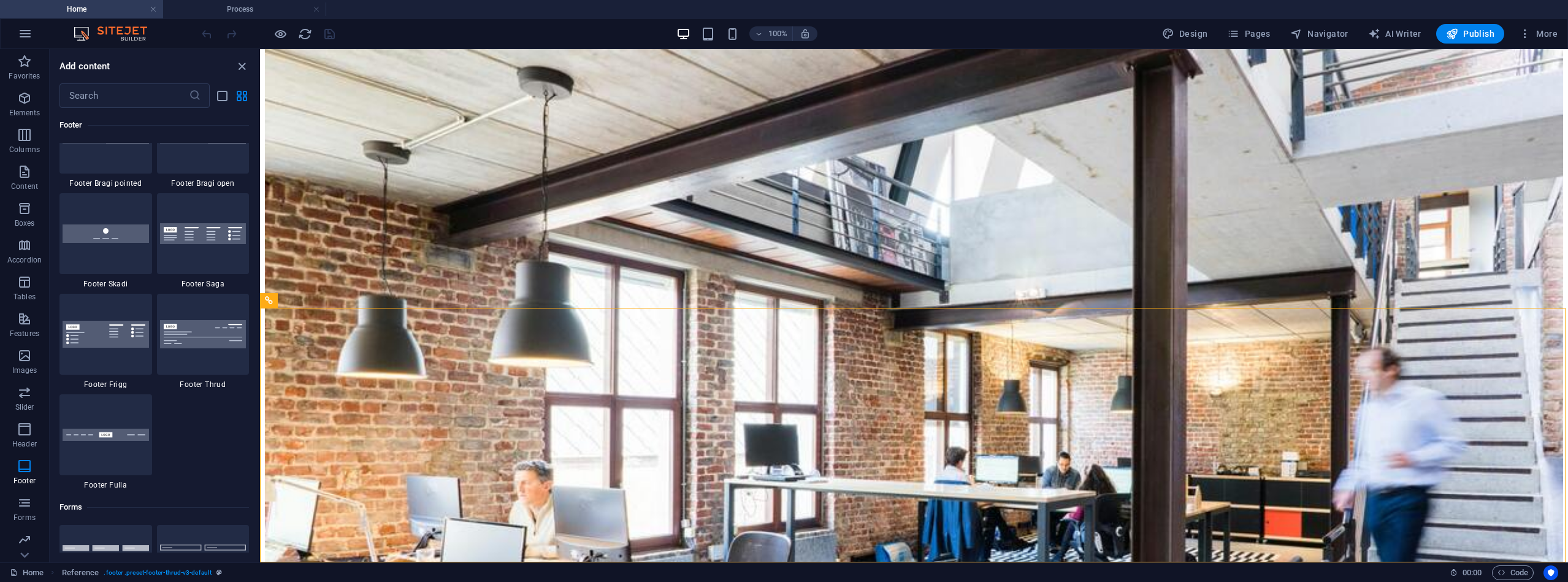
scroll to position [8576, 0]
click at [185, 339] on img at bounding box center [203, 333] width 87 height 29
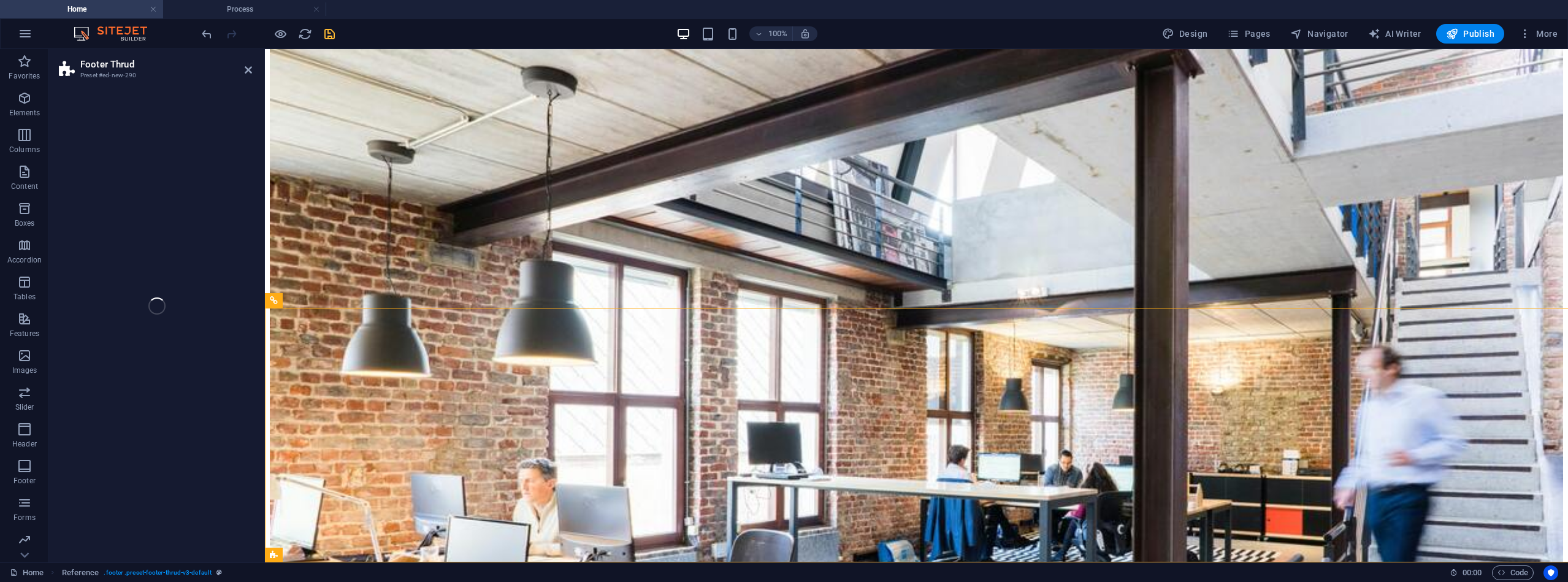
select select "rem"
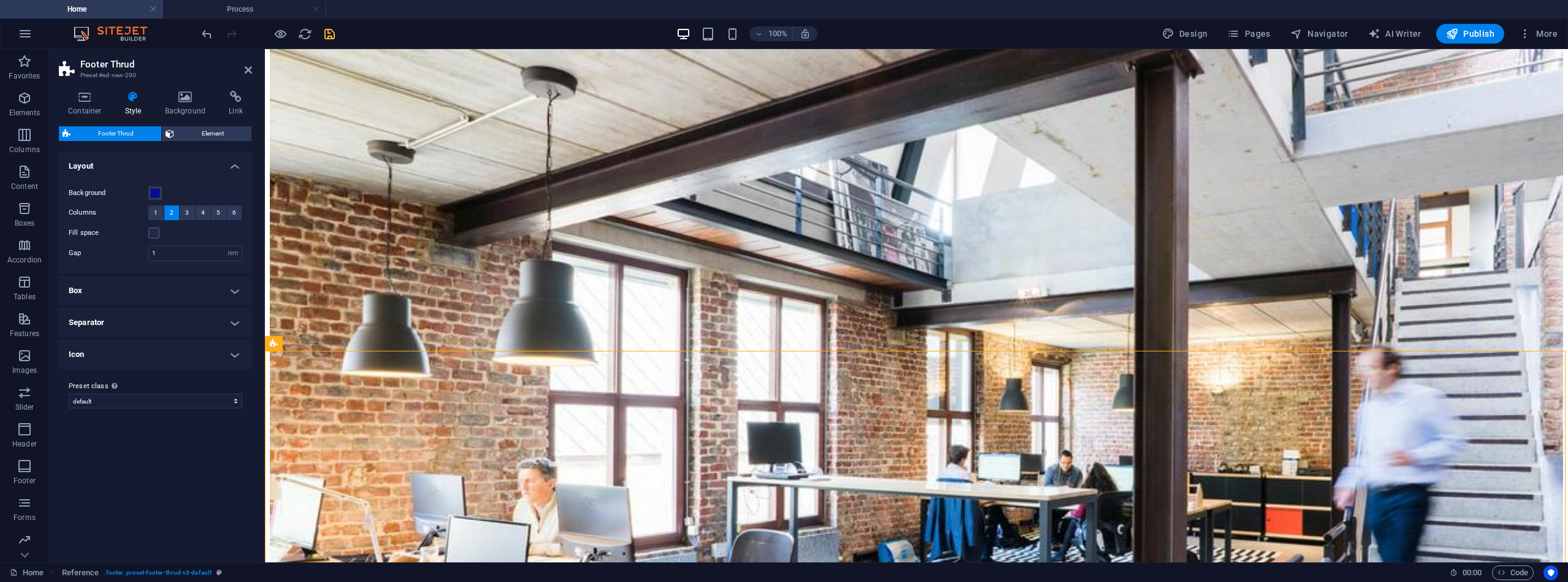
scroll to position [506, 0]
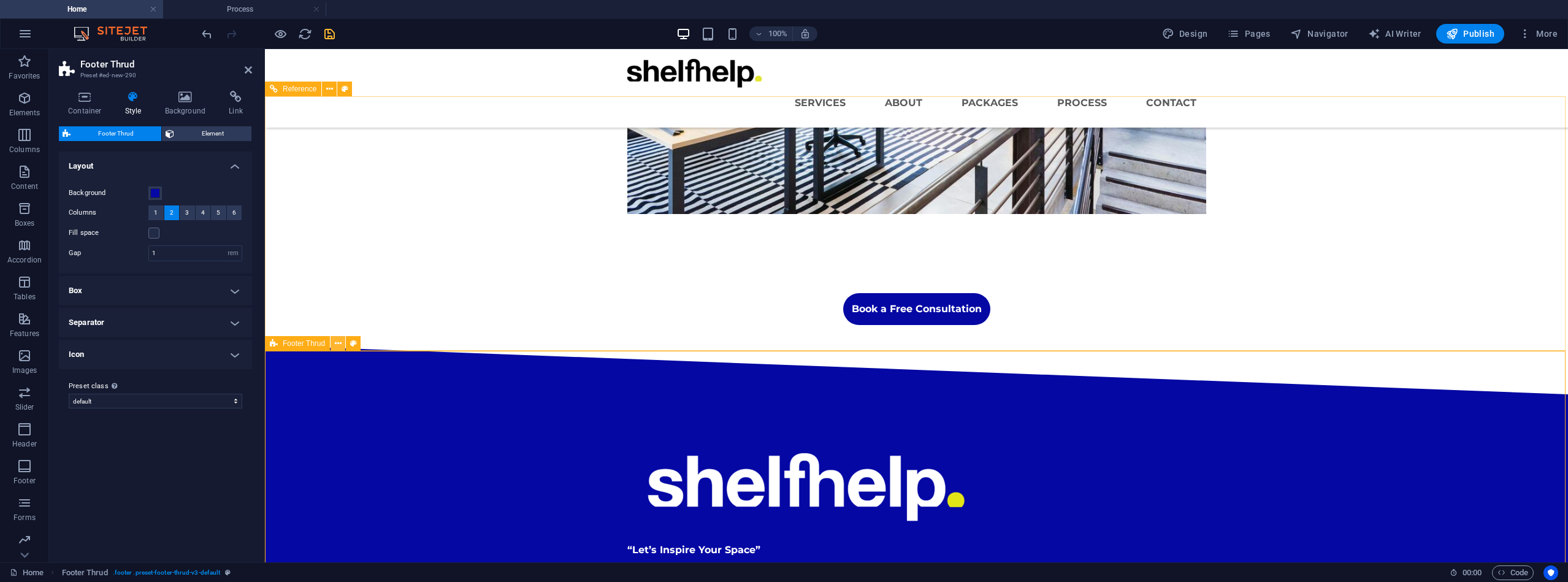
click at [340, 342] on icon at bounding box center [339, 344] width 7 height 13
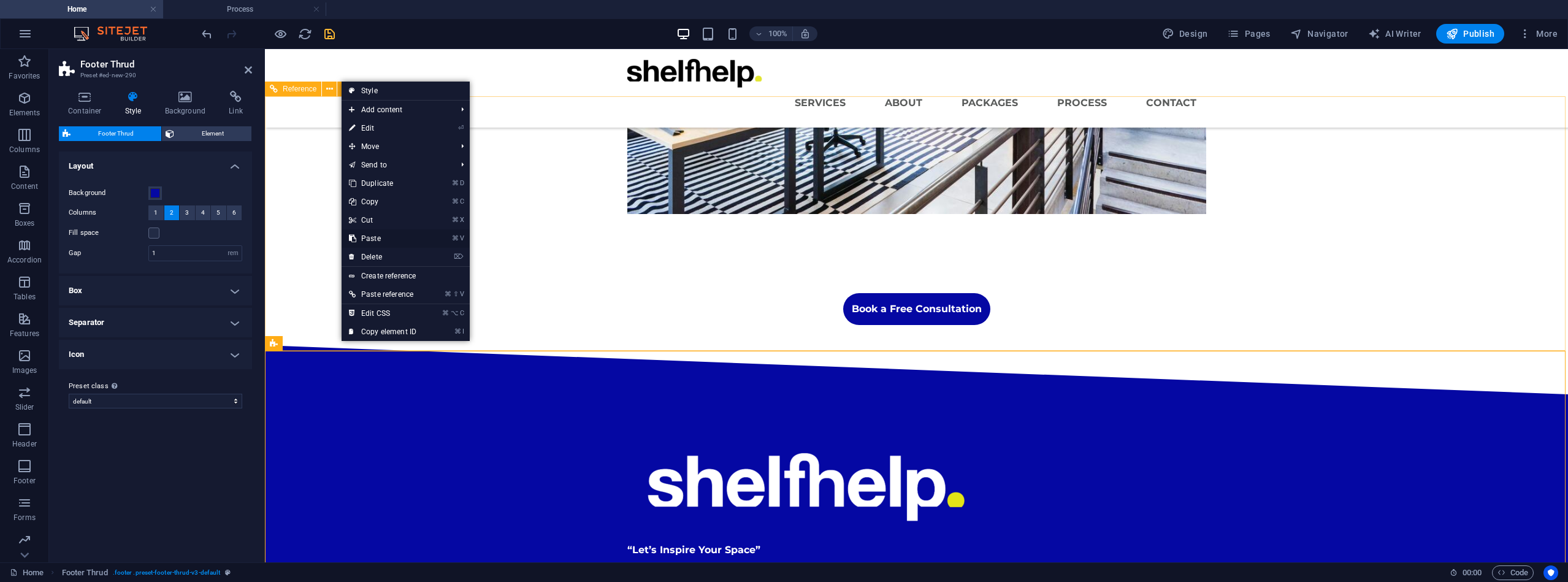
click at [381, 235] on link "⌘ V Paste" at bounding box center [383, 238] width 83 height 19
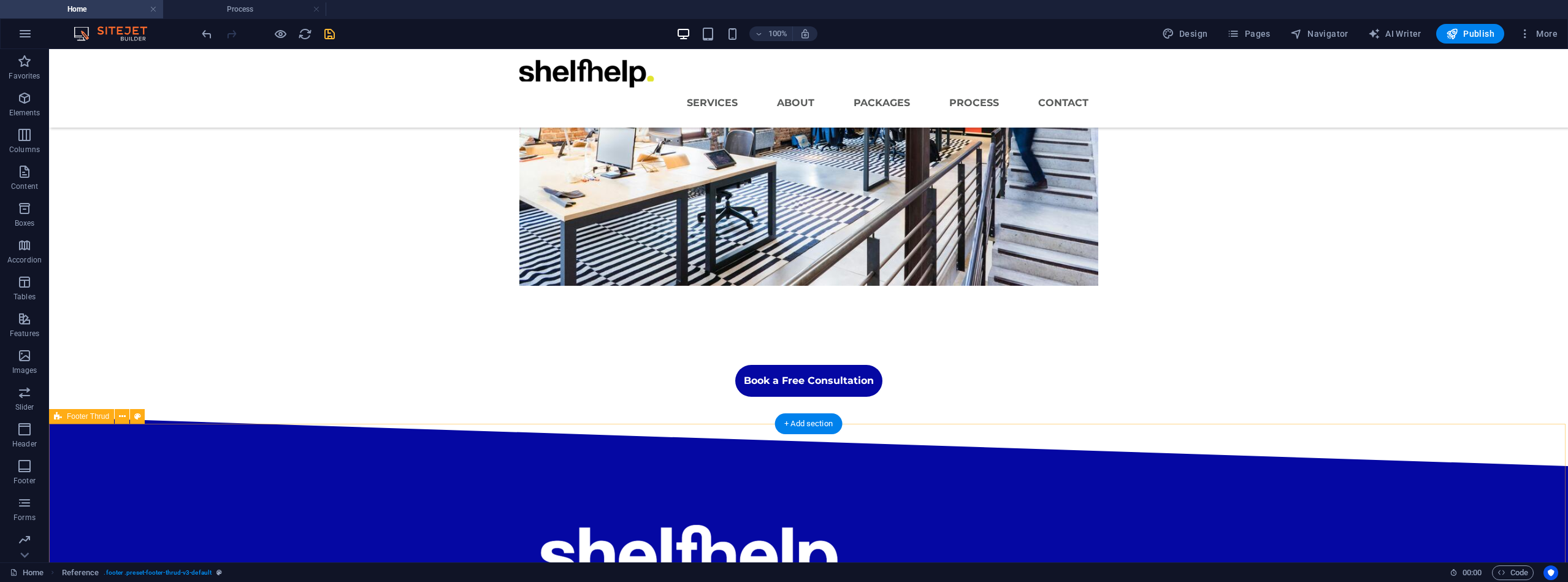
scroll to position [432, 0]
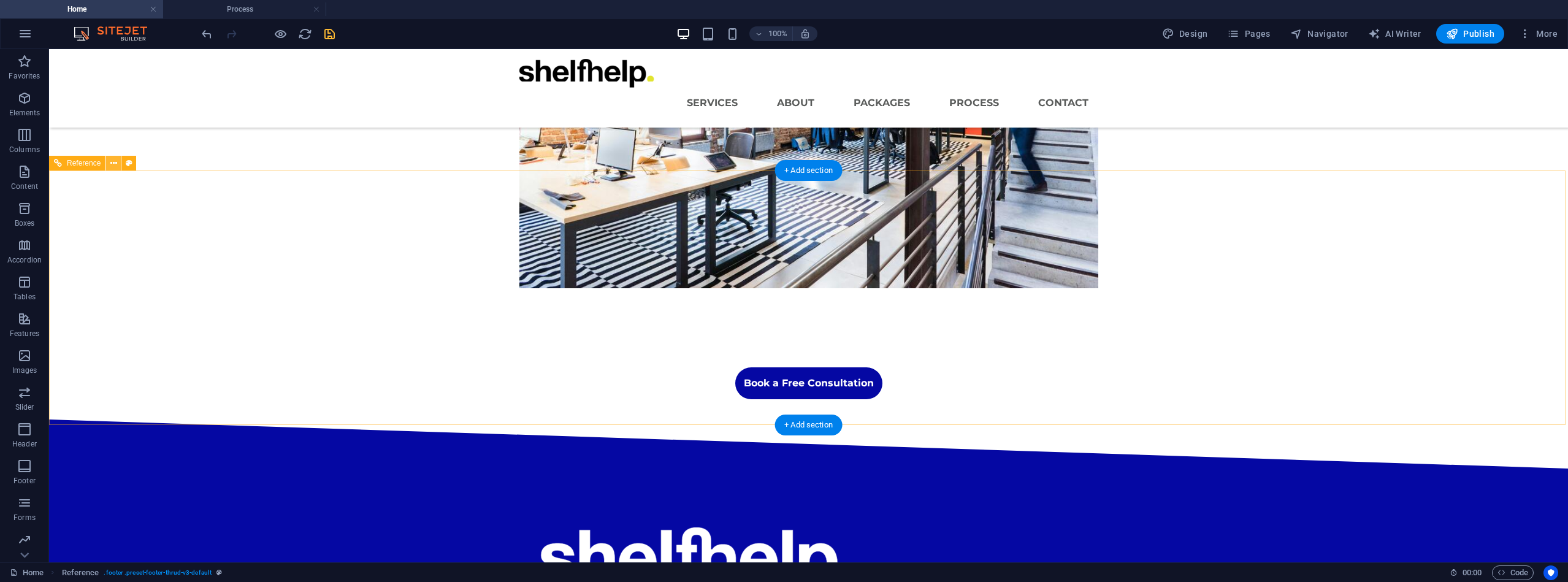
click at [116, 164] on icon at bounding box center [114, 163] width 7 height 13
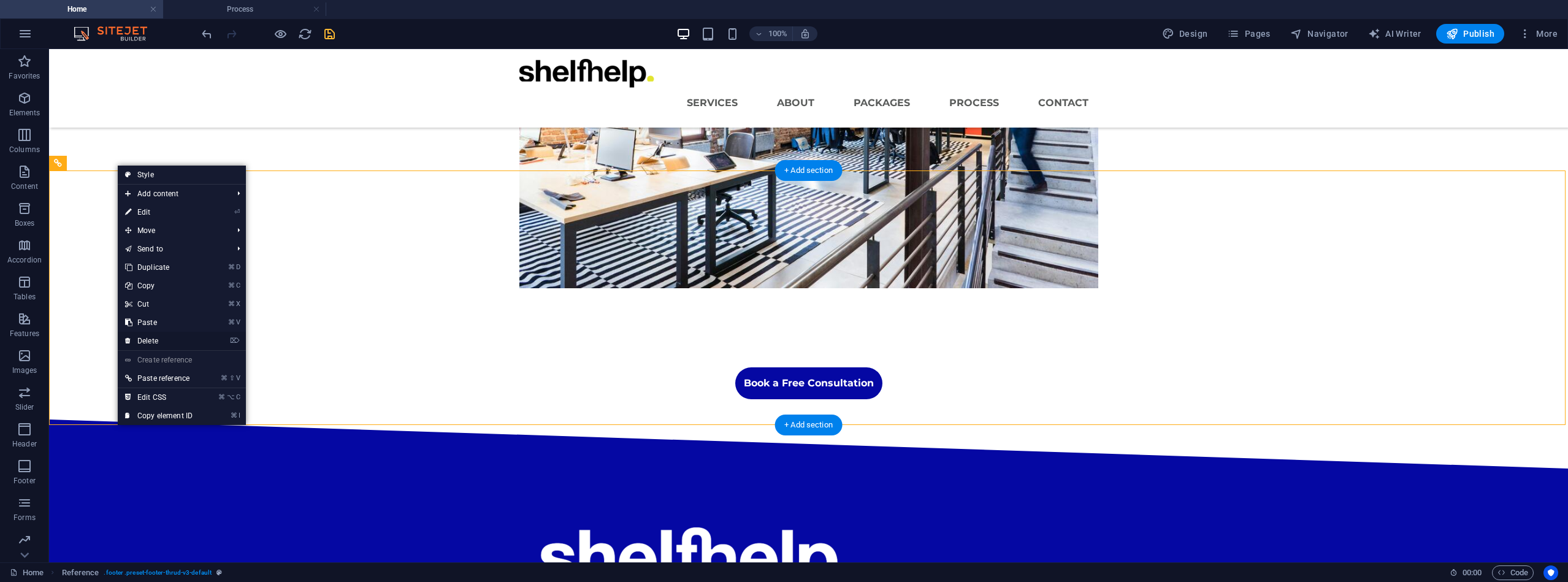
click at [150, 341] on link "⌦ Delete" at bounding box center [159, 341] width 83 height 19
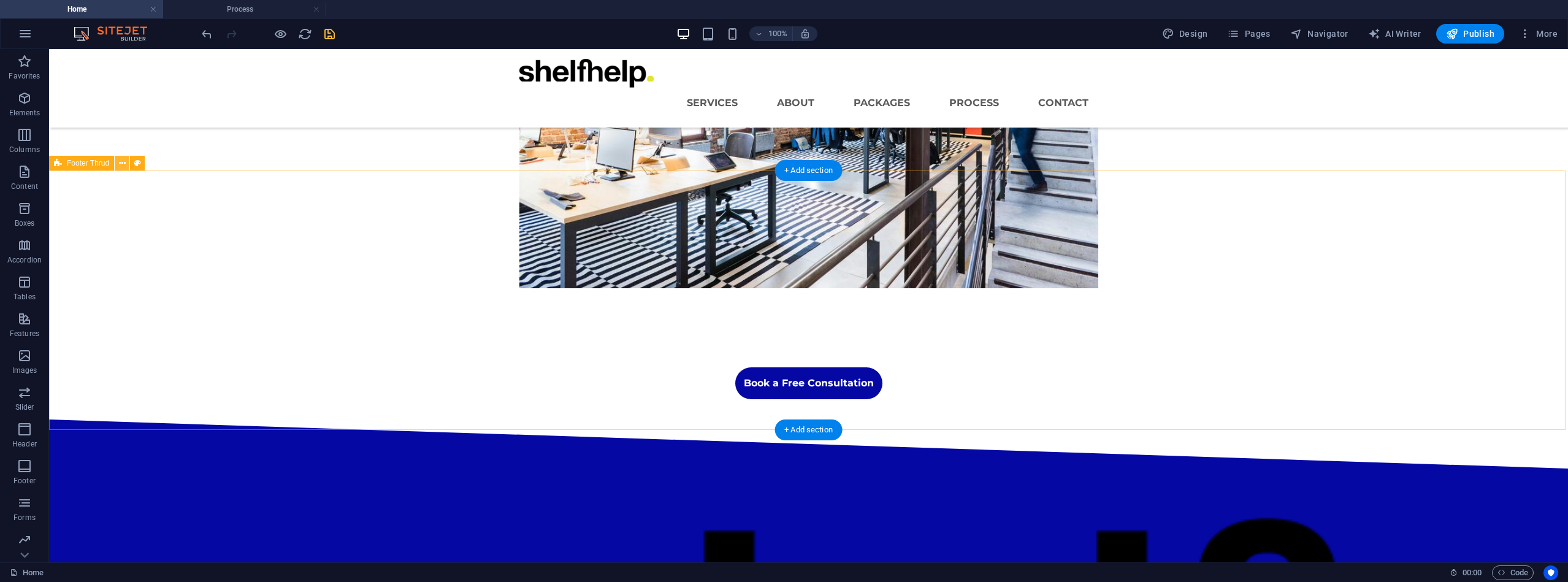
click at [122, 166] on icon at bounding box center [122, 163] width 7 height 13
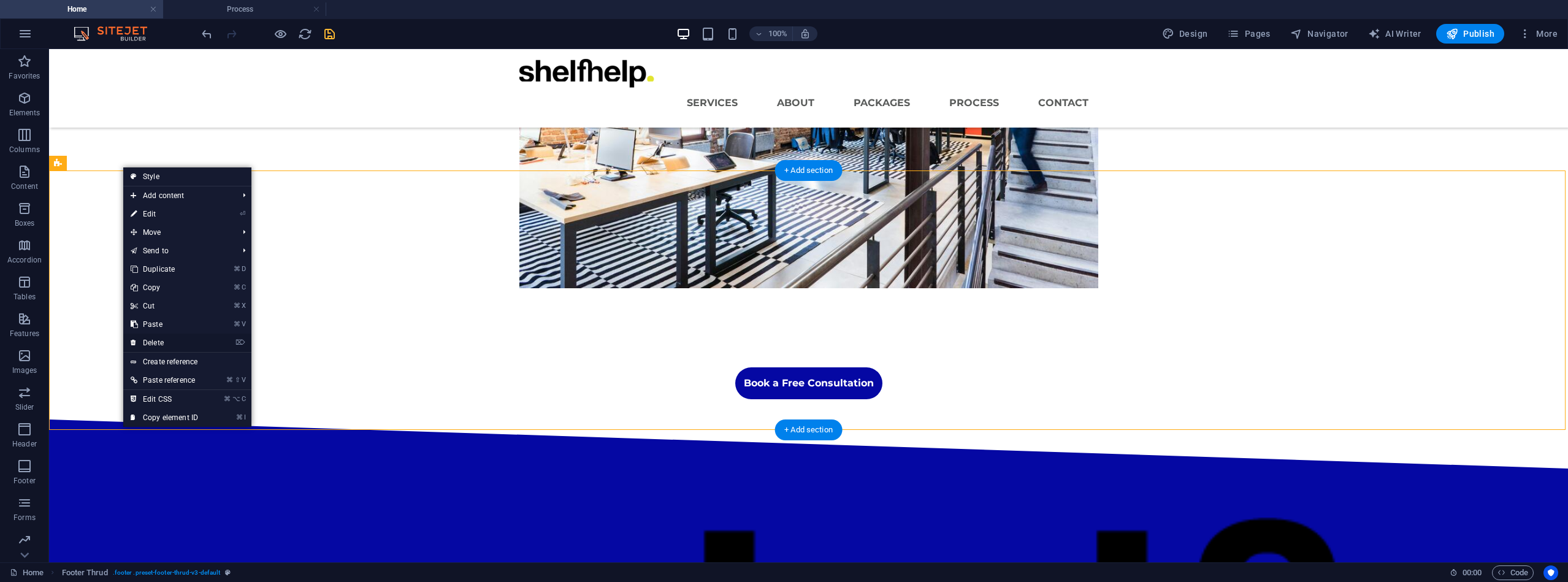
click at [159, 338] on link "⌦ Delete" at bounding box center [164, 343] width 83 height 19
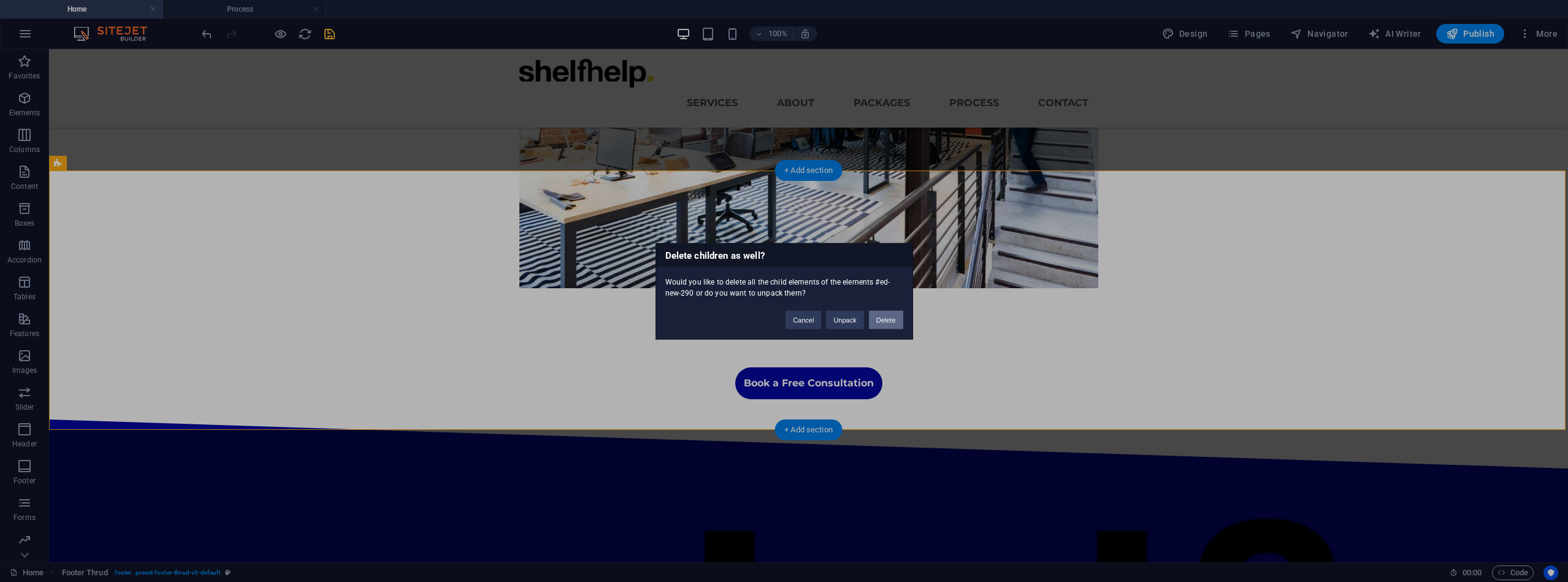
click at [887, 321] on button "Delete" at bounding box center [886, 320] width 35 height 19
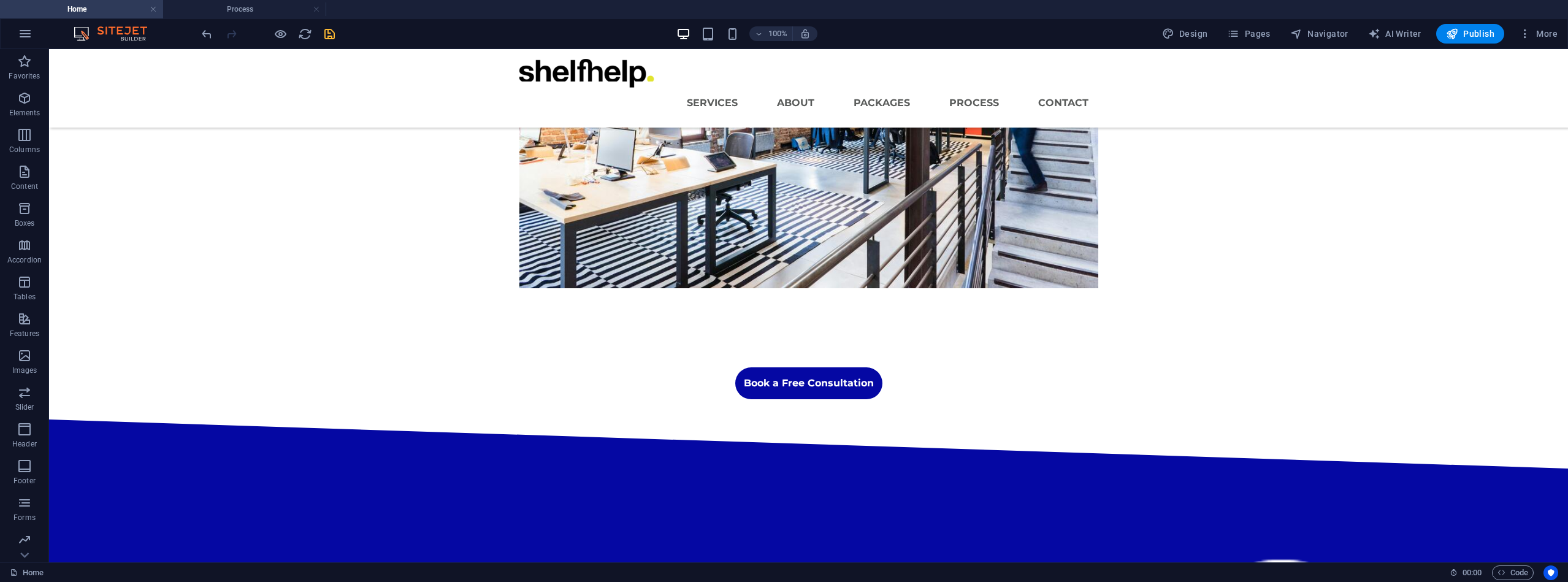
scroll to position [295, 0]
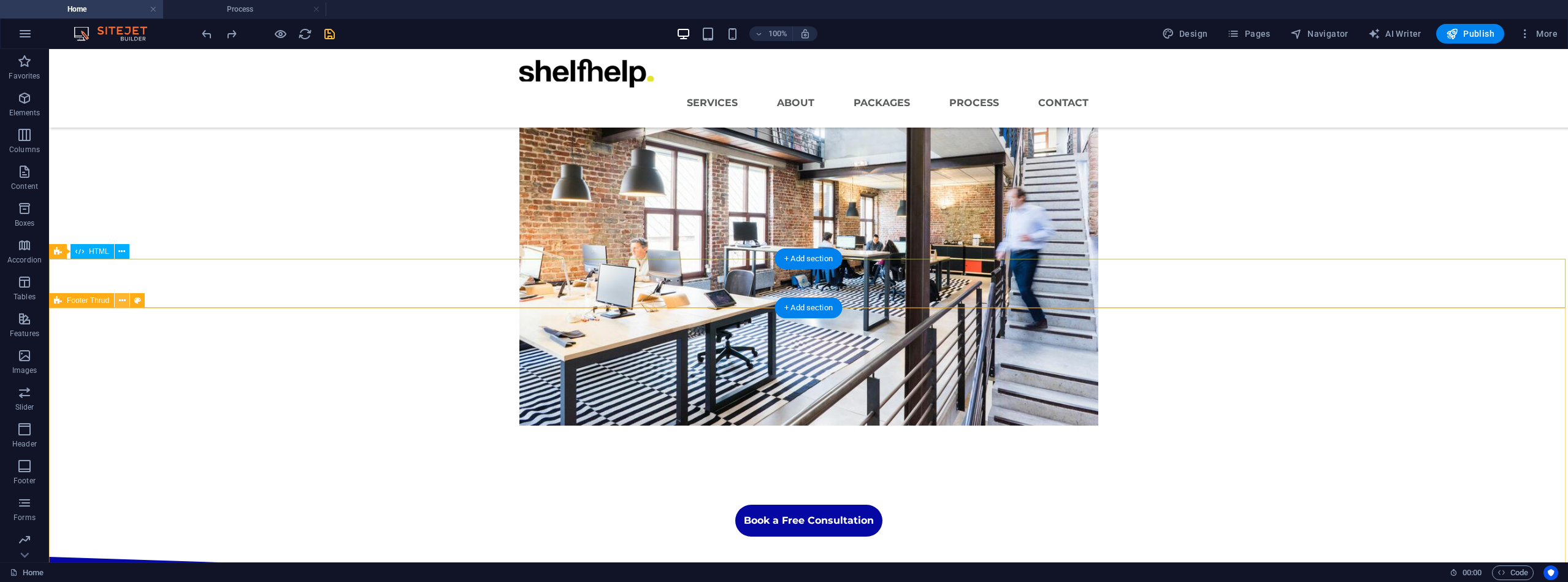
click at [117, 302] on button at bounding box center [121, 300] width 14 height 14
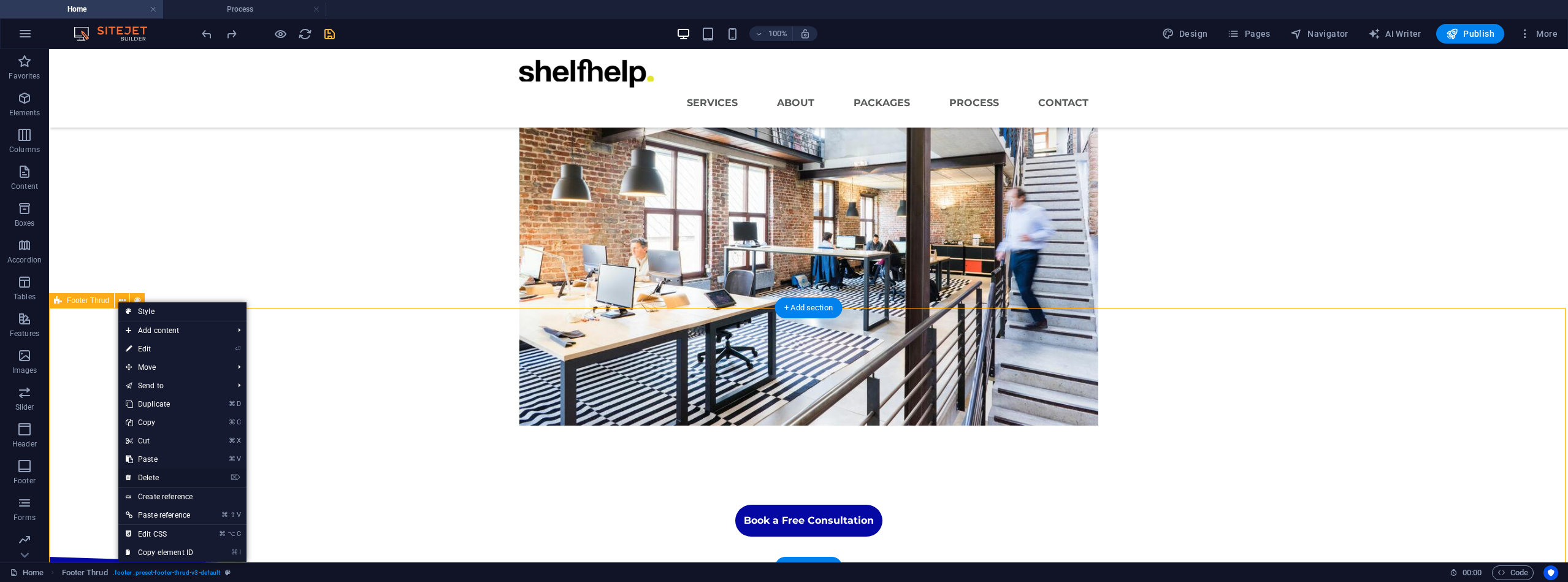
click at [150, 476] on link "⌦ Delete" at bounding box center [160, 478] width 83 height 19
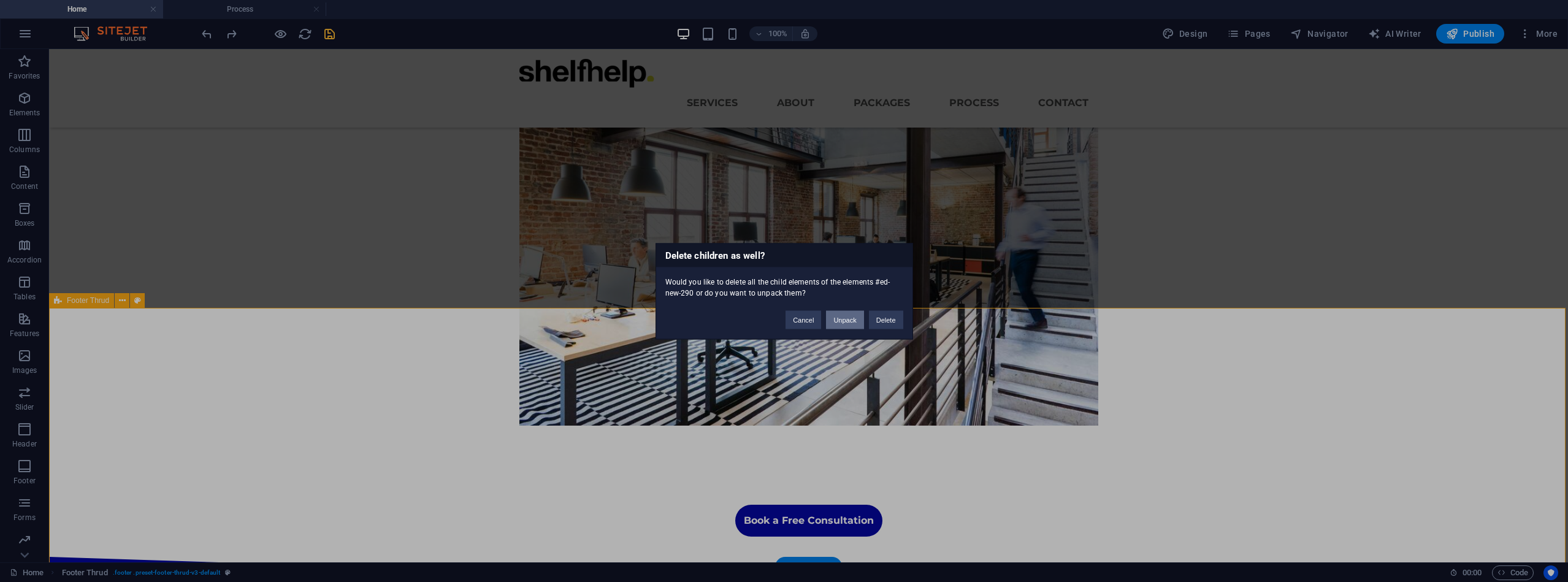
click at [845, 319] on button "Unpack" at bounding box center [845, 320] width 37 height 19
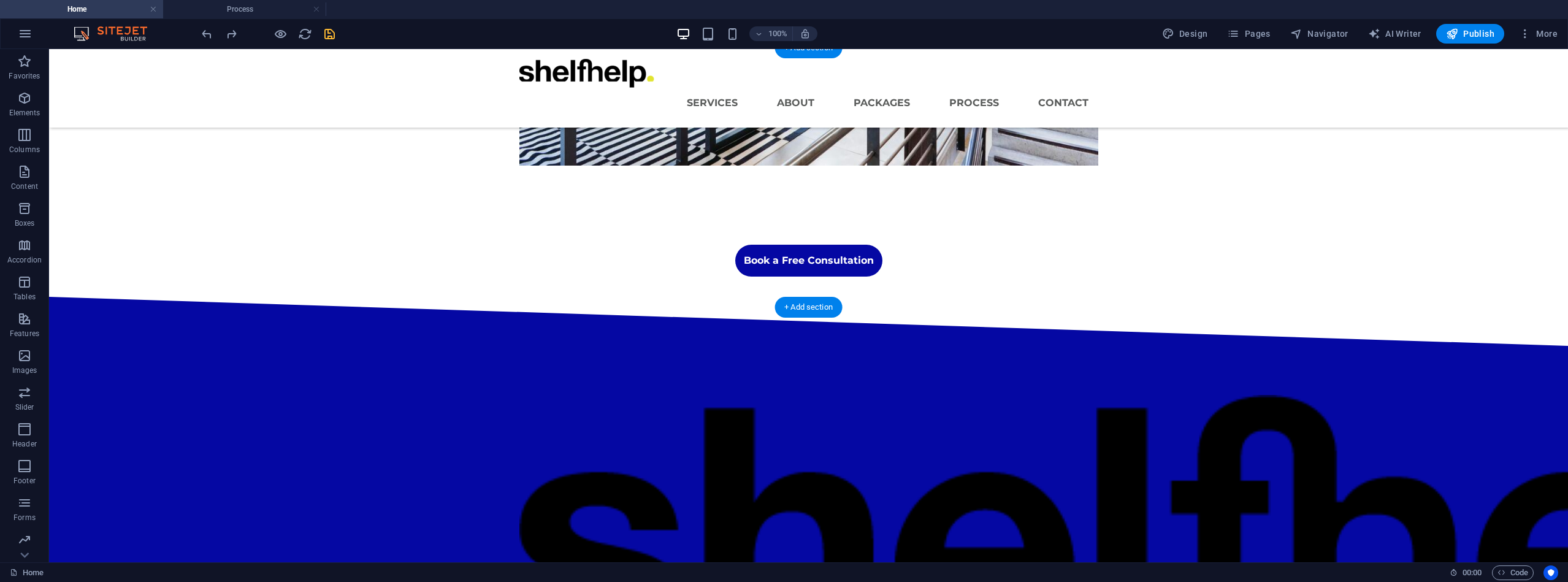
scroll to position [554, 0]
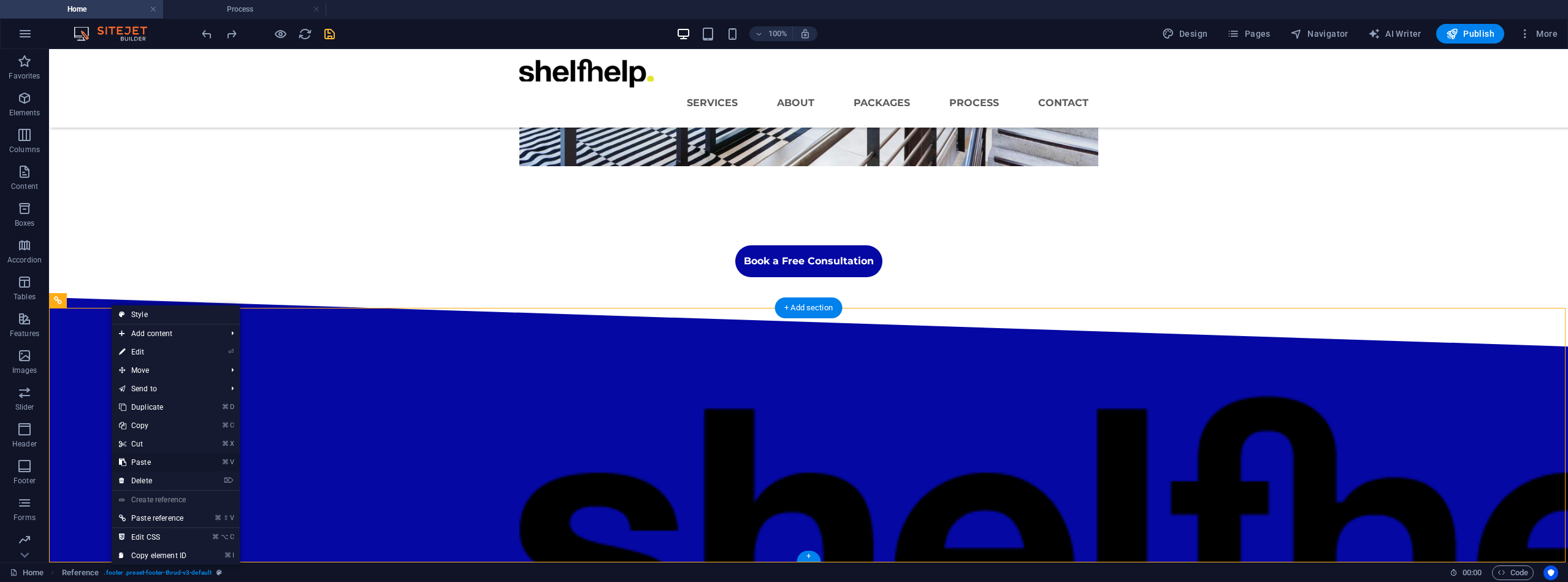
drag, startPoint x: 110, startPoint y: 304, endPoint x: 145, endPoint y: 457, distance: 157.0
click at [144, 460] on link "⌘ V Paste" at bounding box center [153, 462] width 83 height 19
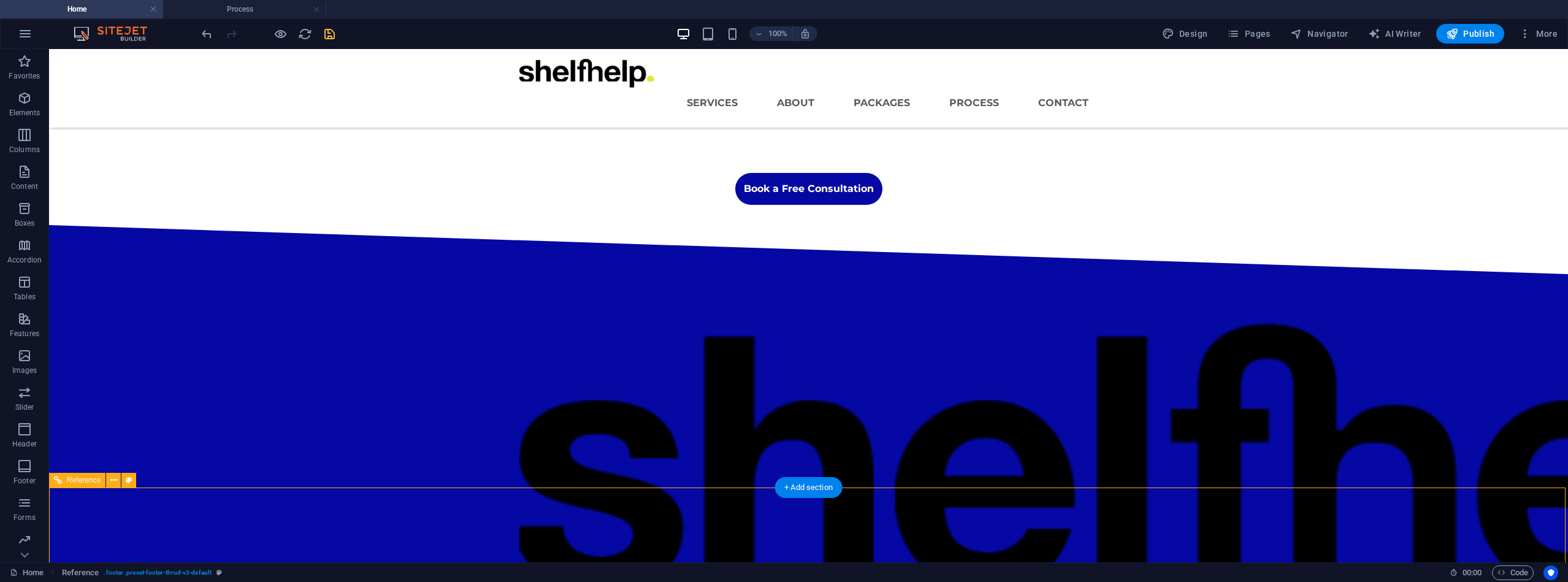
scroll to position [621, 0]
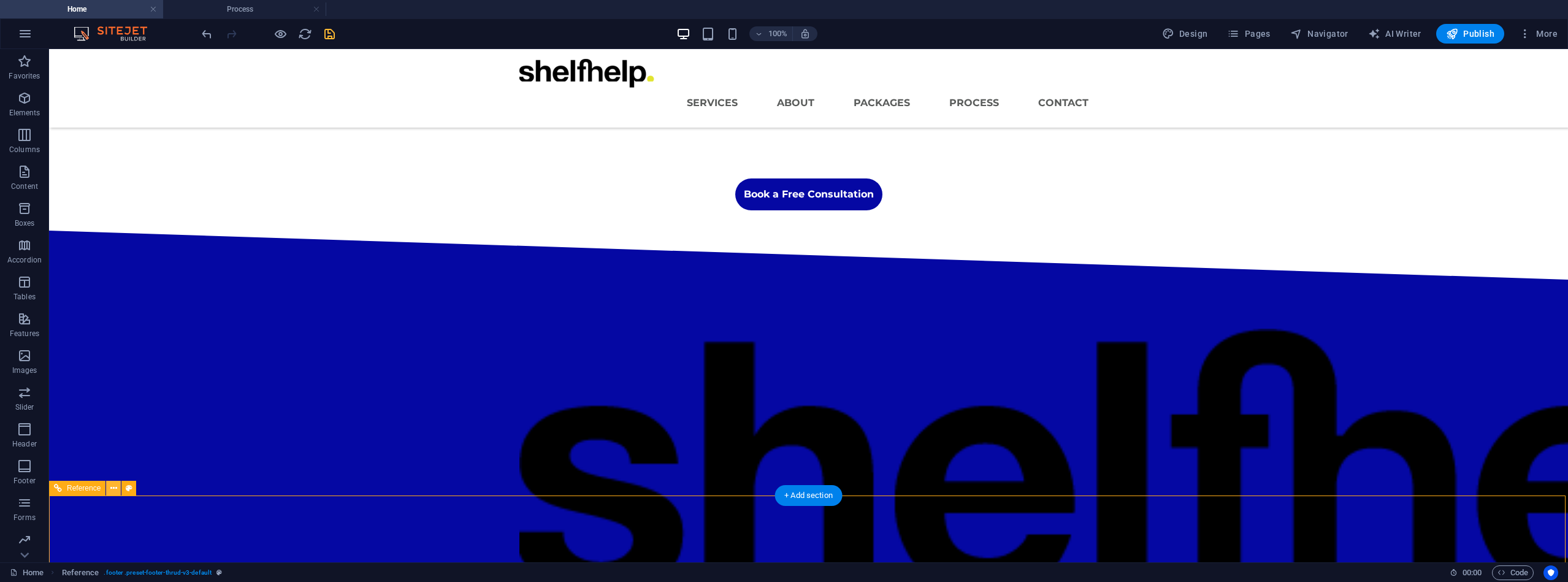
click at [114, 489] on icon at bounding box center [114, 488] width 7 height 13
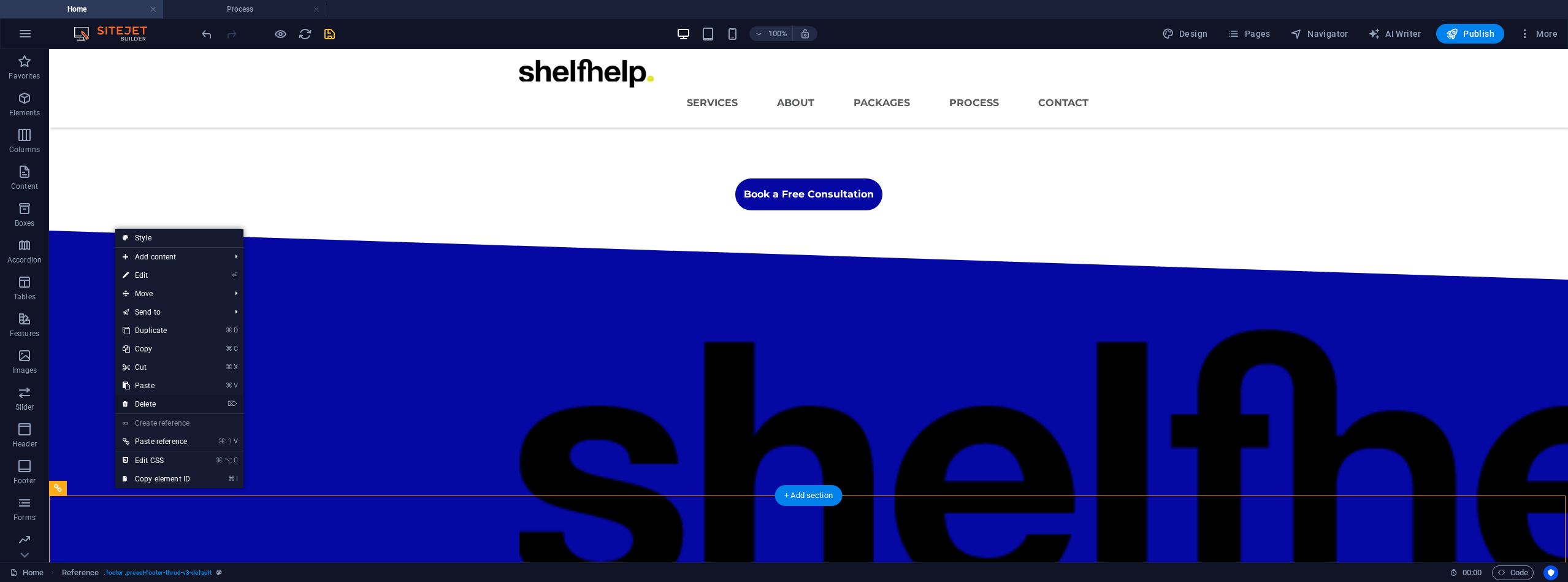
click at [150, 403] on link "⌦ Delete" at bounding box center [157, 404] width 83 height 19
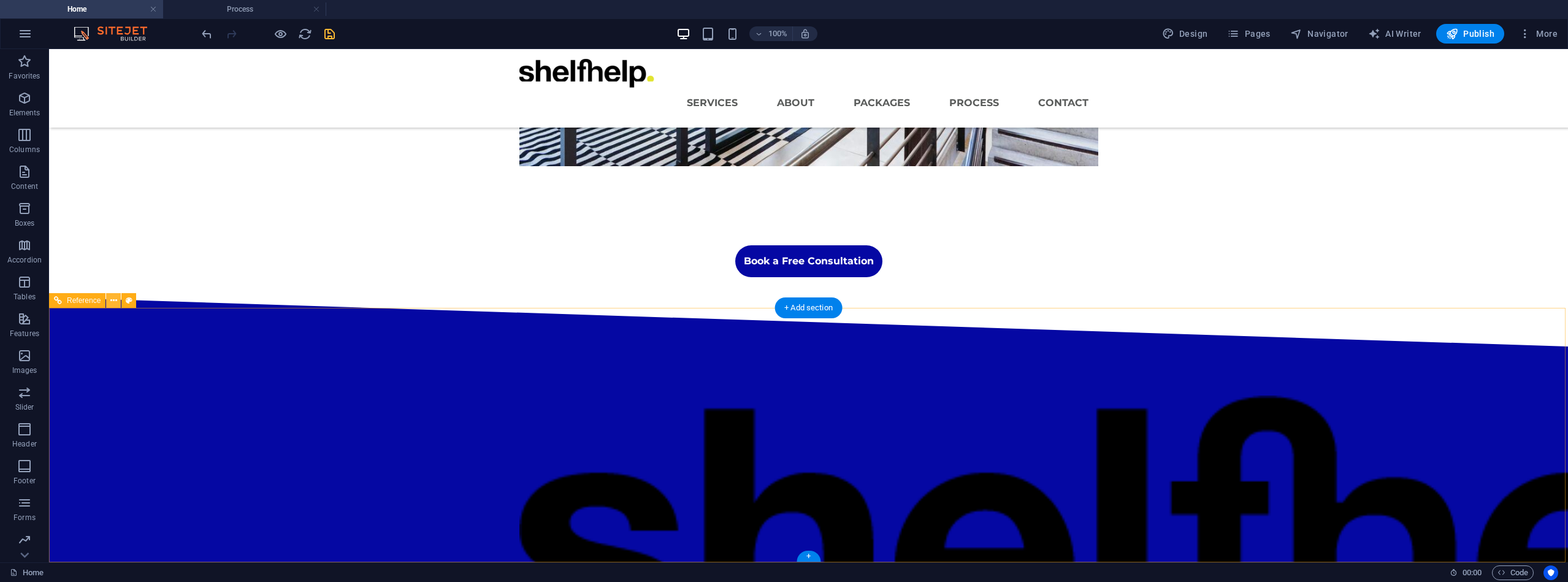
click at [114, 299] on icon at bounding box center [114, 301] width 7 height 13
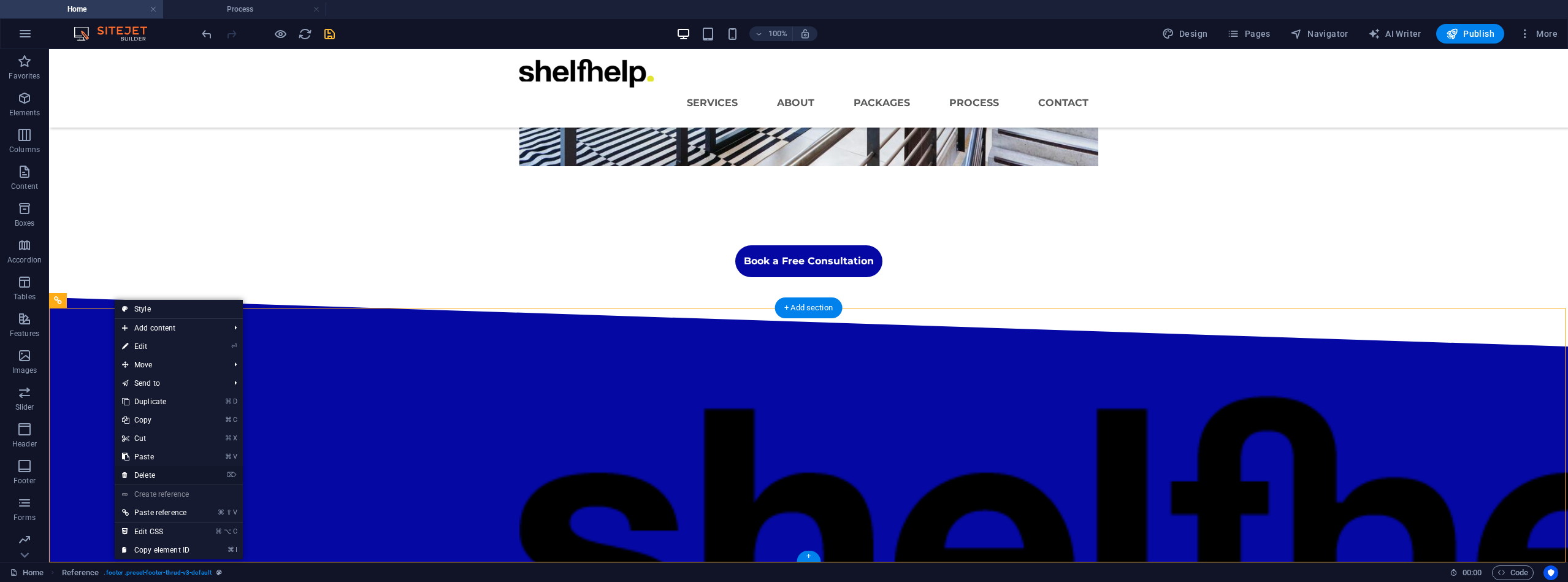
click at [160, 471] on link "⌦ Delete" at bounding box center [156, 476] width 83 height 19
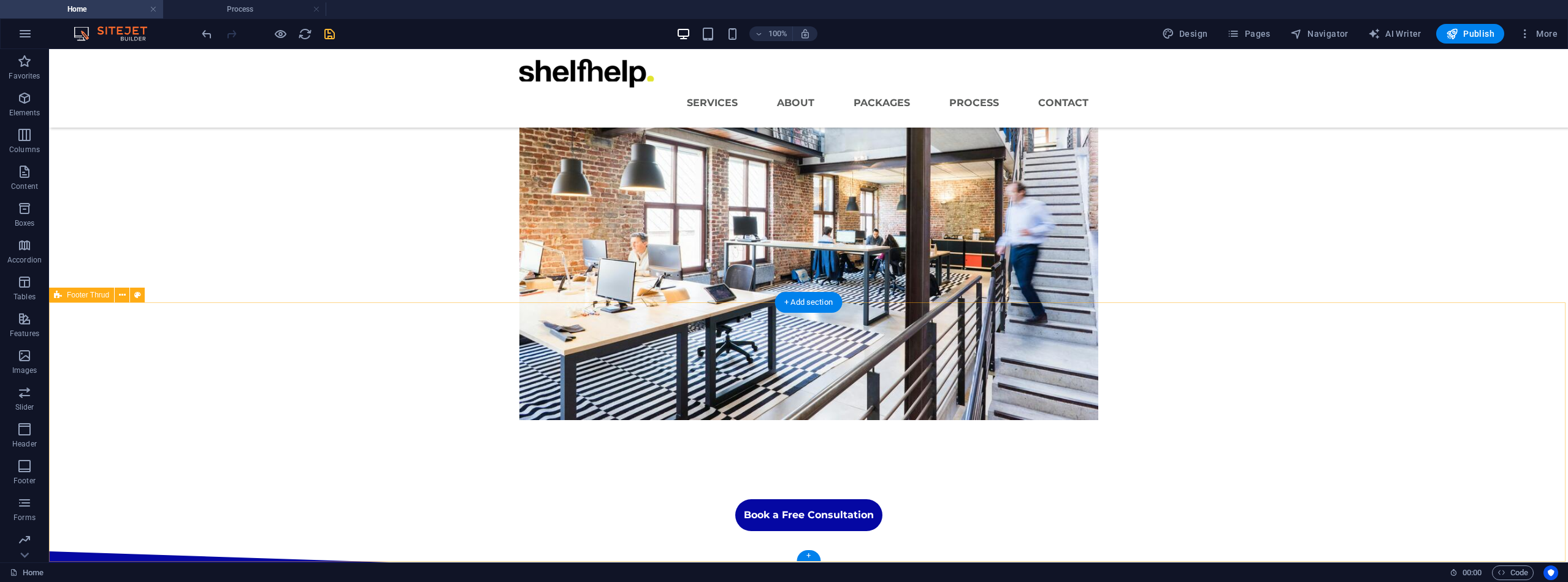
scroll to position [299, 0]
click at [77, 298] on span "Footer Thrud" at bounding box center [88, 296] width 42 height 8
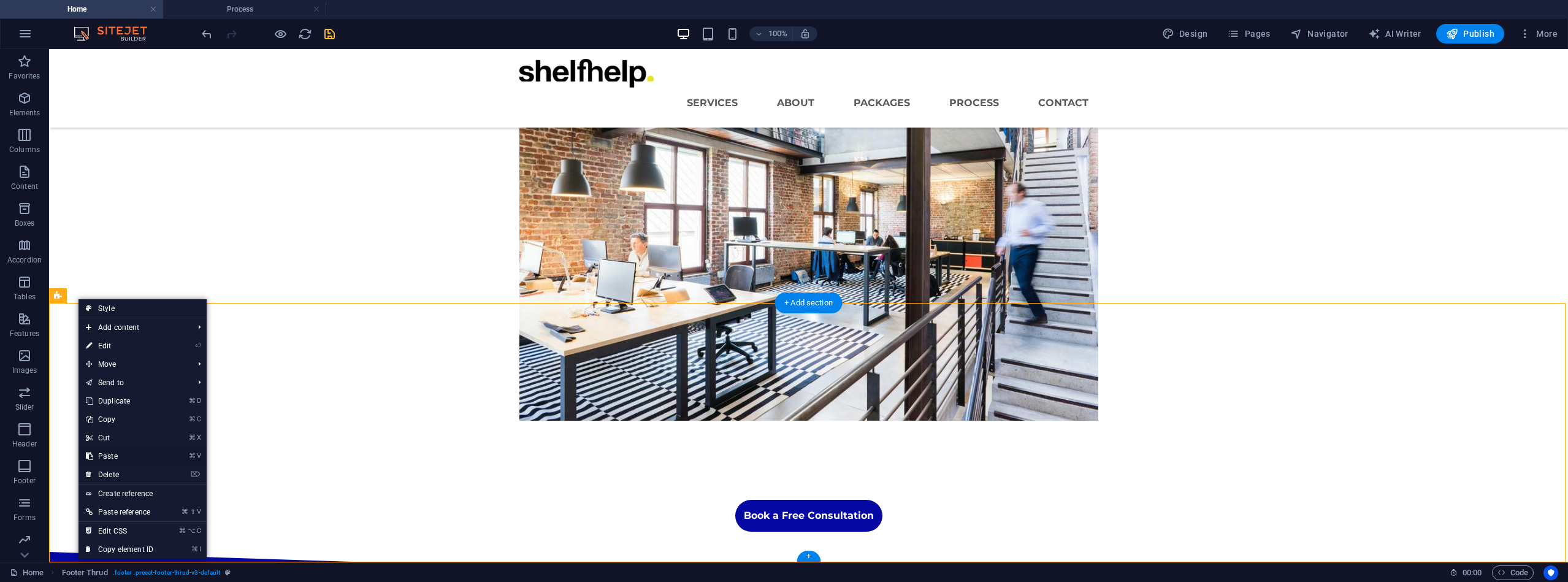
click at [110, 452] on link "⌘ V Paste" at bounding box center [120, 457] width 83 height 19
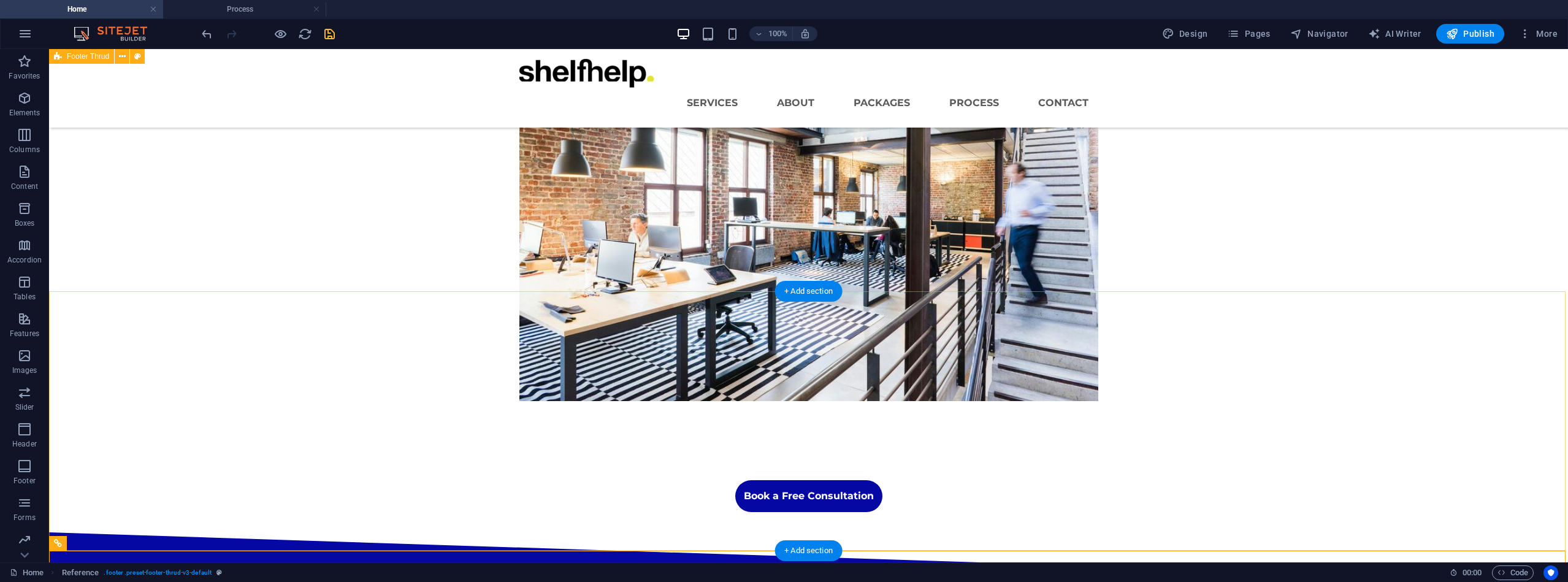
scroll to position [298, 0]
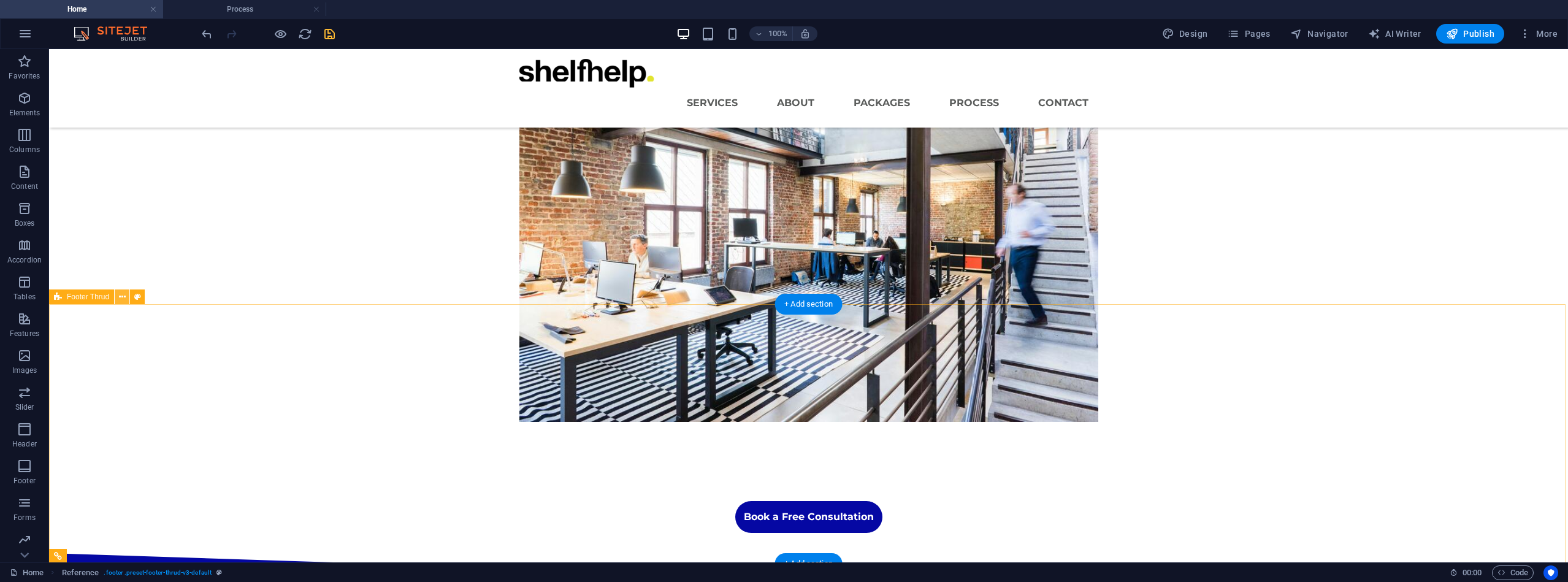
click at [127, 295] on button at bounding box center [121, 296] width 14 height 14
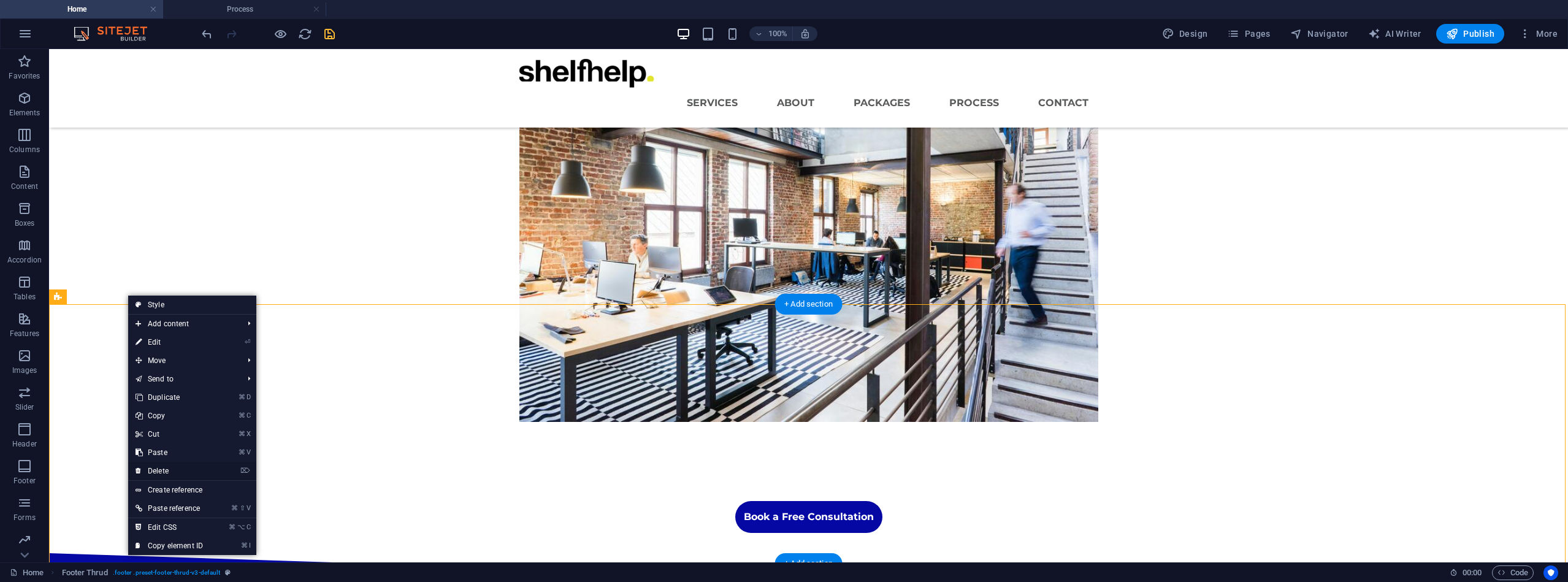
click at [168, 470] on link "⌦ Delete" at bounding box center [169, 471] width 83 height 19
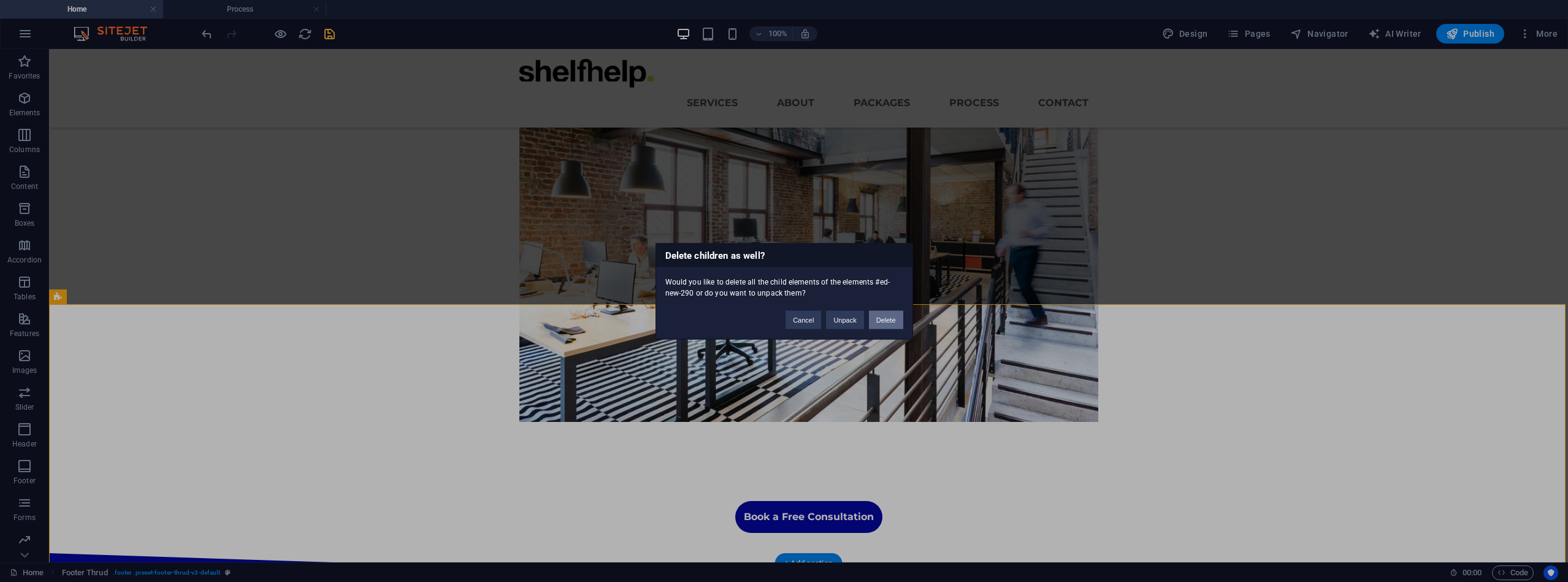
click at [883, 316] on button "Delete" at bounding box center [886, 320] width 35 height 19
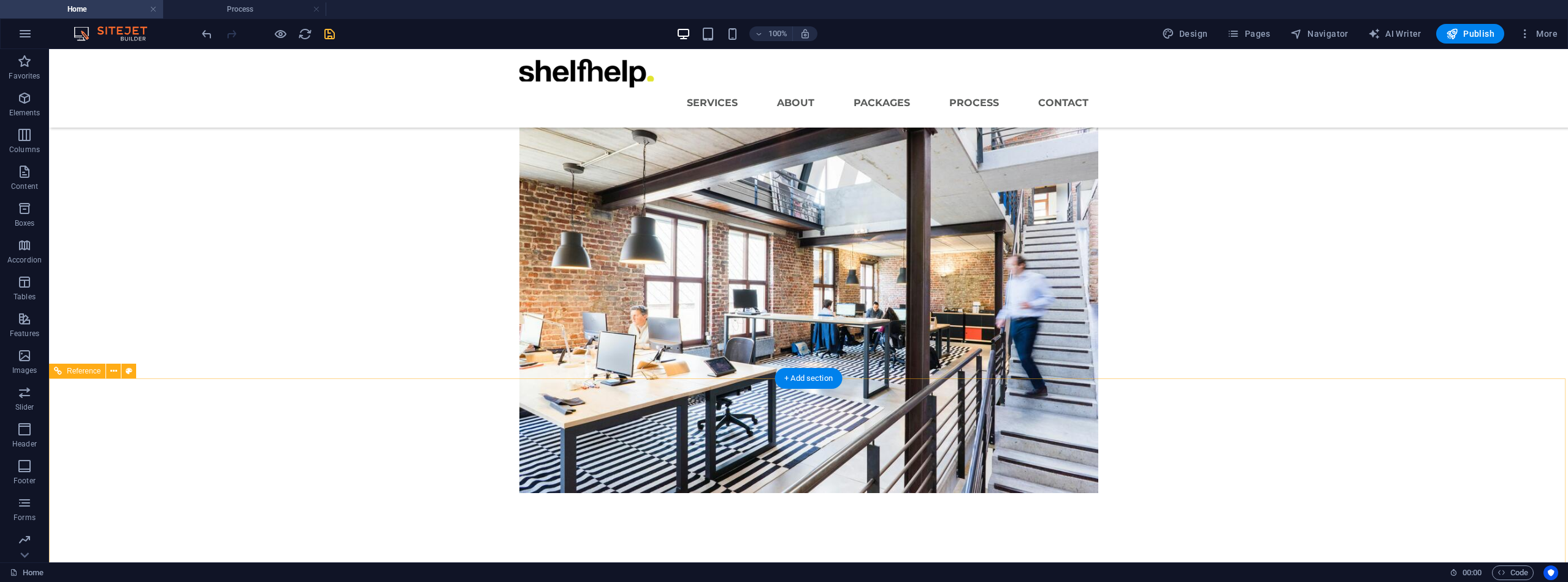
scroll to position [224, 0]
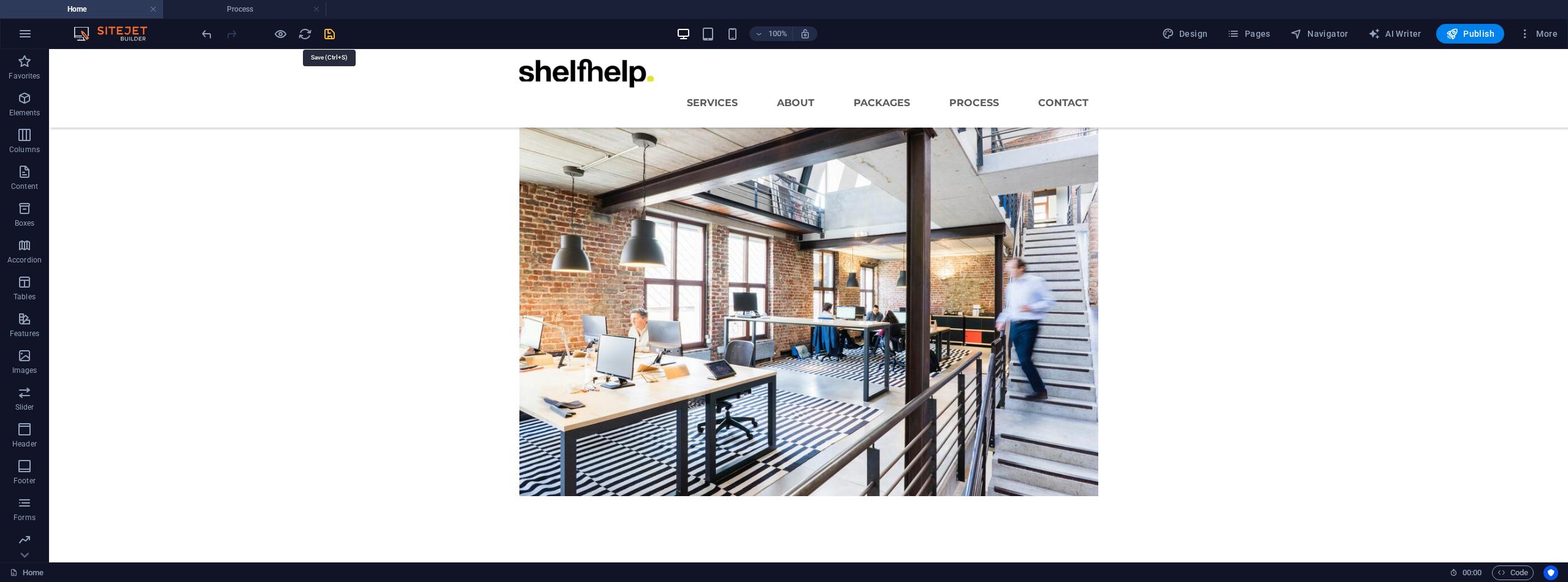
click at [327, 32] on icon "save" at bounding box center [329, 34] width 14 height 14
click at [309, 33] on icon "reload" at bounding box center [305, 34] width 14 height 14
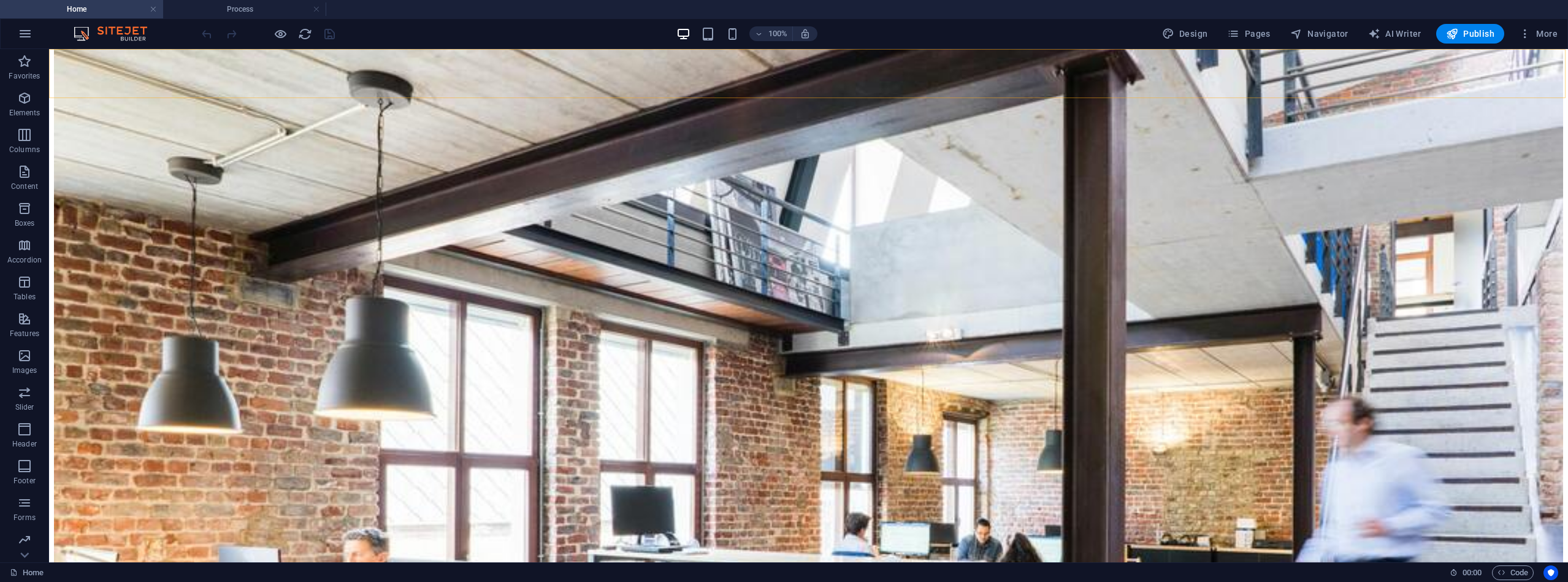
scroll to position [295, 0]
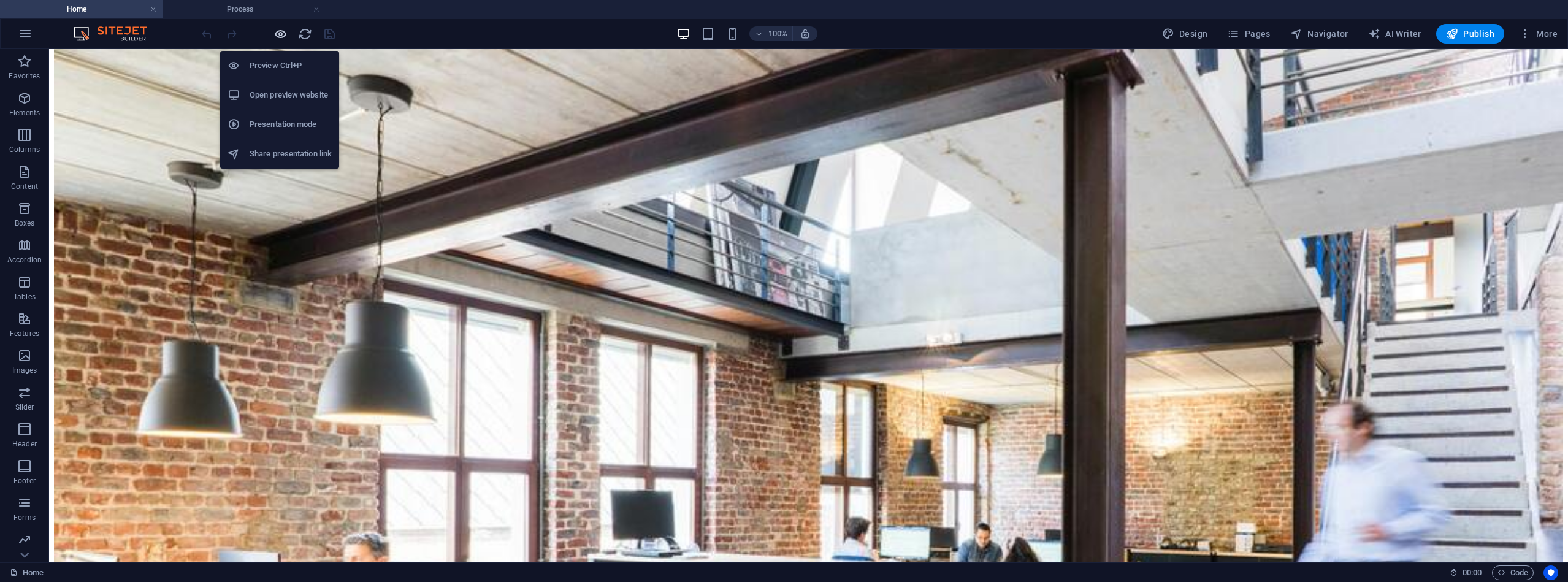
click at [280, 33] on icon "button" at bounding box center [280, 34] width 14 height 14
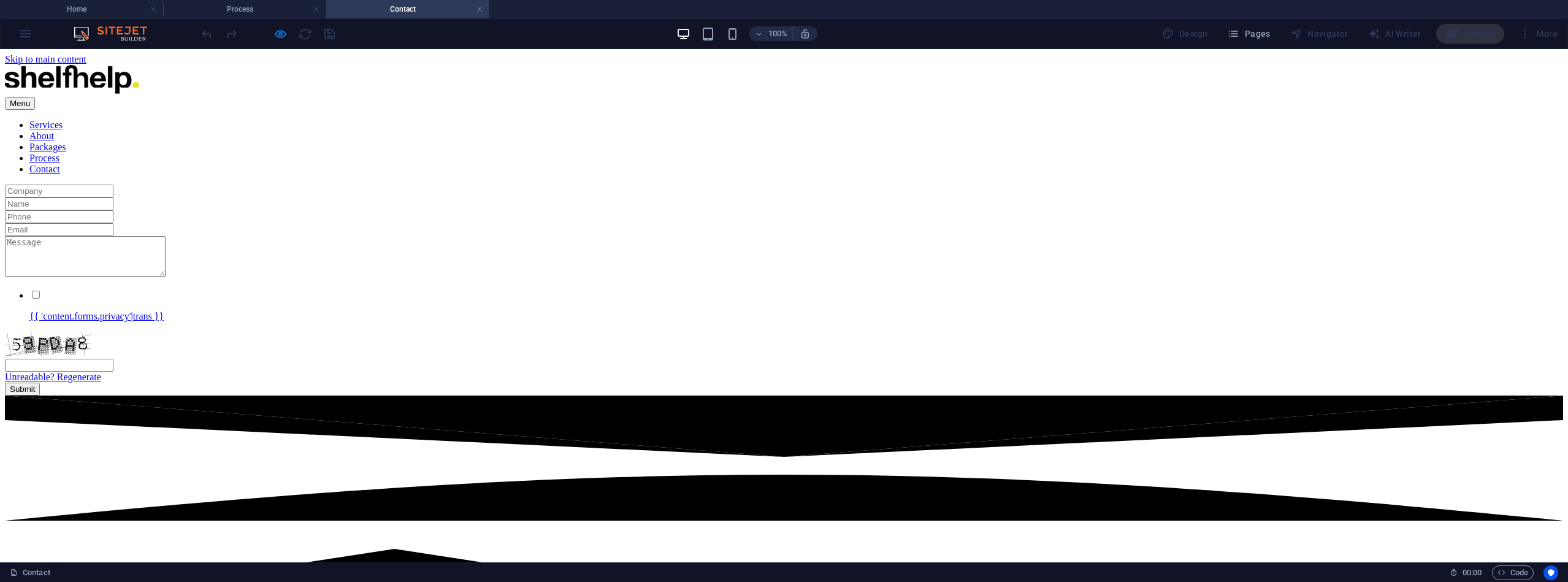
scroll to position [0, 0]
click at [494, 322] on div "{{ 'content.forms.privacy'|trans }}" at bounding box center [784, 305] width 1559 height 33
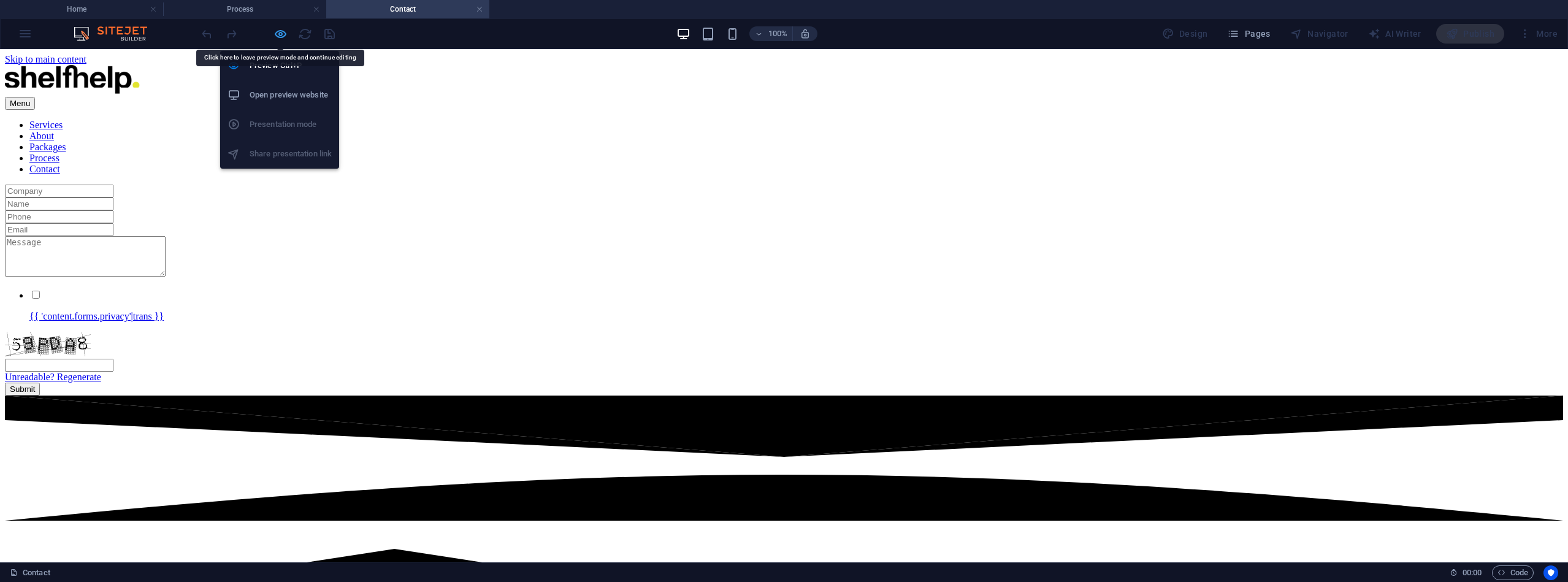
click at [281, 35] on icon "button" at bounding box center [280, 34] width 14 height 14
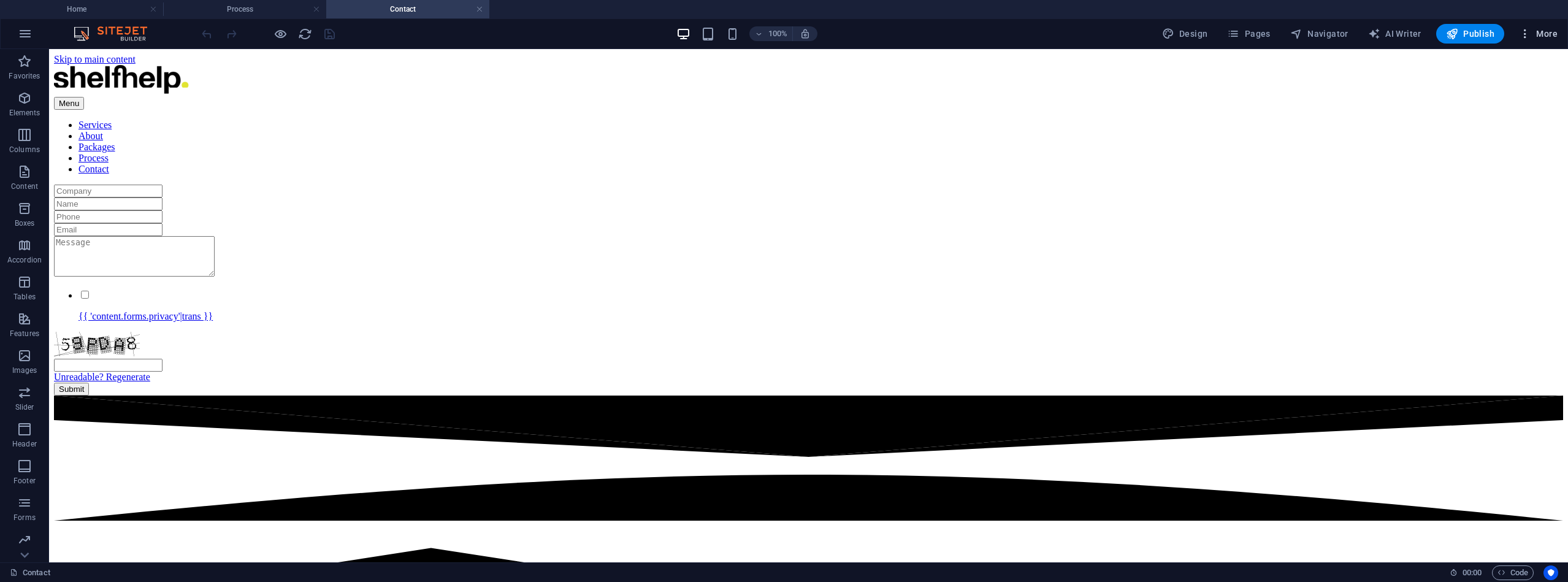
click at [1551, 30] on span "More" at bounding box center [1539, 34] width 39 height 13
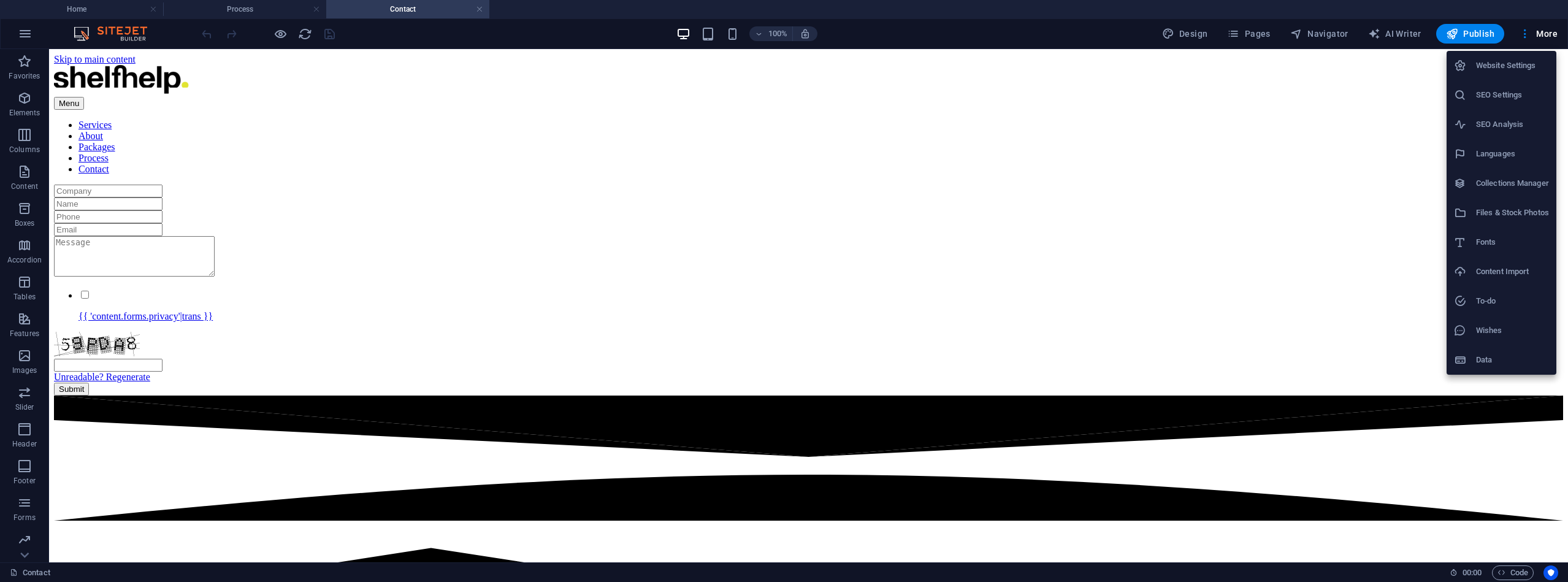
click at [499, 181] on div at bounding box center [784, 291] width 1568 height 582
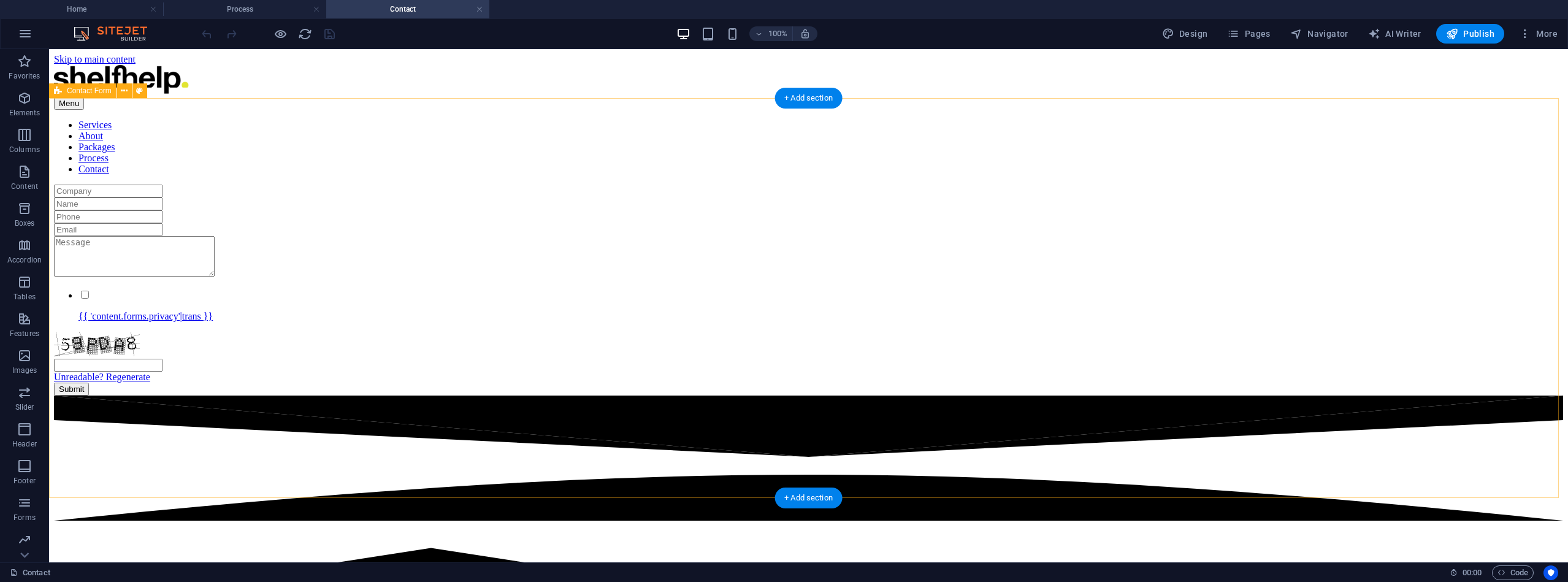
click at [431, 184] on div "{{ 'content.forms.privacy'|trans }} Unreadable? Regenerate Submit" at bounding box center [808, 290] width 1509 height 211
click at [120, 91] on button at bounding box center [124, 90] width 14 height 14
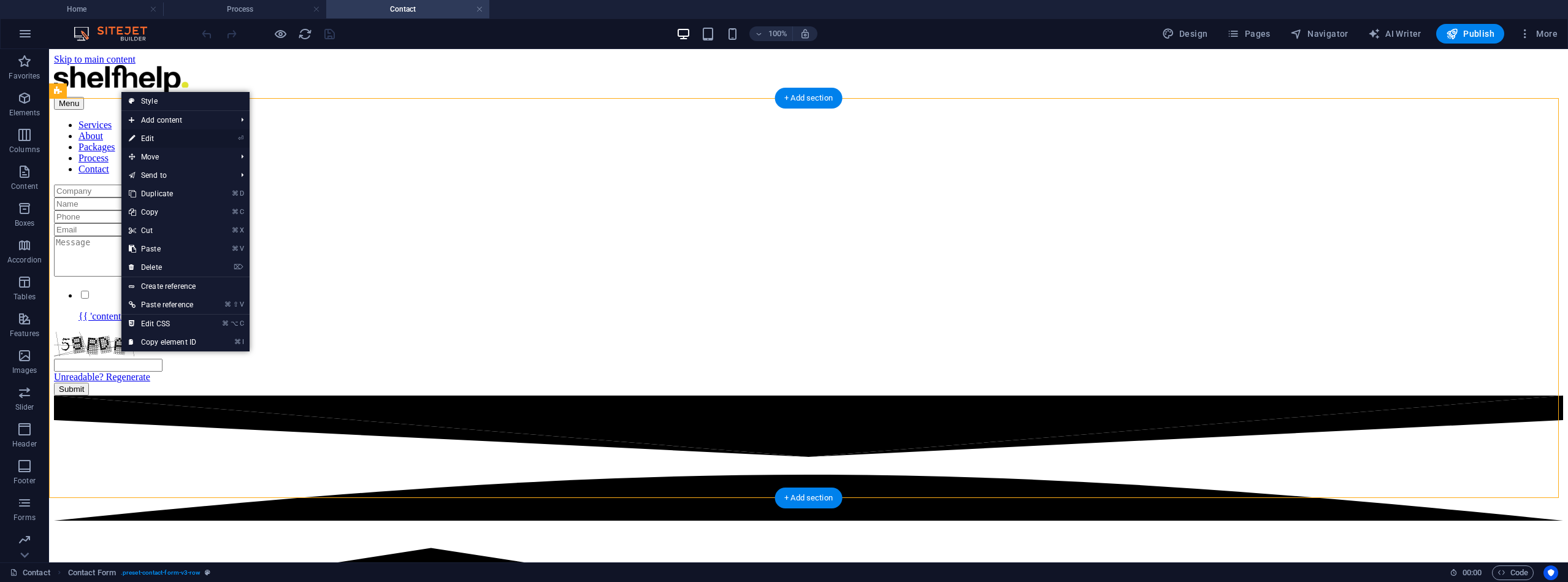
click at [148, 134] on link "⏎ Edit" at bounding box center [163, 139] width 83 height 19
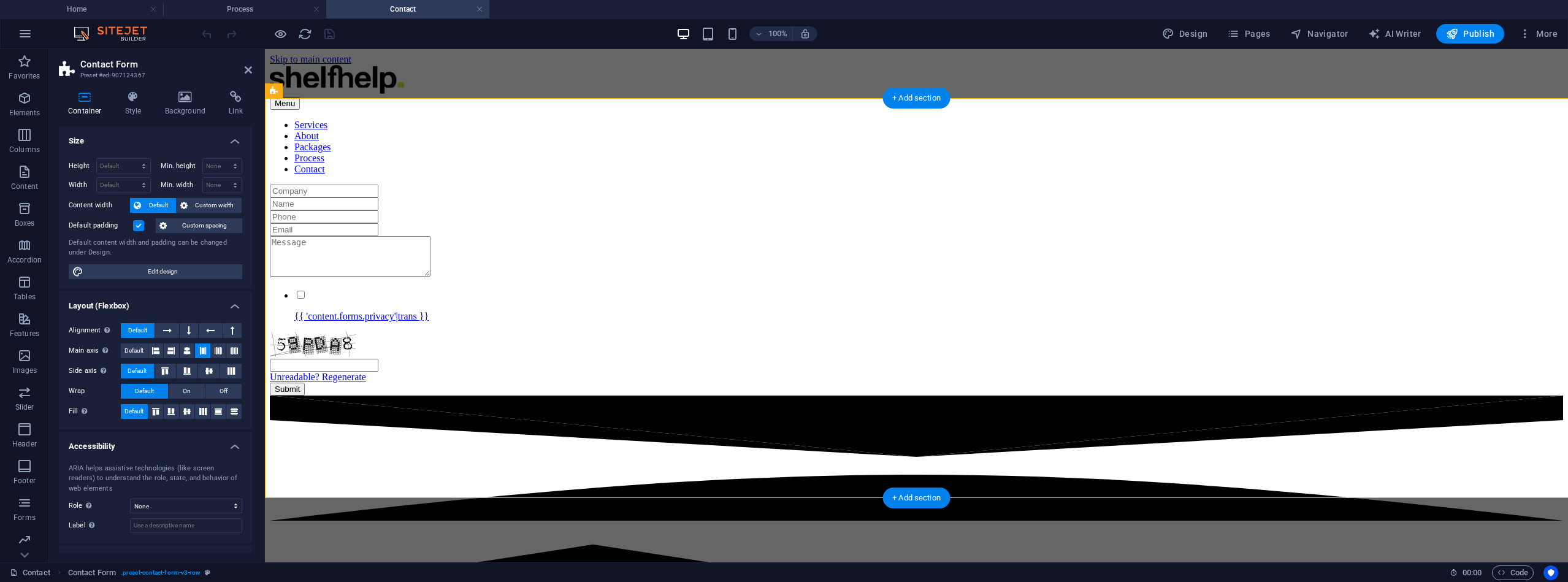
select select "rem"
click at [191, 443] on h4 "Accessibility" at bounding box center [155, 443] width 193 height 22
click at [125, 100] on icon at bounding box center [134, 97] width 35 height 13
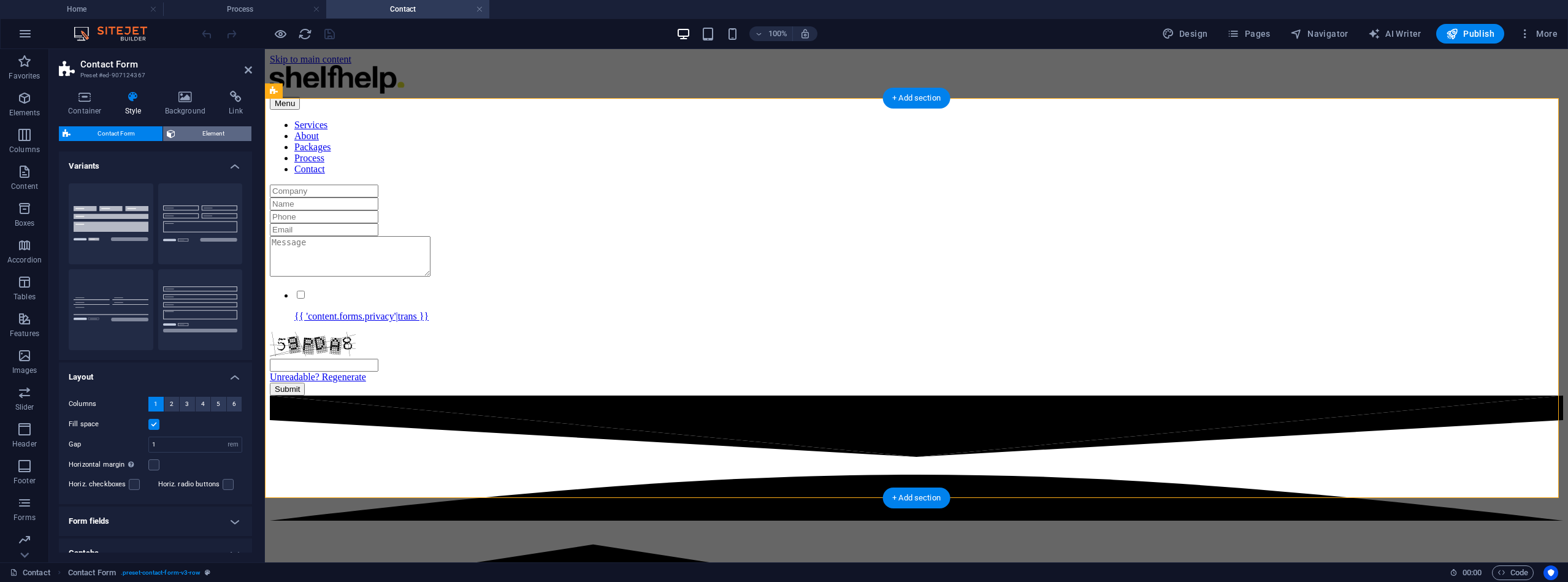
click at [213, 130] on span "Element" at bounding box center [214, 133] width 69 height 14
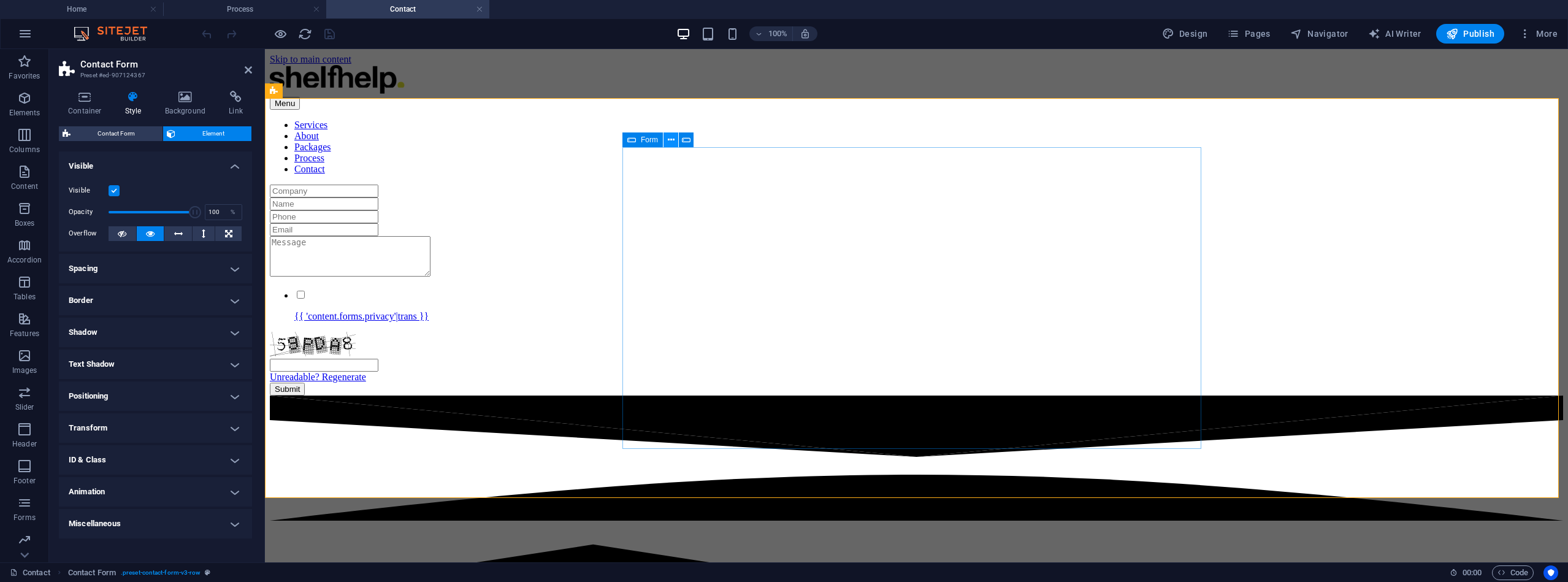
click at [669, 142] on icon at bounding box center [671, 140] width 7 height 13
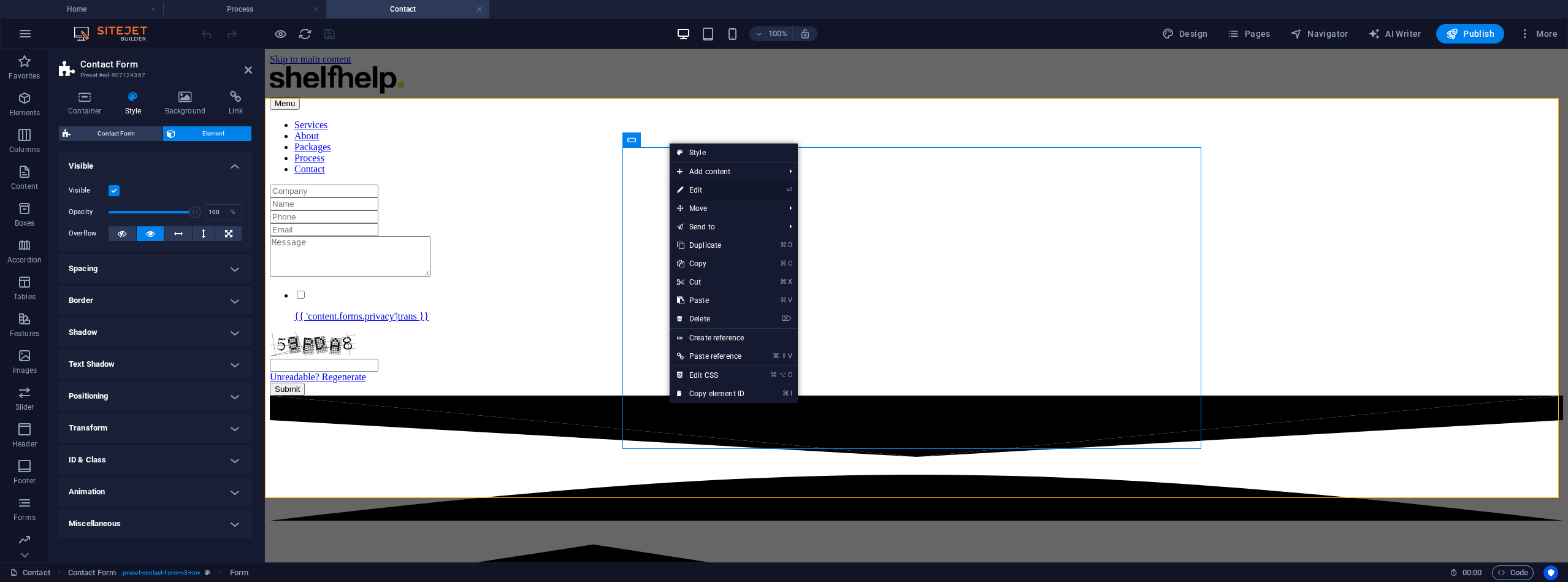
click at [699, 186] on link "⏎ Edit" at bounding box center [711, 190] width 83 height 19
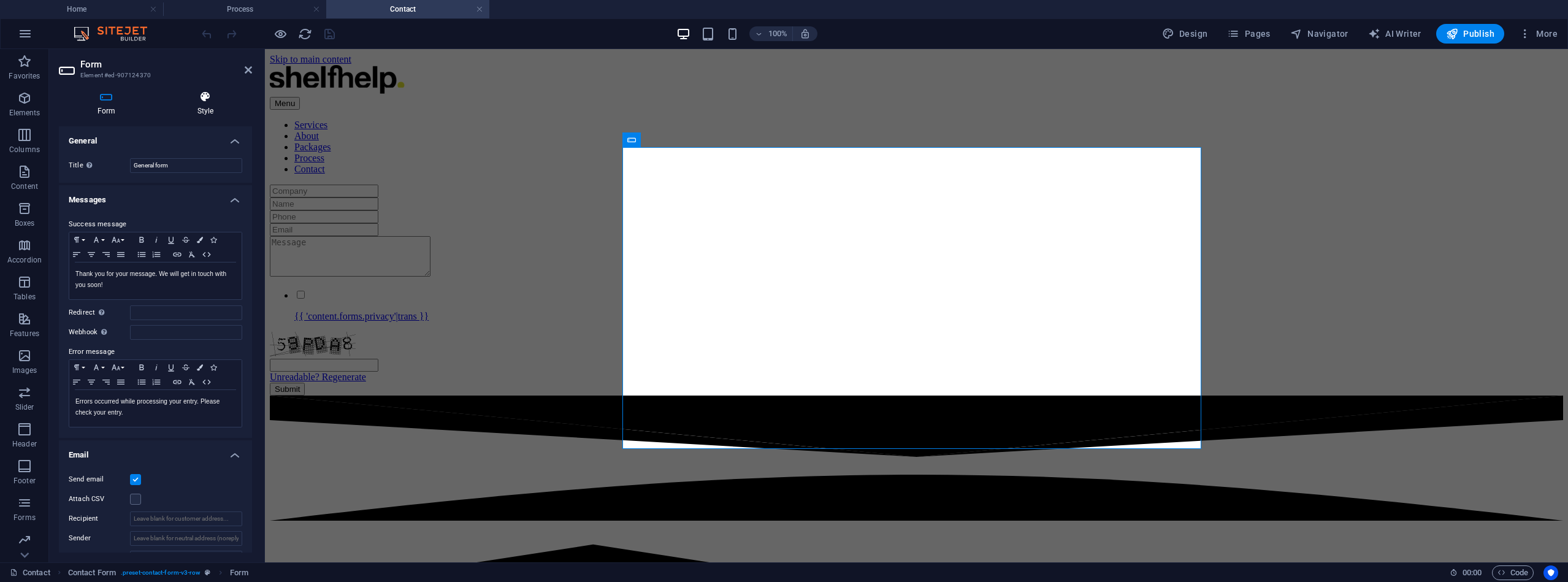
click at [204, 99] on icon at bounding box center [205, 97] width 93 height 13
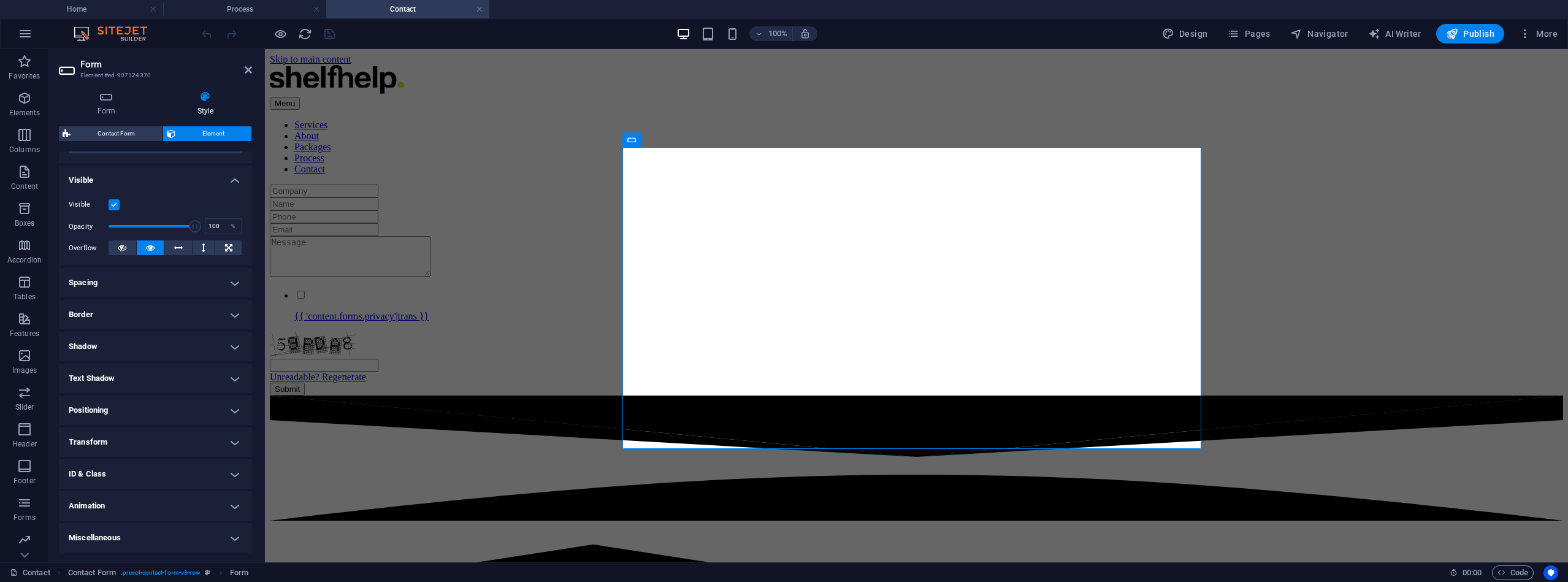
scroll to position [116, 0]
click at [228, 309] on h4 "Border" at bounding box center [155, 315] width 193 height 29
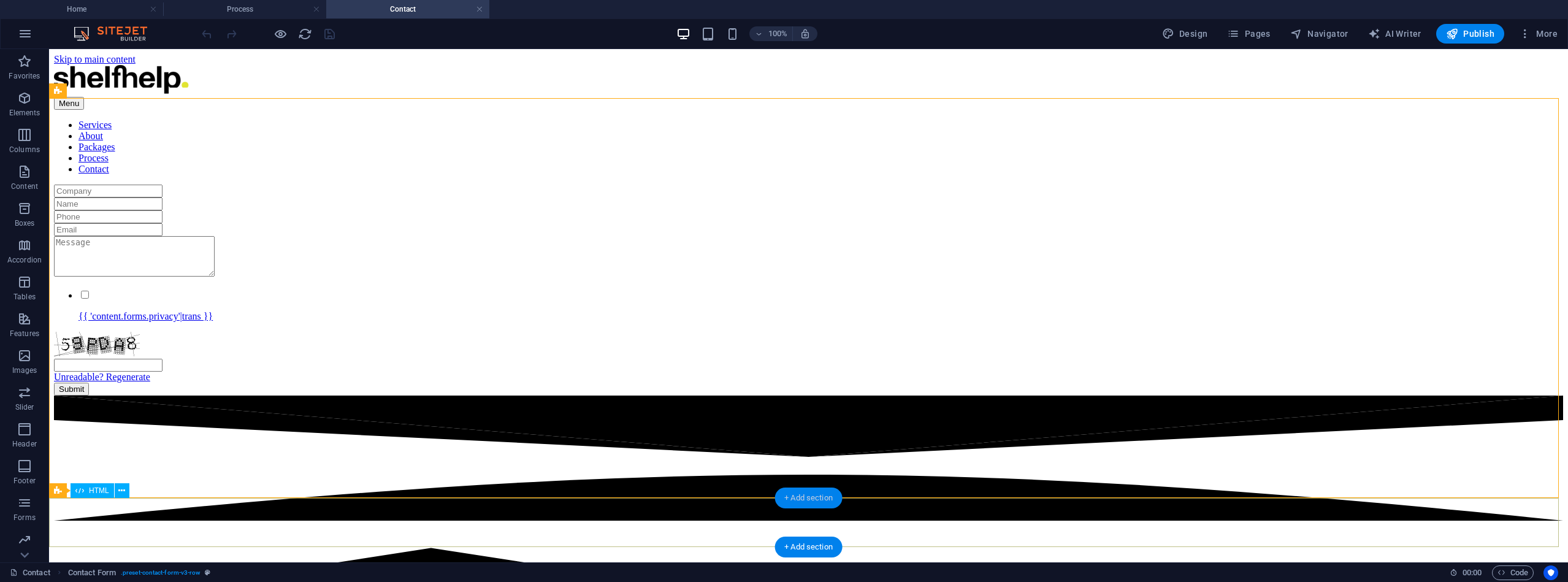
click at [796, 495] on div "+ Add section" at bounding box center [808, 498] width 68 height 21
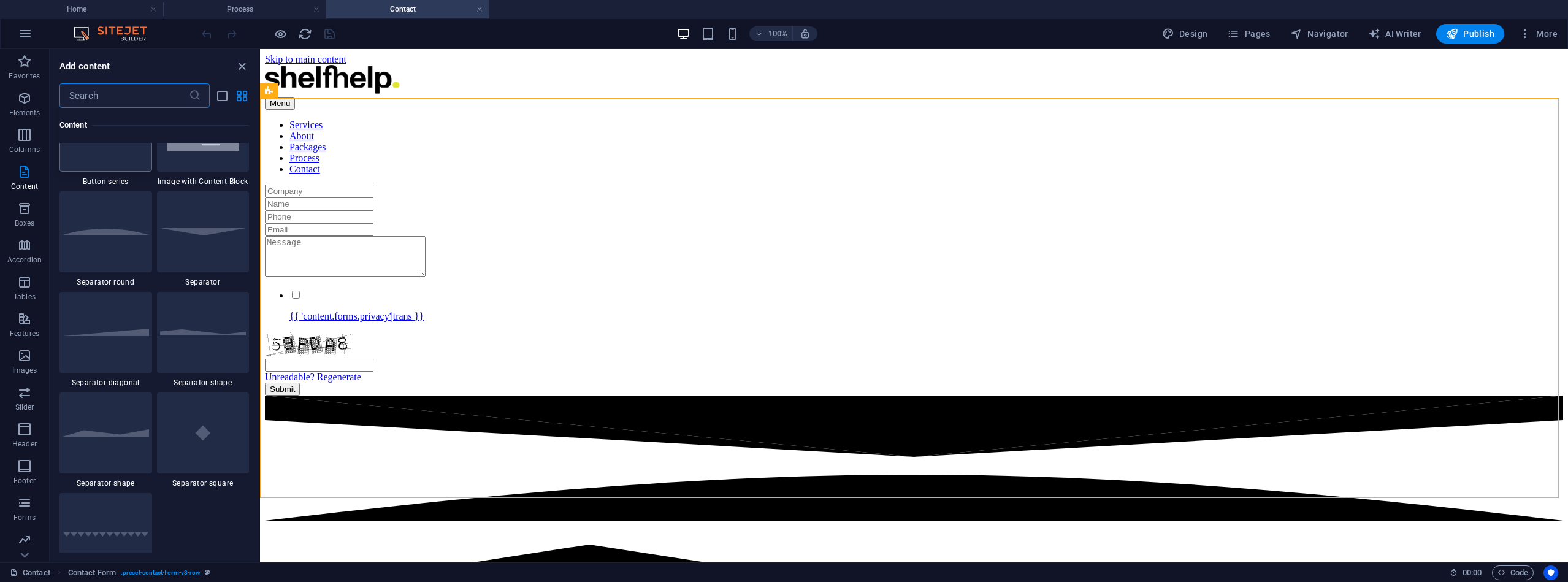
scroll to position [2912, 0]
click at [120, 103] on input "text" at bounding box center [125, 95] width 130 height 24
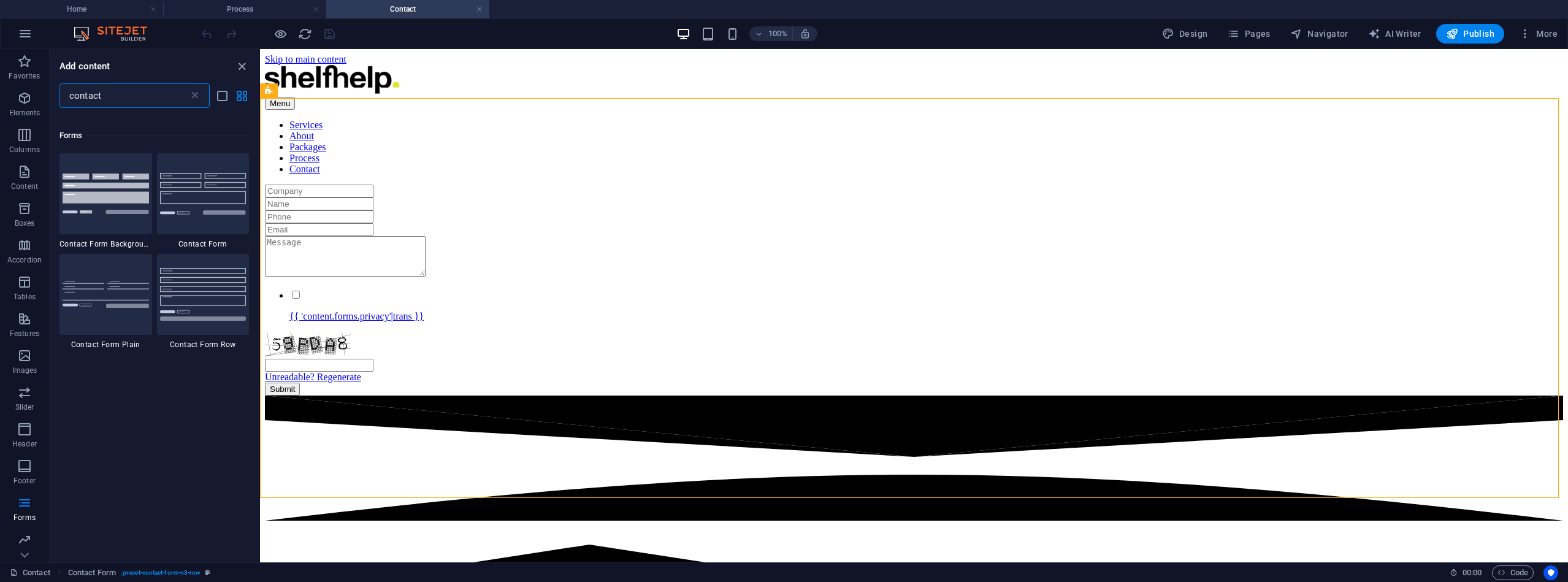
scroll to position [843, 0]
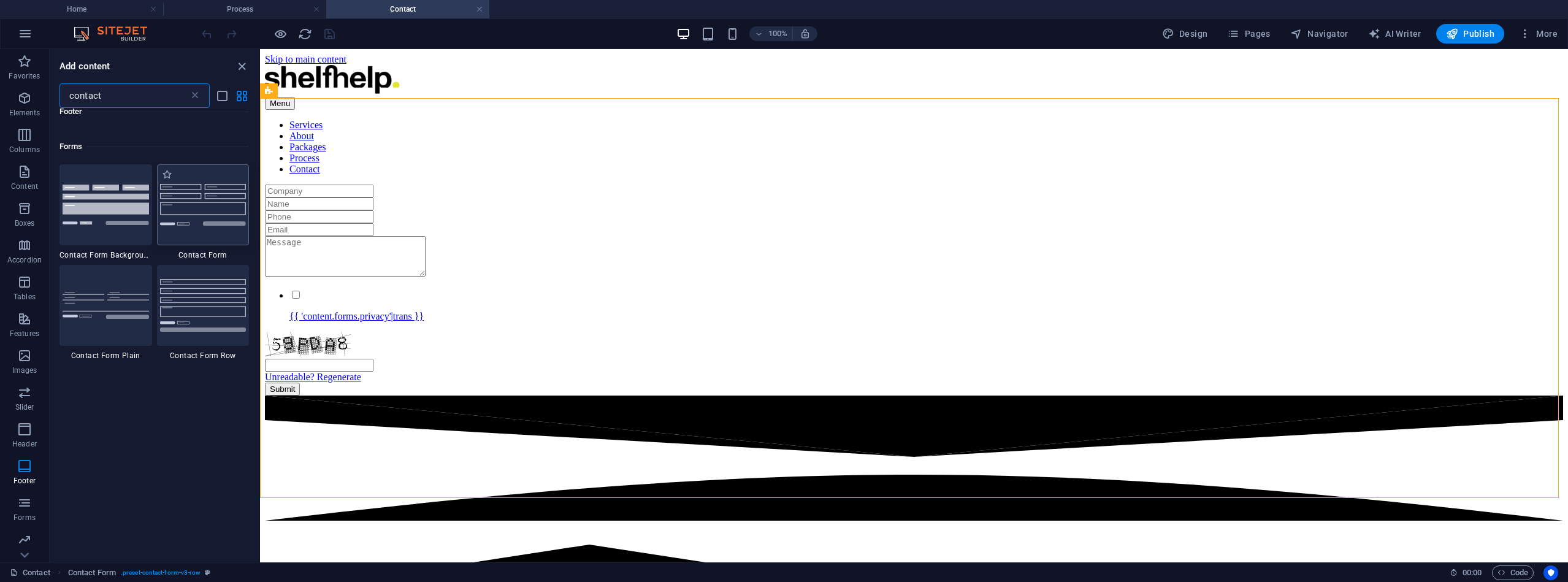
type input "contact"
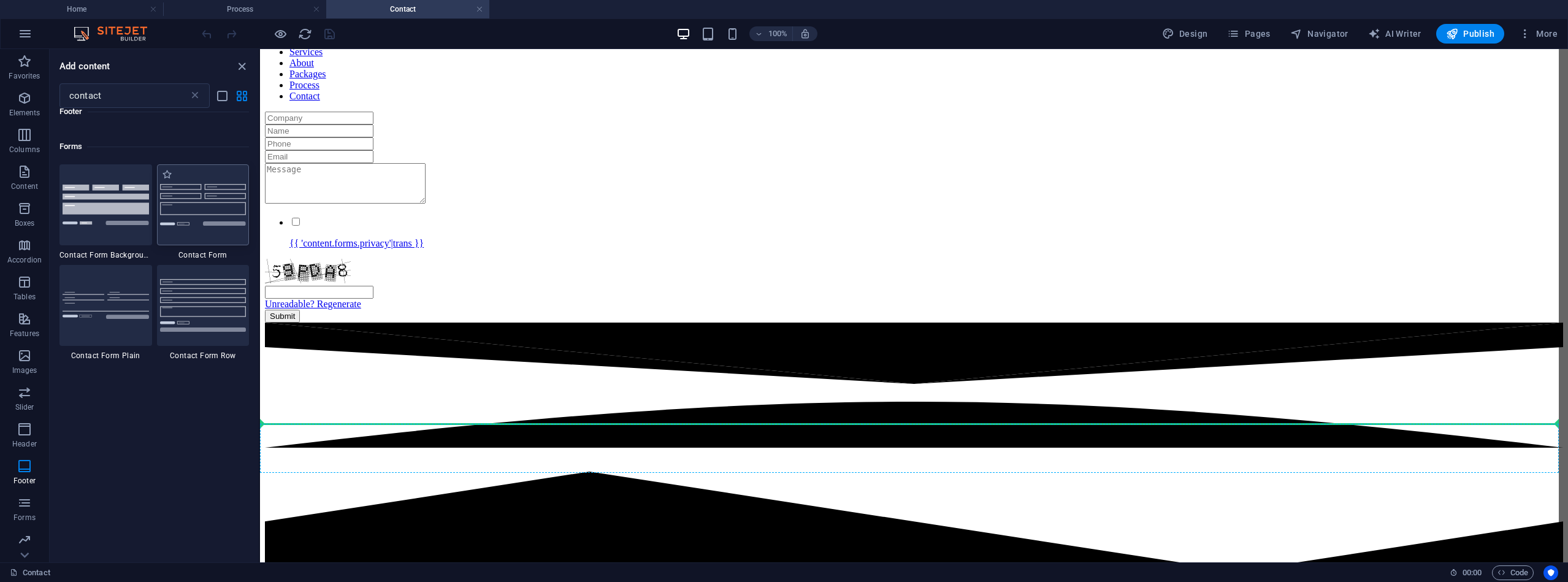
scroll to position [74, 0]
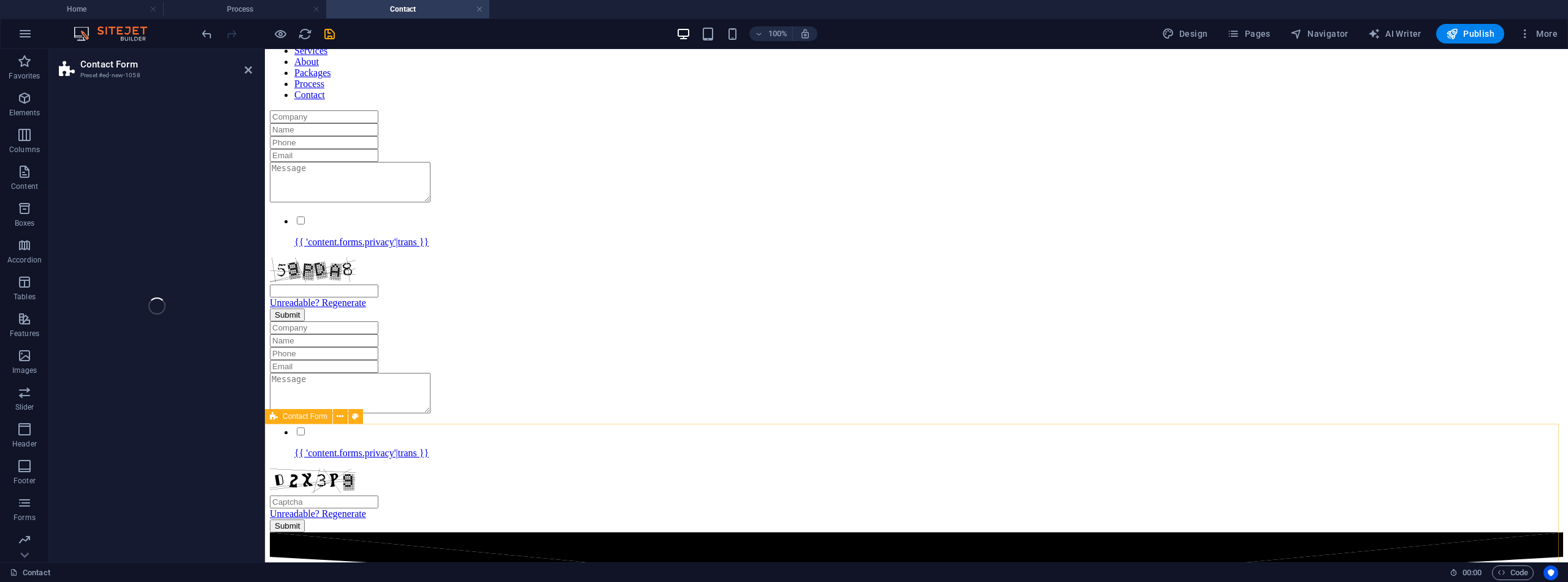
select select "rem"
select select "preset-contact-form-v3-default"
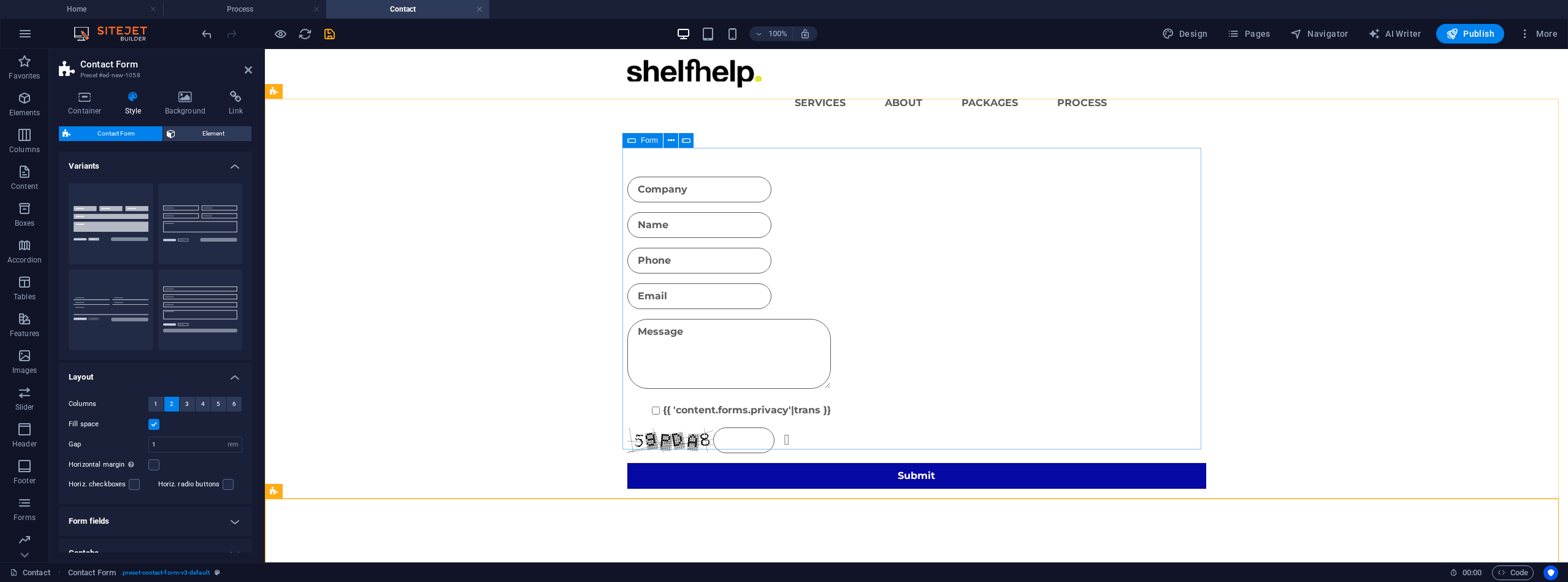
scroll to position [0, 0]
click at [338, 93] on icon at bounding box center [340, 91] width 7 height 13
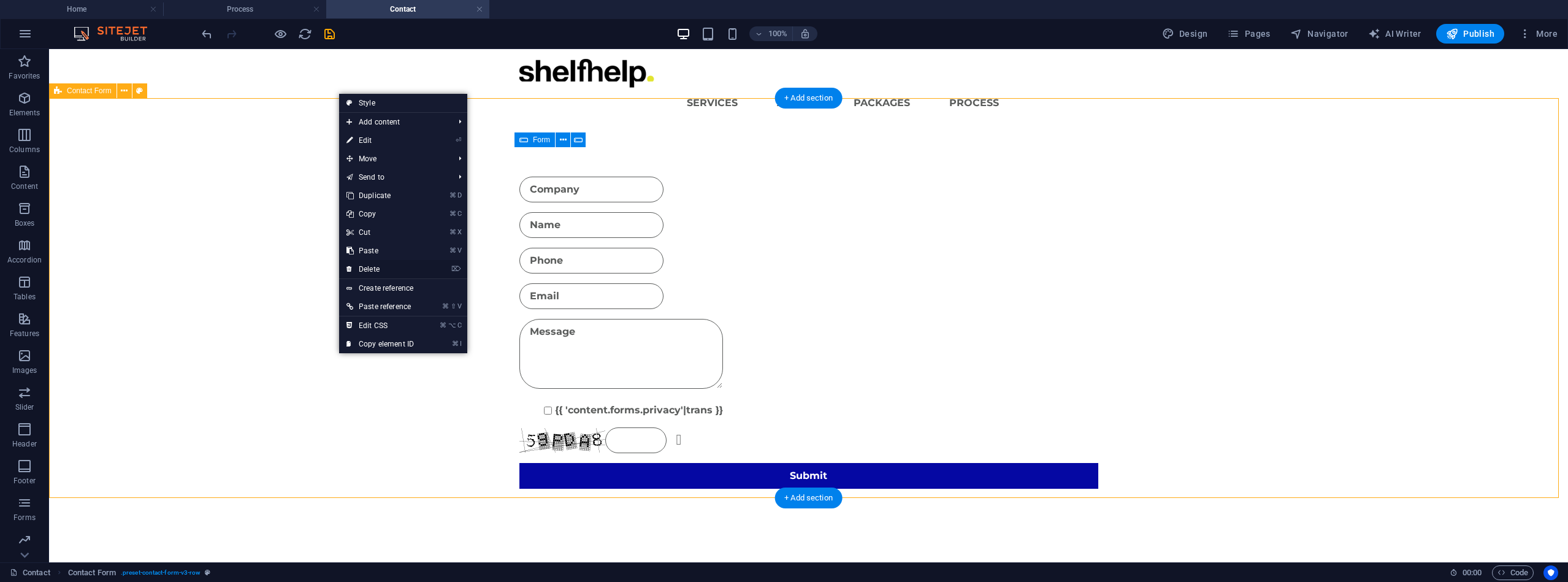
click at [377, 269] on link "⌦ Delete" at bounding box center [381, 270] width 83 height 19
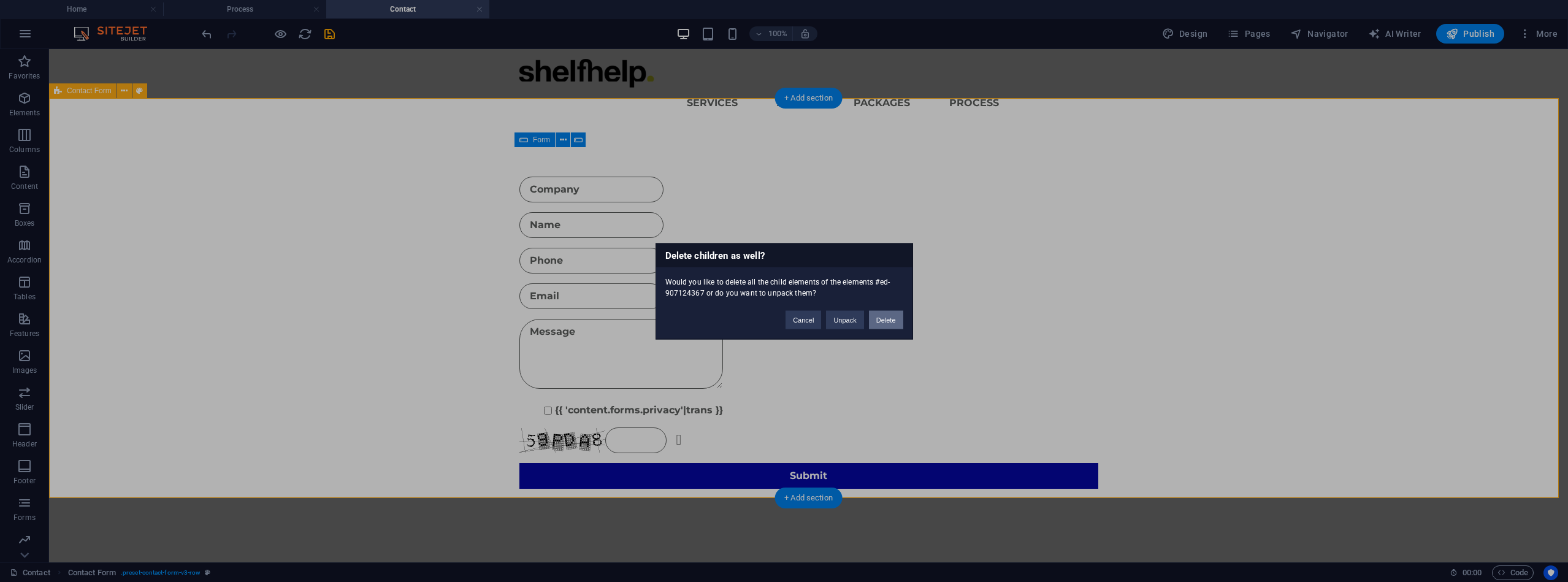
click at [886, 321] on button "Delete" at bounding box center [886, 320] width 35 height 19
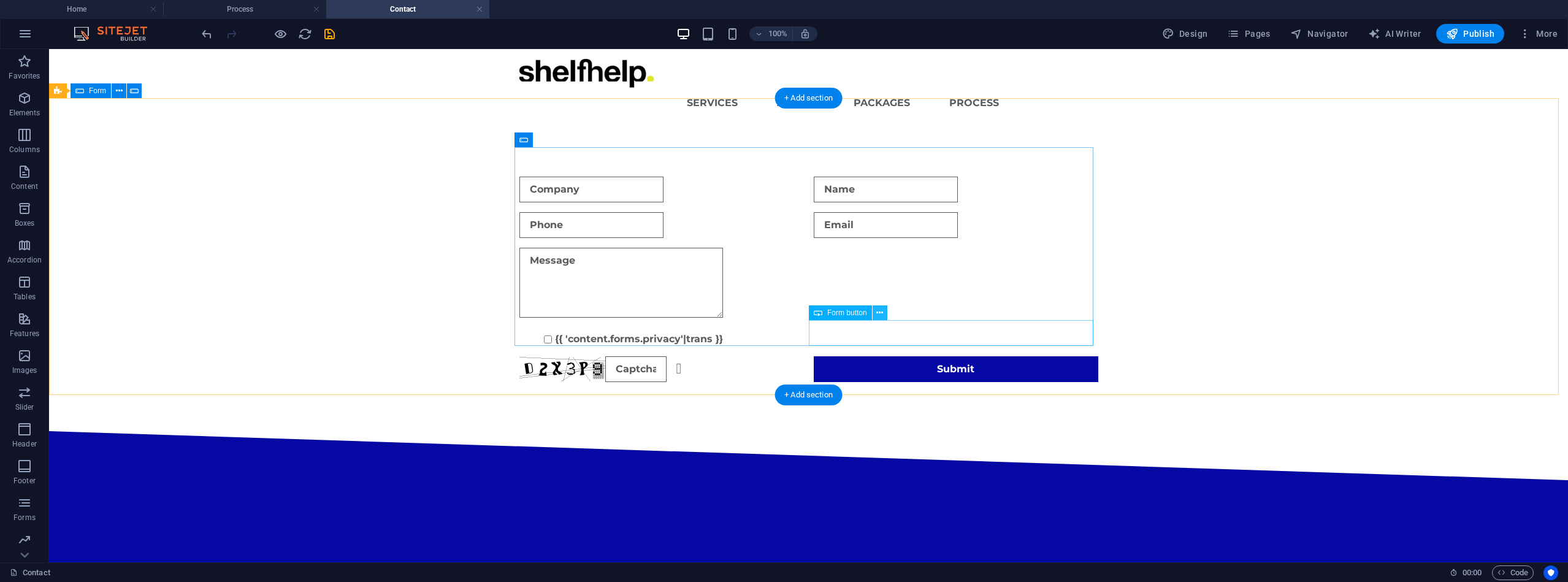
click at [879, 313] on icon at bounding box center [880, 312] width 7 height 13
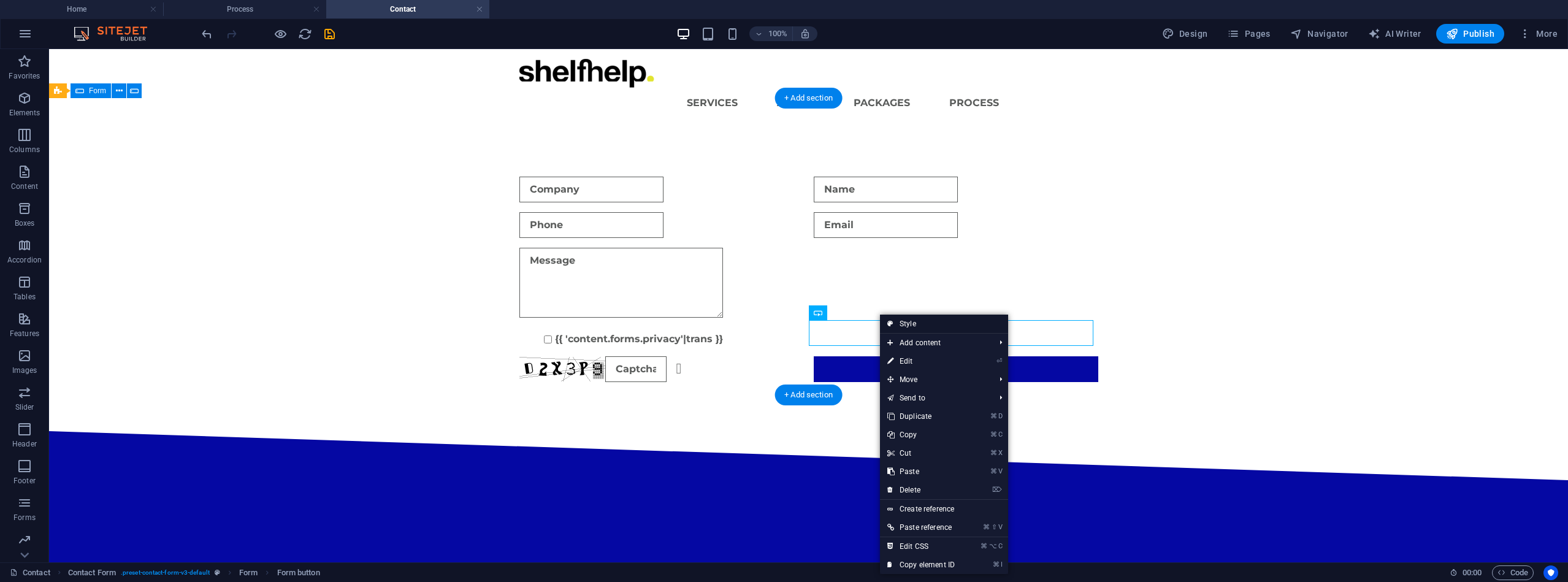
click at [891, 323] on icon at bounding box center [890, 324] width 6 height 19
select select "rem"
select select "preset-contact-form-v3-default"
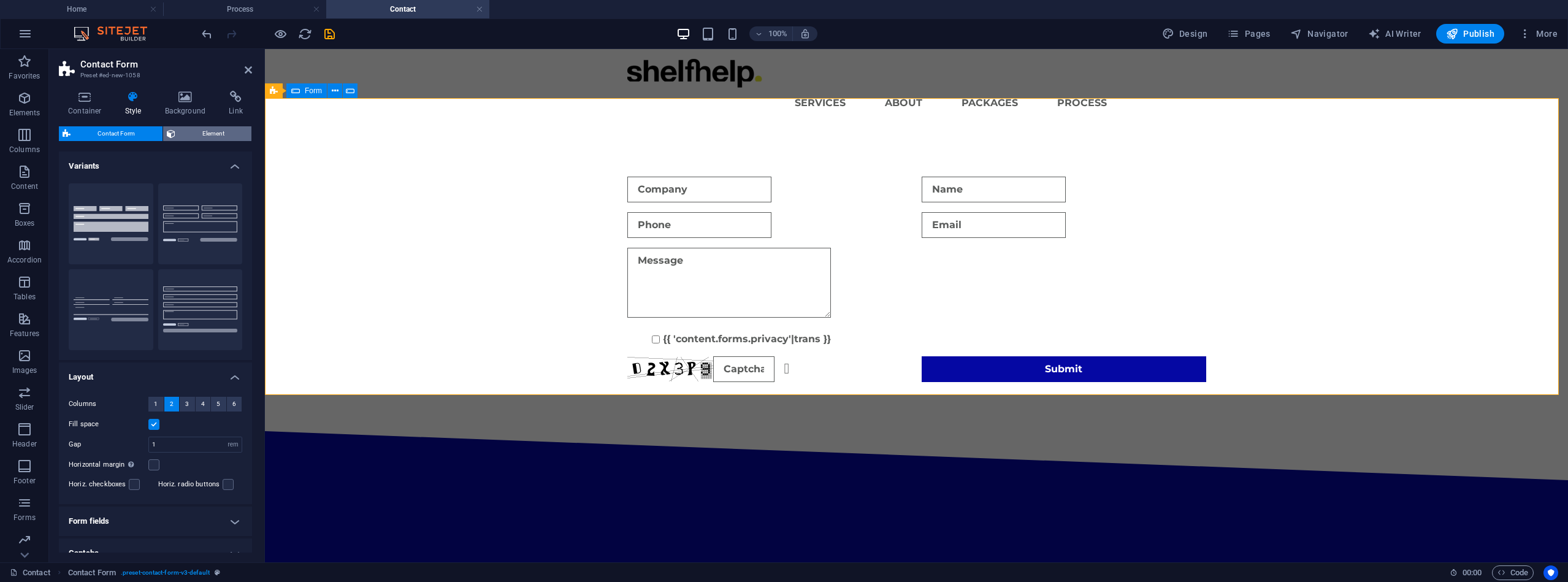
click at [193, 132] on span "Element" at bounding box center [214, 133] width 69 height 14
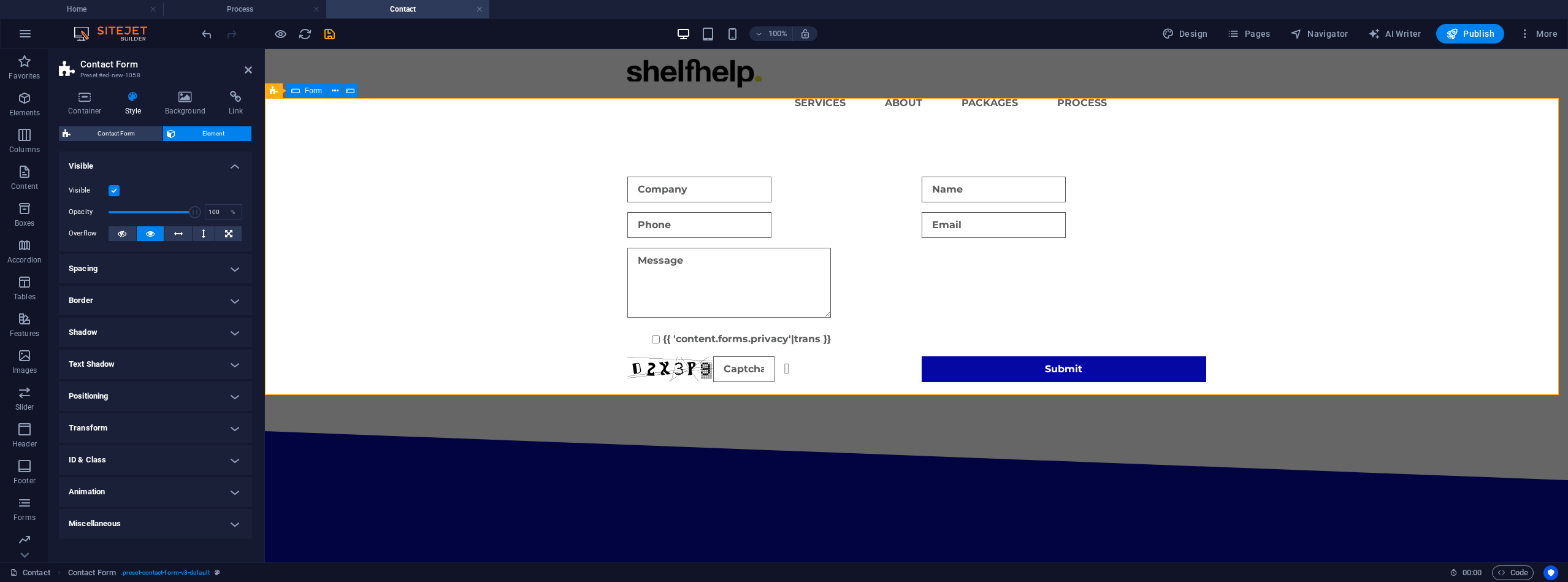
click at [222, 299] on h4 "Border" at bounding box center [155, 300] width 193 height 29
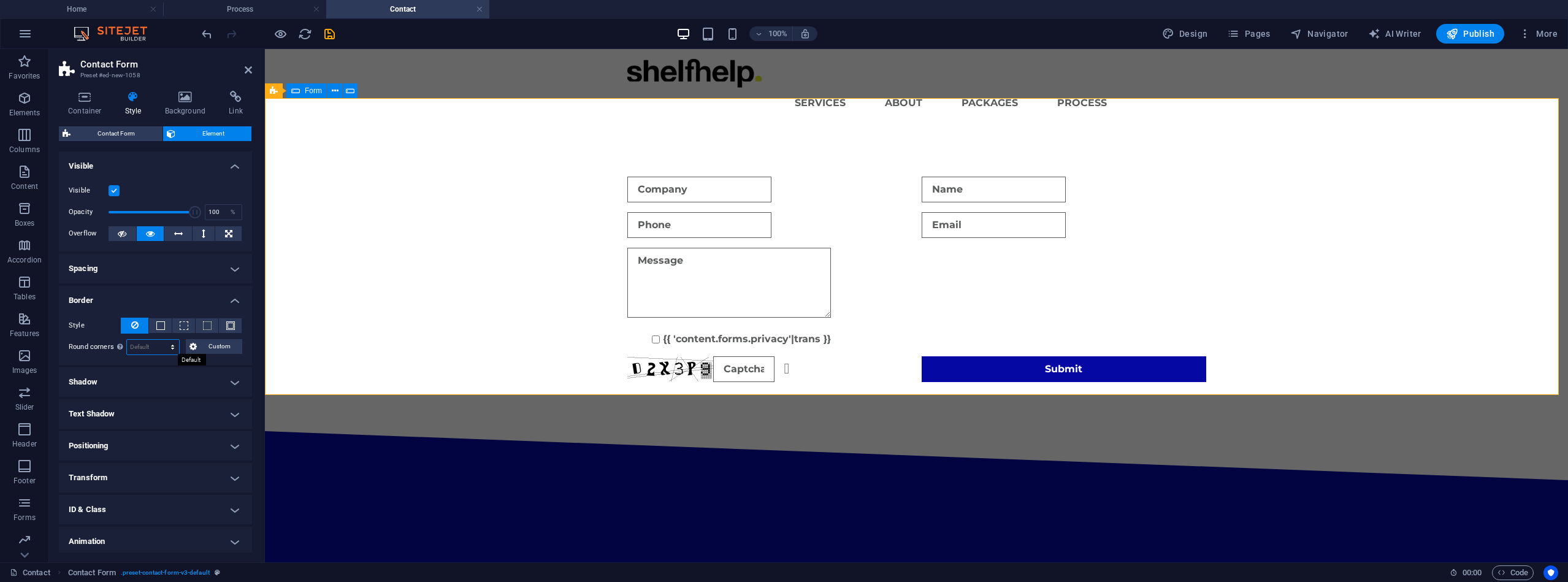
select select "px"
drag, startPoint x: 141, startPoint y: 344, endPoint x: 127, endPoint y: 344, distance: 14.0
click at [127, 344] on input "0" at bounding box center [153, 346] width 52 height 14
drag, startPoint x: 146, startPoint y: 350, endPoint x: 109, endPoint y: 347, distance: 37.1
click at [109, 347] on div "Round corners For background overlay and background images, the overflow must b…" at bounding box center [156, 347] width 173 height 16
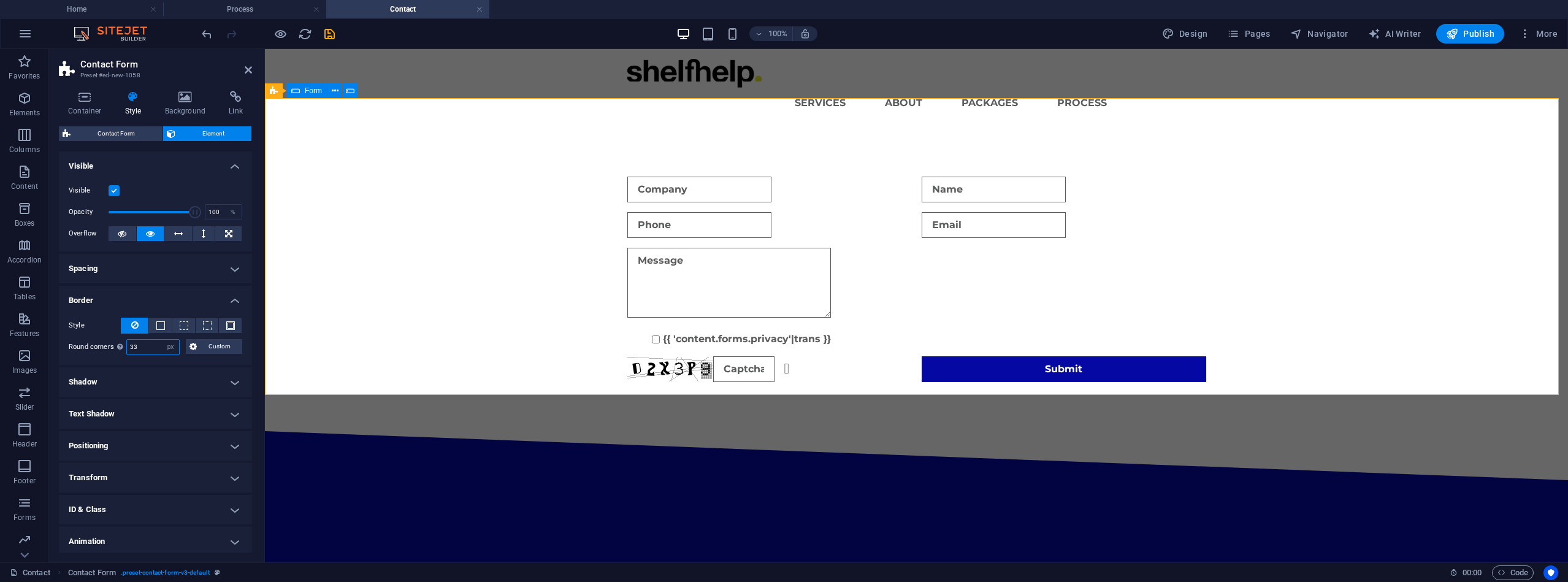
type input "33"
click at [1005, 356] on div "Submit" at bounding box center [1064, 369] width 285 height 26
click at [988, 314] on icon at bounding box center [988, 312] width 7 height 13
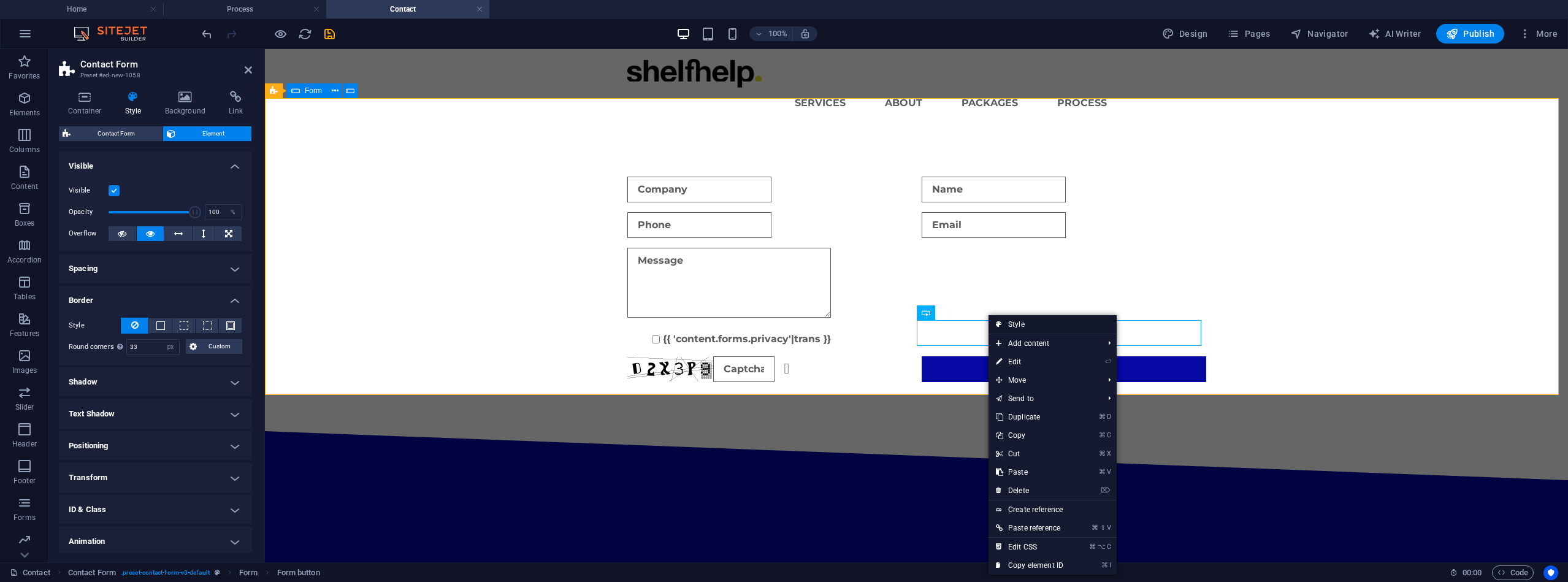
click at [1012, 328] on link "Style" at bounding box center [1053, 324] width 128 height 19
